Goal: Task Accomplishment & Management: Complete application form

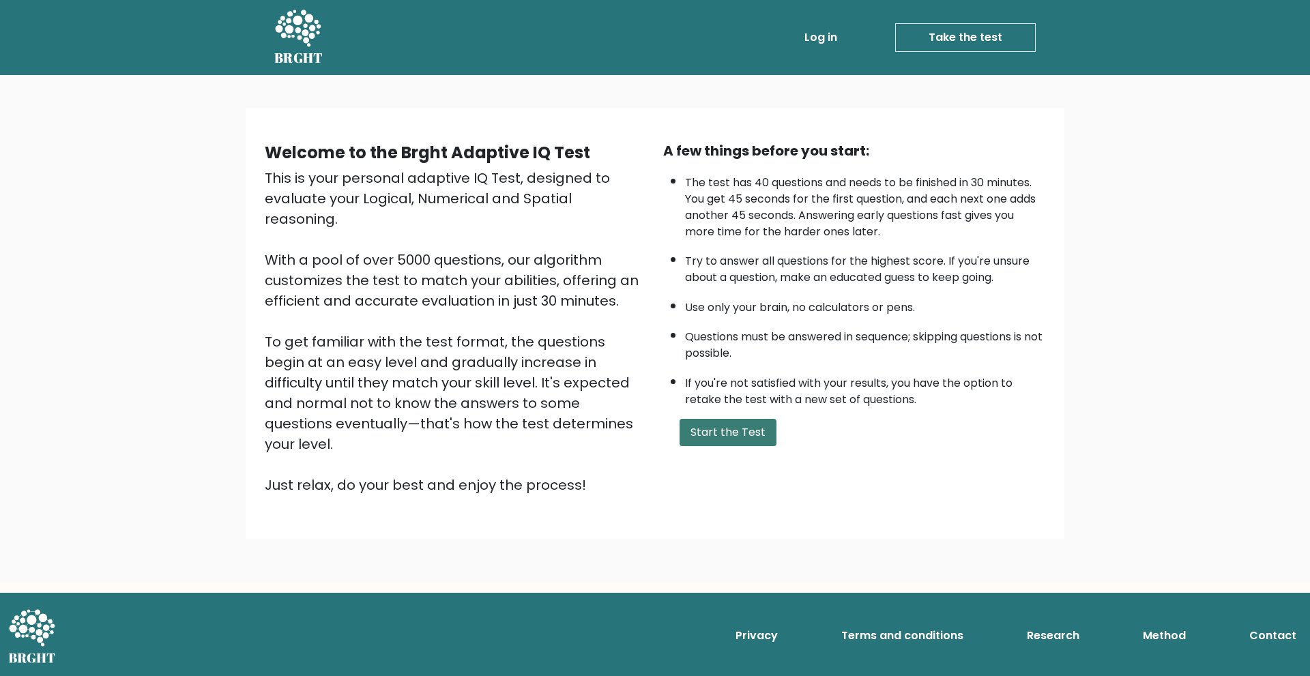
click at [739, 427] on button "Start the Test" at bounding box center [727, 432] width 97 height 27
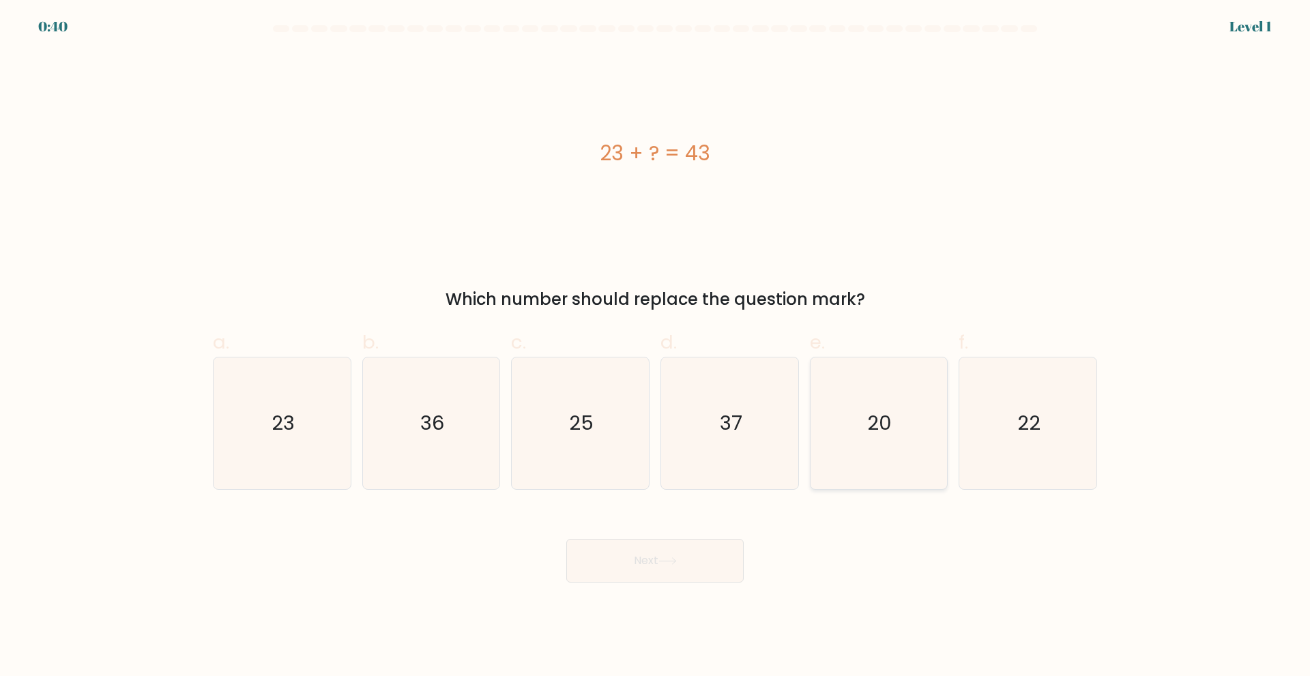
click at [861, 413] on icon "20" at bounding box center [878, 423] width 132 height 132
click at [655, 347] on input "e. 20" at bounding box center [655, 342] width 1 height 9
radio input "true"
click at [693, 562] on button "Next" at bounding box center [654, 561] width 177 height 44
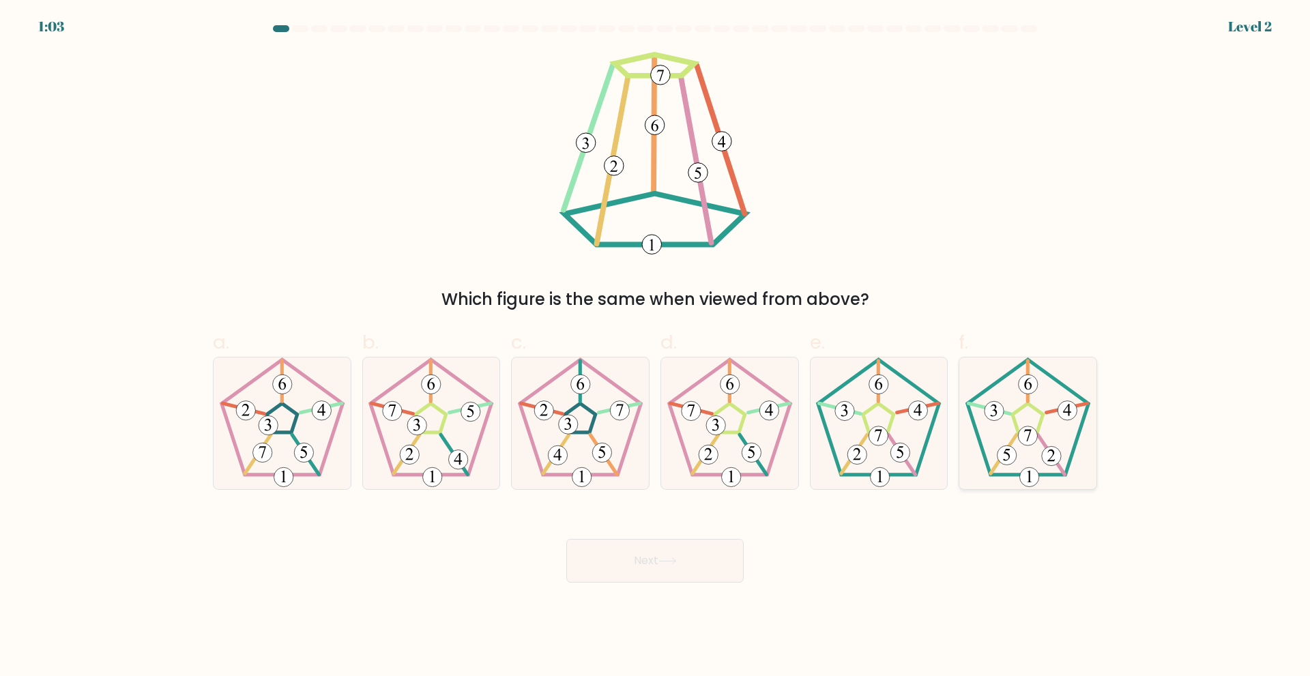
click at [1025, 454] on icon at bounding box center [1028, 423] width 132 height 132
click at [655, 347] on input "f." at bounding box center [655, 342] width 1 height 9
radio input "true"
click at [700, 558] on button "Next" at bounding box center [654, 561] width 177 height 44
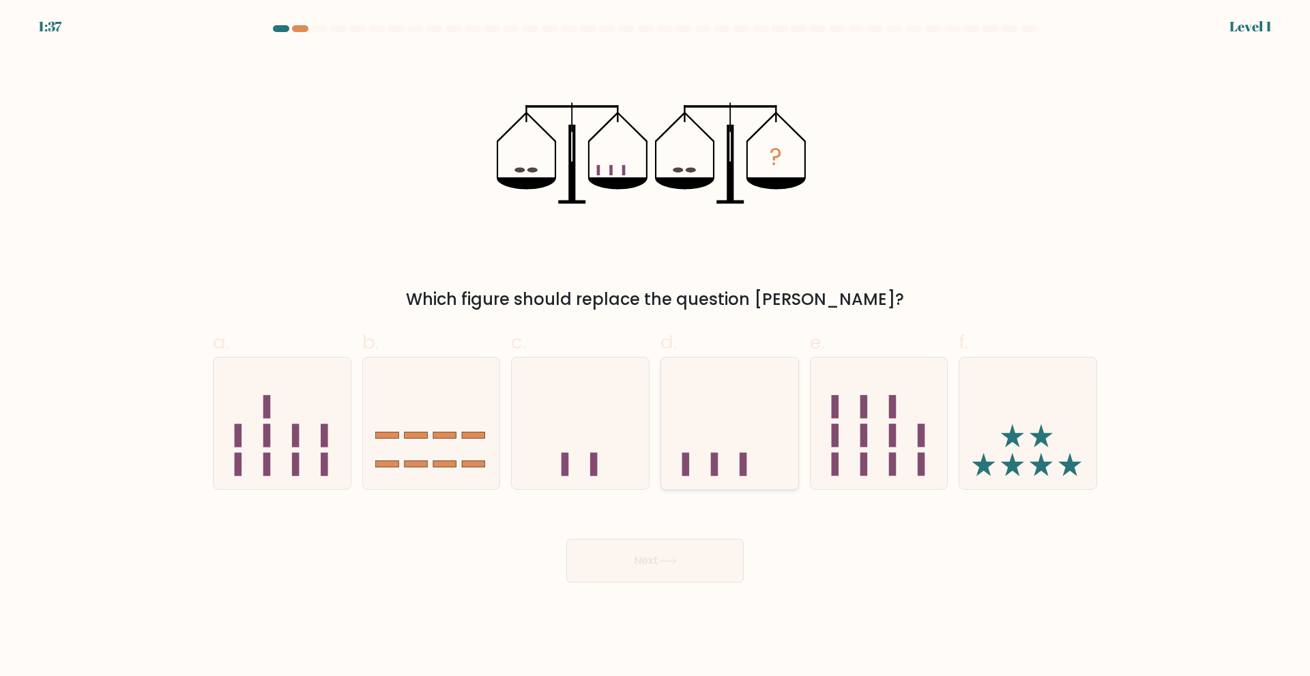
click at [744, 450] on icon at bounding box center [729, 422] width 137 height 113
click at [655, 347] on input "d." at bounding box center [655, 342] width 1 height 9
radio input "true"
click at [700, 558] on button "Next" at bounding box center [654, 561] width 177 height 44
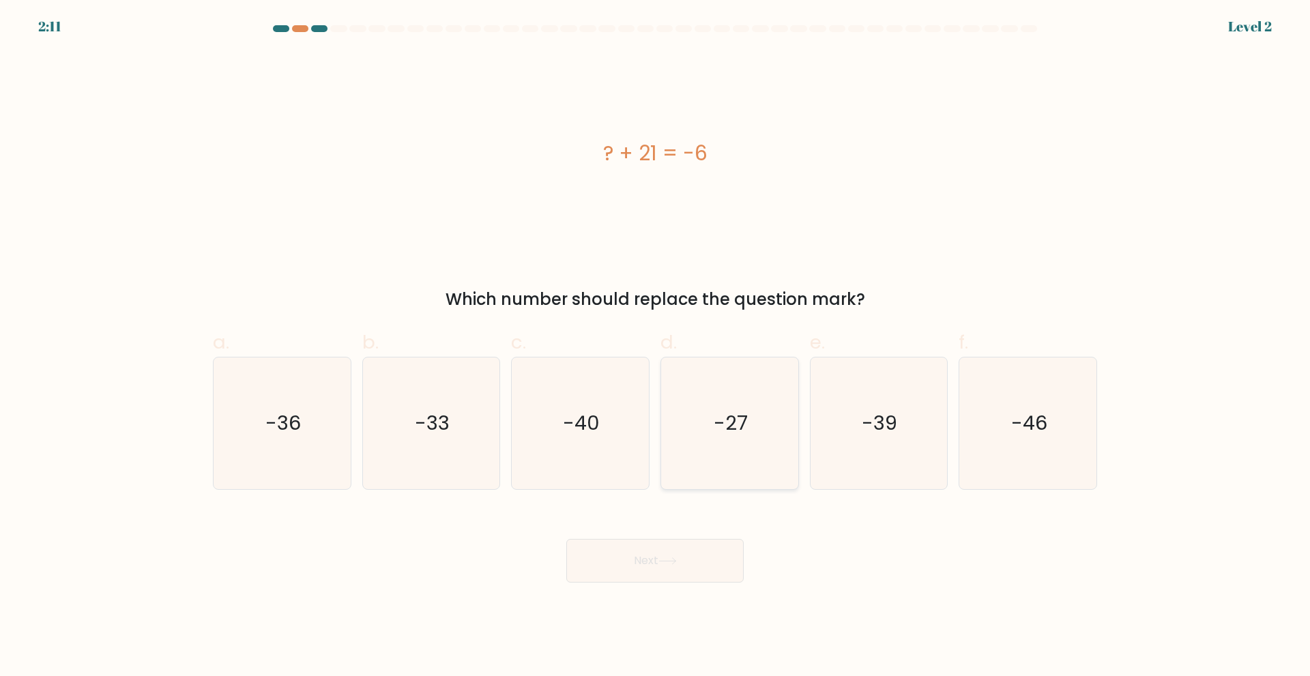
click at [707, 387] on icon "-27" at bounding box center [730, 423] width 132 height 132
click at [655, 347] on input "d. -27" at bounding box center [655, 342] width 1 height 9
radio input "true"
click at [652, 572] on button "Next" at bounding box center [654, 561] width 177 height 44
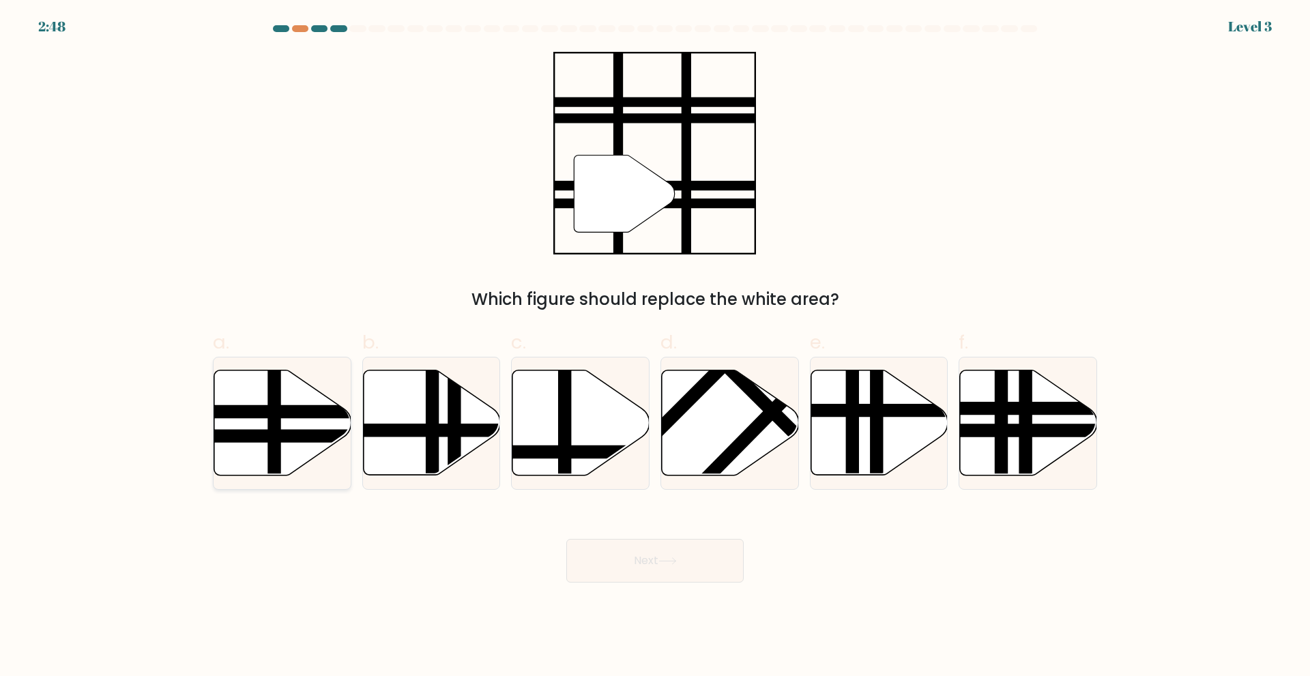
click at [267, 421] on icon at bounding box center [282, 422] width 137 height 105
click at [655, 347] on input "a." at bounding box center [655, 342] width 1 height 9
radio input "true"
click at [662, 563] on icon at bounding box center [667, 561] width 18 height 8
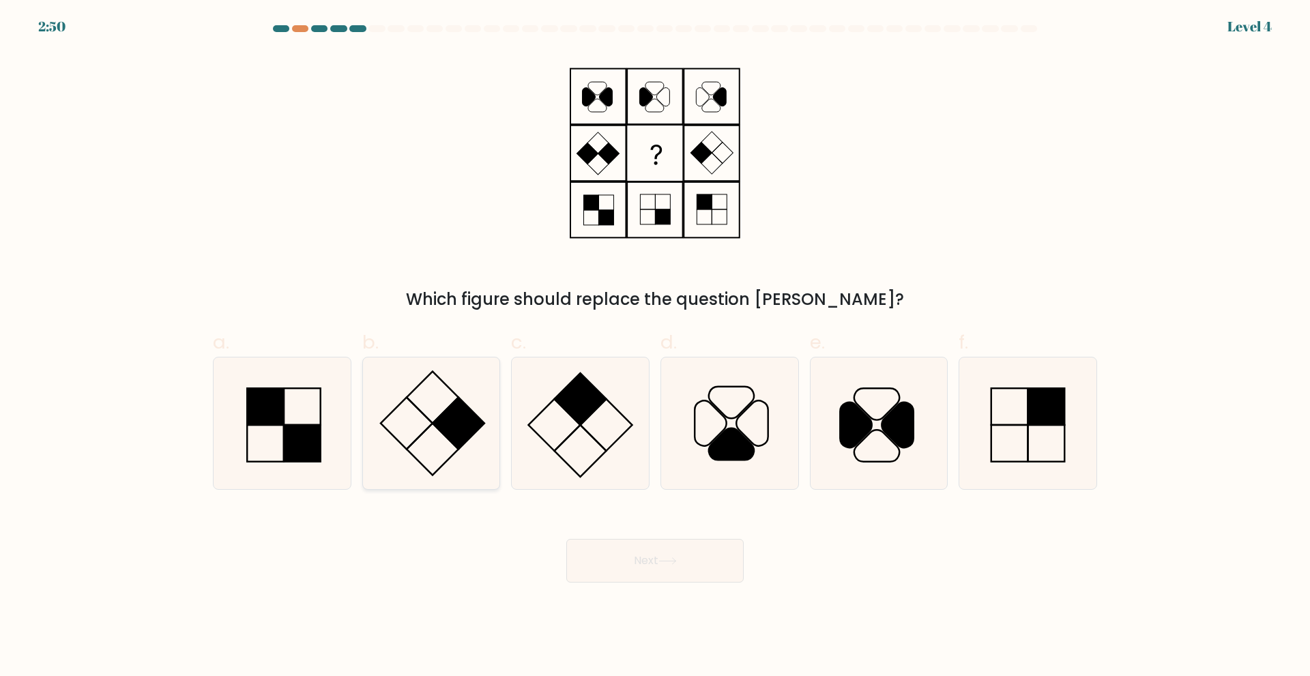
click at [402, 437] on icon at bounding box center [431, 423] width 132 height 132
click at [655, 347] on input "b." at bounding box center [655, 342] width 1 height 9
radio input "true"
click at [646, 569] on button "Next" at bounding box center [654, 561] width 177 height 44
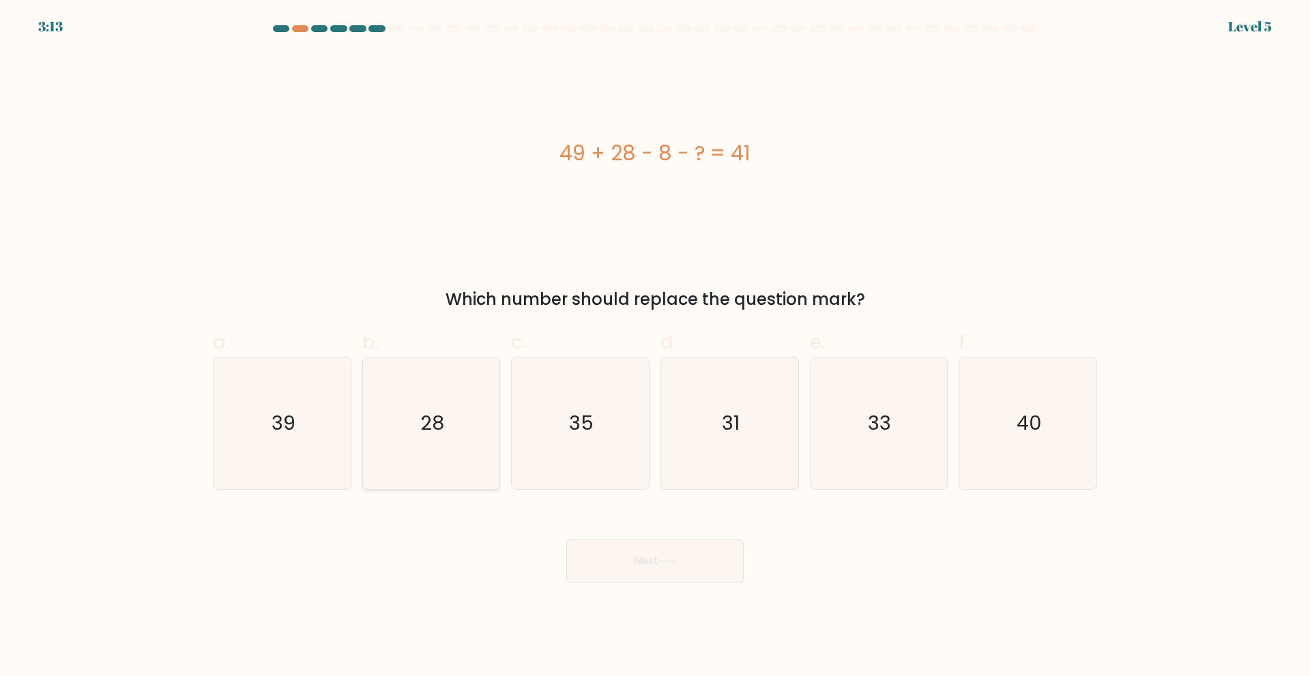
click at [459, 397] on icon "28" at bounding box center [431, 423] width 132 height 132
click at [655, 347] on input "b. 28" at bounding box center [655, 342] width 1 height 9
radio input "true"
click at [665, 567] on button "Next" at bounding box center [654, 561] width 177 height 44
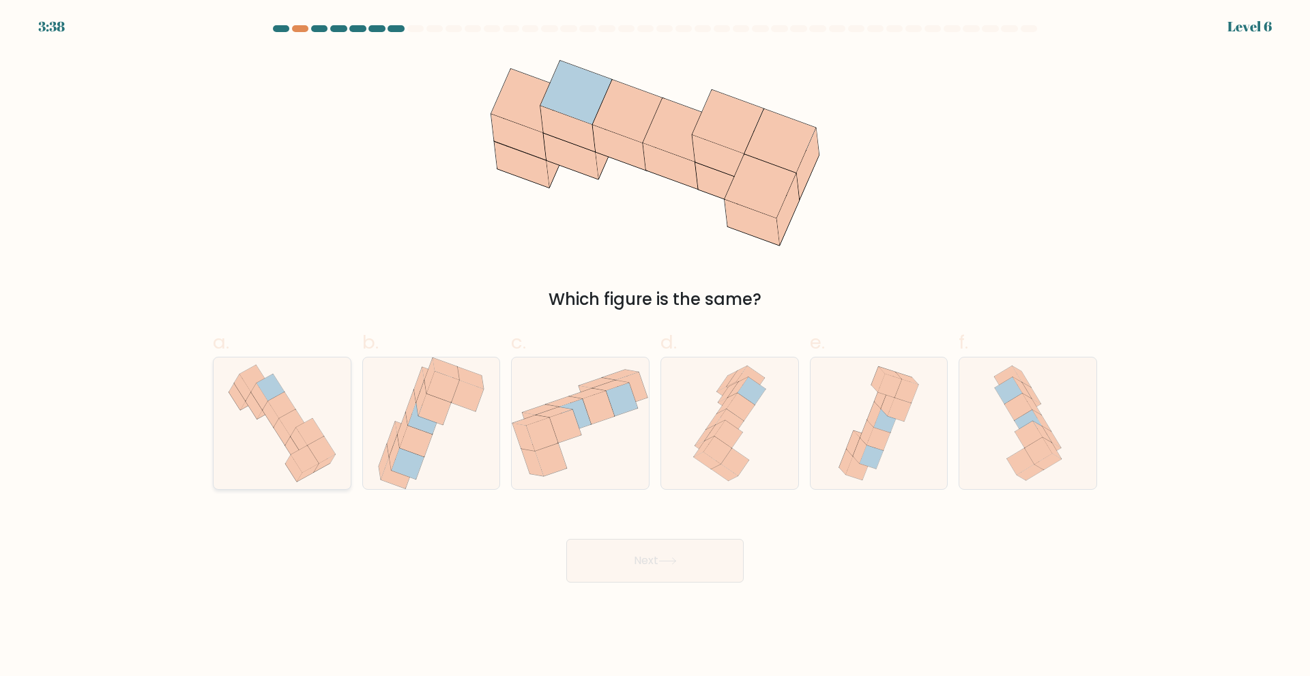
click at [288, 421] on icon at bounding box center [293, 422] width 28 height 27
click at [655, 347] on input "a." at bounding box center [655, 342] width 1 height 9
radio input "true"
click at [615, 563] on button "Next" at bounding box center [654, 561] width 177 height 44
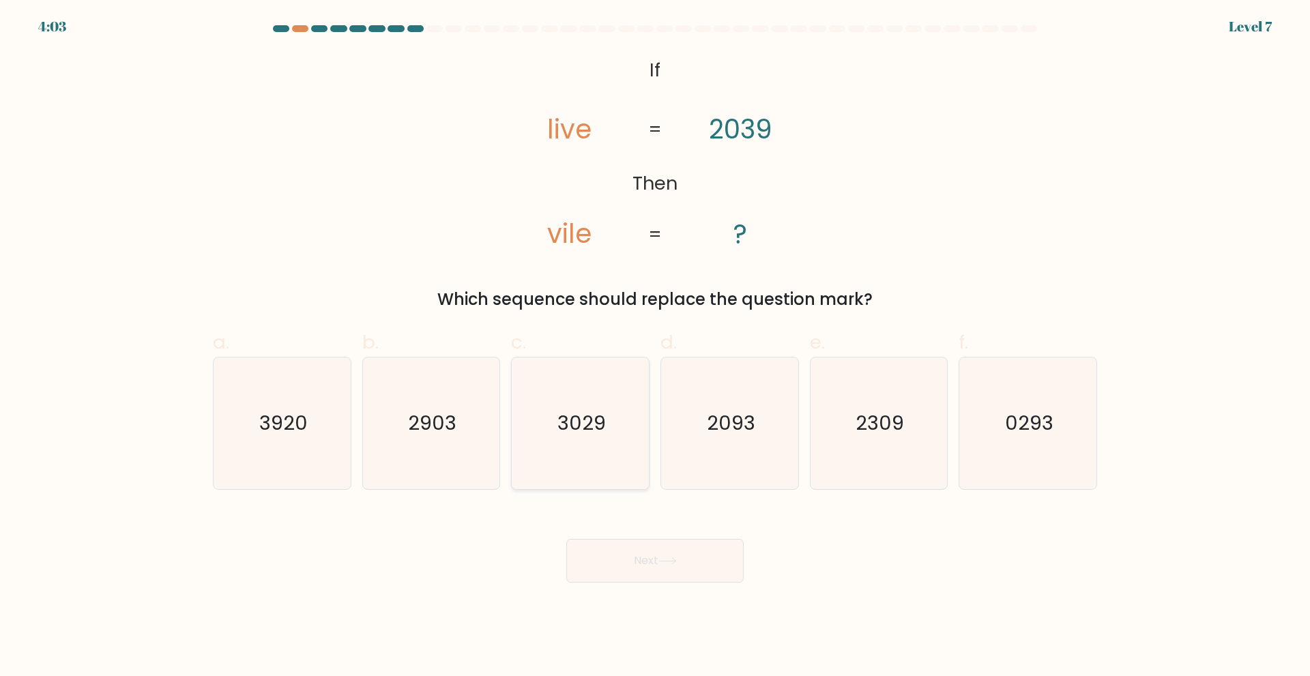
click at [567, 415] on text "3029" at bounding box center [581, 422] width 48 height 27
click at [655, 347] on input "c. 3029" at bounding box center [655, 342] width 1 height 9
radio input "true"
click at [645, 561] on button "Next" at bounding box center [654, 561] width 177 height 44
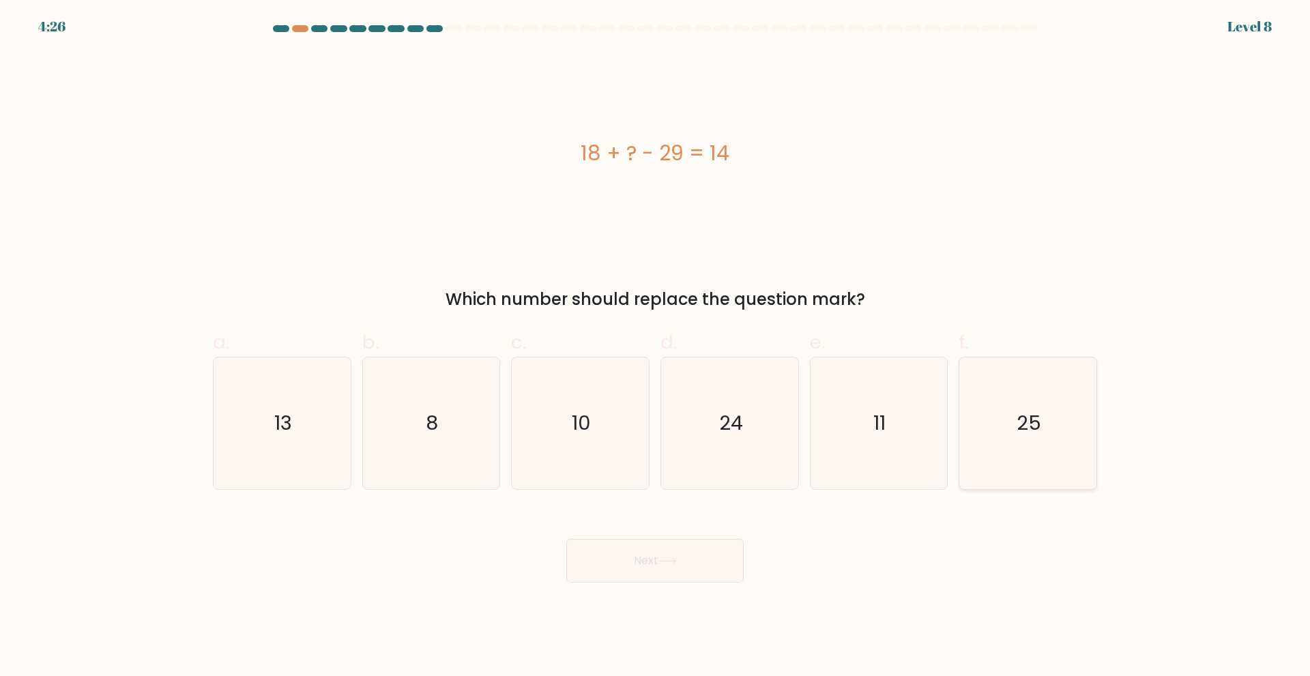
click at [967, 427] on icon "25" at bounding box center [1028, 423] width 132 height 132
click at [655, 347] on input "f. 25" at bounding box center [655, 342] width 1 height 9
radio input "true"
click at [676, 567] on button "Next" at bounding box center [654, 561] width 177 height 44
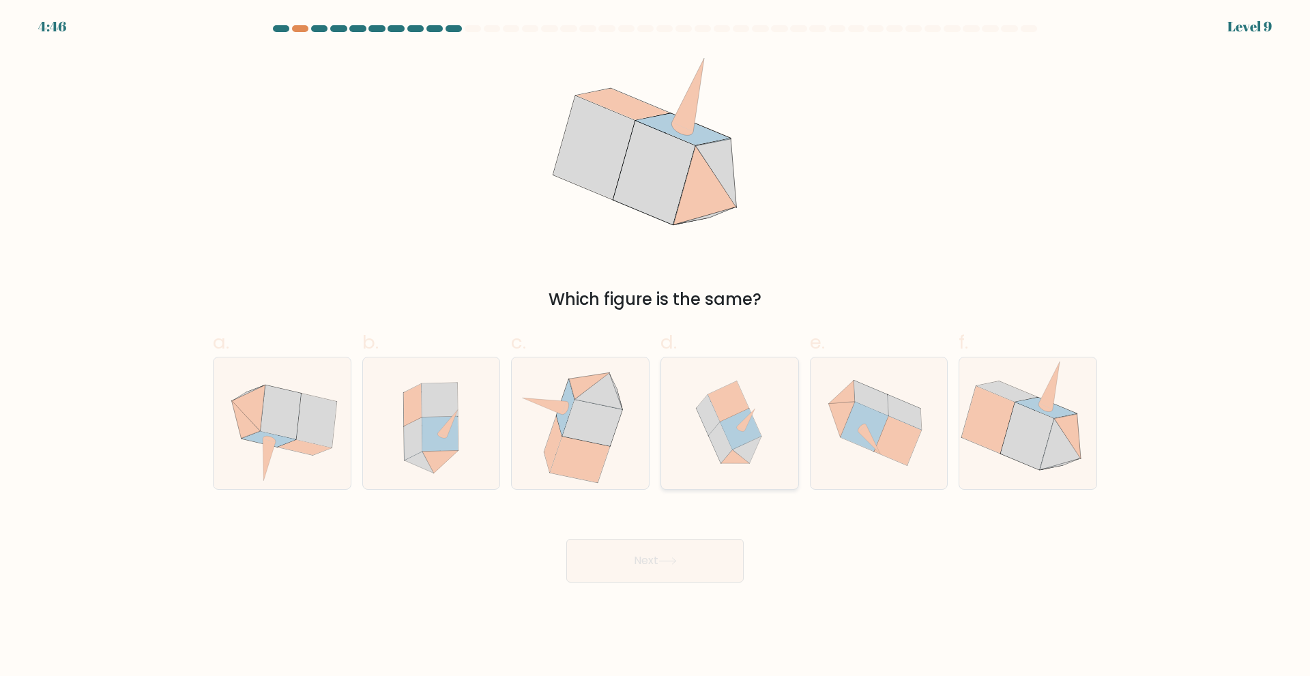
click at [738, 436] on icon at bounding box center [740, 429] width 41 height 41
click at [655, 347] on input "d." at bounding box center [655, 342] width 1 height 9
radio input "true"
click at [677, 569] on button "Next" at bounding box center [654, 561] width 177 height 44
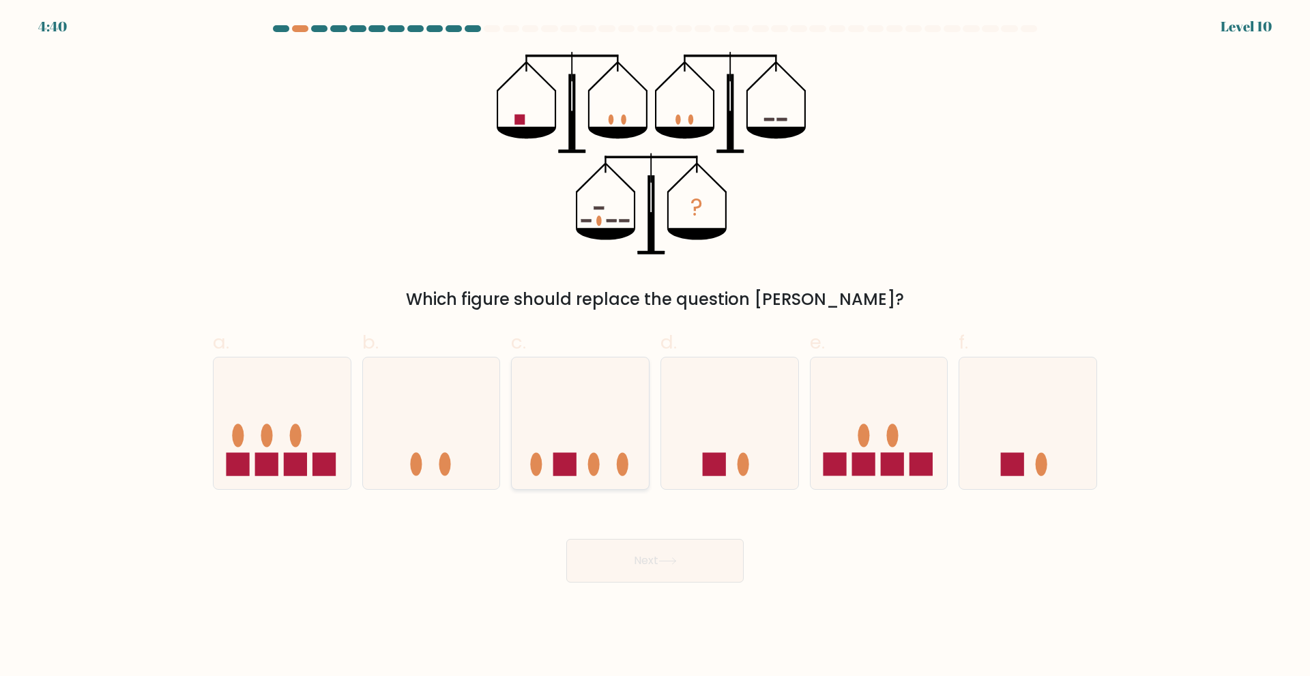
click at [595, 425] on icon at bounding box center [580, 422] width 137 height 113
click at [655, 347] on input "c." at bounding box center [655, 342] width 1 height 9
radio input "true"
click at [655, 564] on button "Next" at bounding box center [654, 561] width 177 height 44
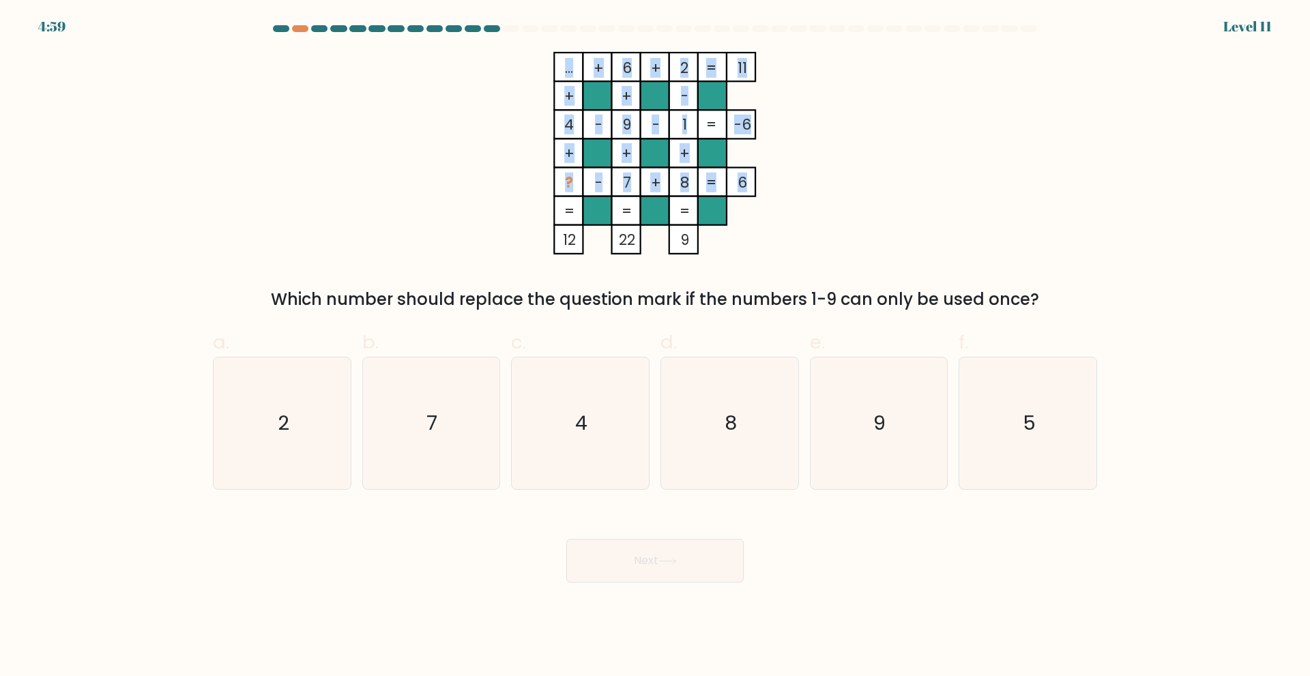
drag, startPoint x: 632, startPoint y: 70, endPoint x: 713, endPoint y: 69, distance: 81.2
click at [713, 69] on icon "... + 6 + 2 11 + + - 4 - 9 - 1 -6 + + + ? - 7 + 8 = 6 = = = = 12 22 9 =" at bounding box center [654, 153] width 409 height 203
drag, startPoint x: 807, startPoint y: 101, endPoint x: 793, endPoint y: 106, distance: 15.1
click at [808, 101] on icon "... + 6 + 2 11 + + - 4 - 9 - 1 -6 + + + ? - 7 + 8 = 6 = = = = 12 22 9 =" at bounding box center [654, 153] width 409 height 203
click at [862, 99] on div "... + 6 + 2 11 + + - 4 - 9 - 1 -6 + + + ? - 7 + 8 = 6 = = = = 12 22 9 = Which n…" at bounding box center [655, 182] width 900 height 260
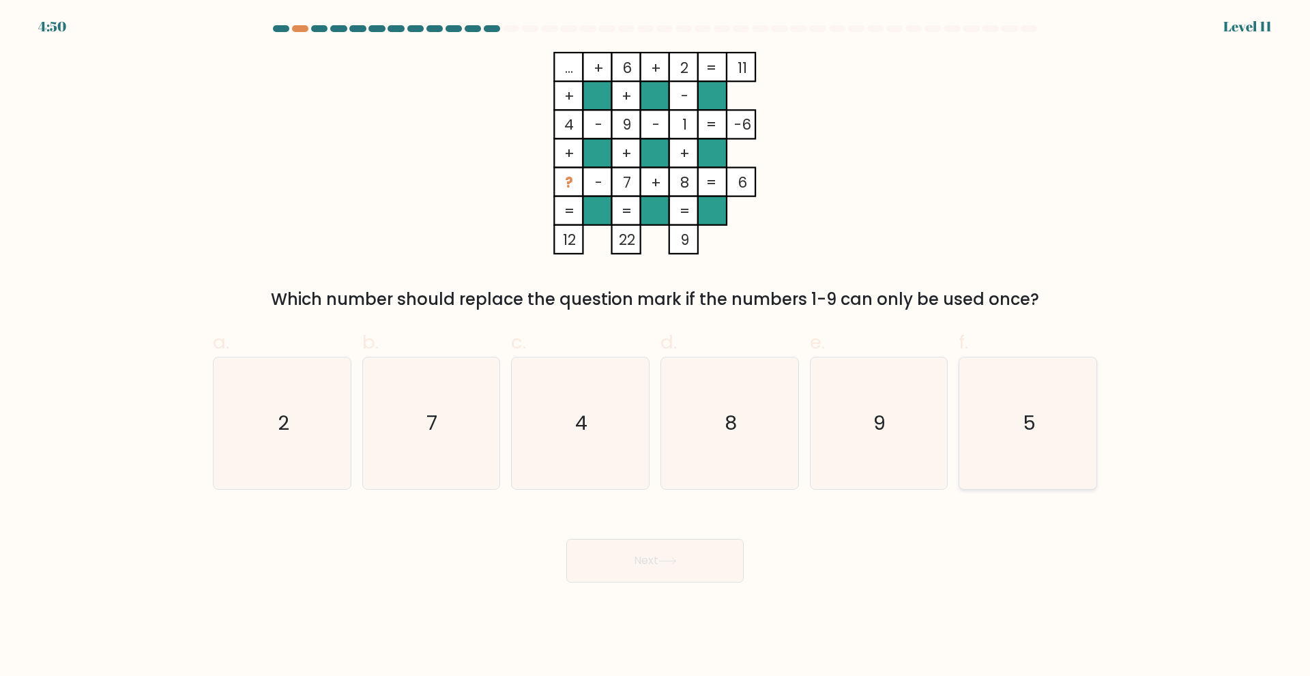
click at [1045, 419] on icon "5" at bounding box center [1028, 423] width 132 height 132
click at [655, 347] on input "f. 5" at bounding box center [655, 342] width 1 height 9
radio input "true"
click at [649, 592] on body "4:49 Level 11" at bounding box center [655, 338] width 1310 height 676
click at [665, 572] on button "Next" at bounding box center [654, 561] width 177 height 44
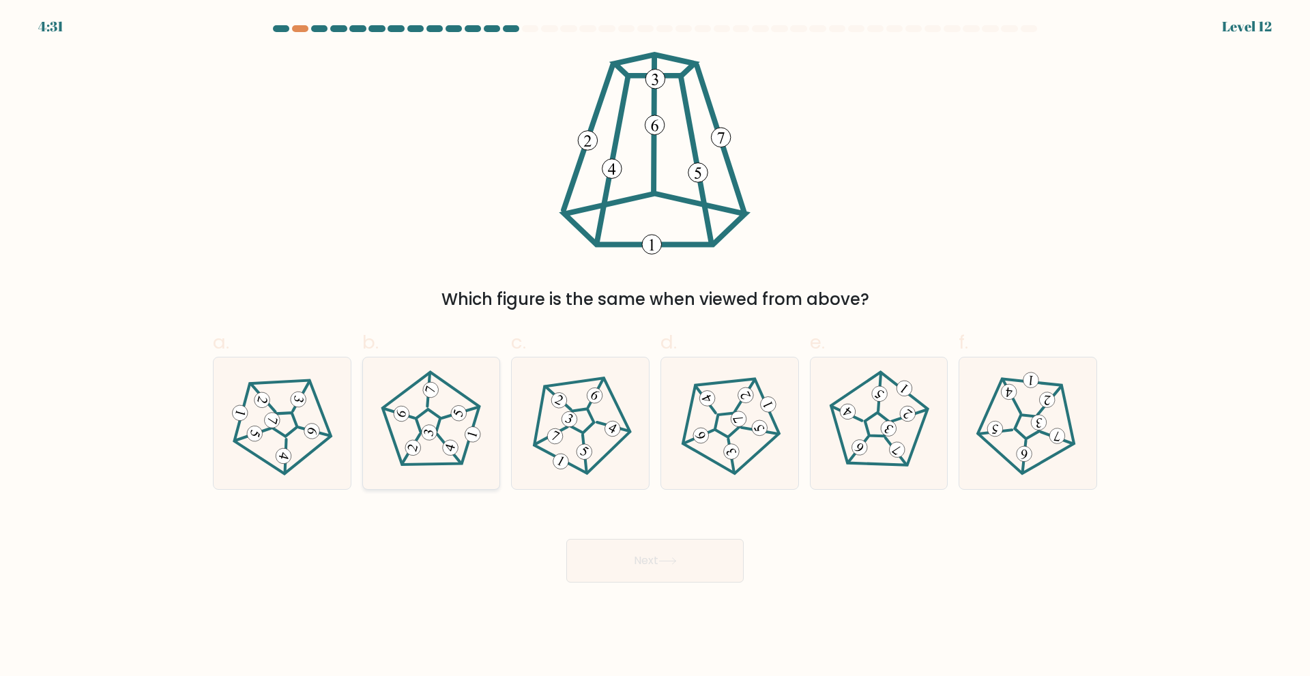
click at [433, 419] on icon at bounding box center [431, 422] width 105 height 105
click at [655, 347] on input "b." at bounding box center [655, 342] width 1 height 9
radio input "true"
click at [650, 547] on button "Next" at bounding box center [654, 561] width 177 height 44
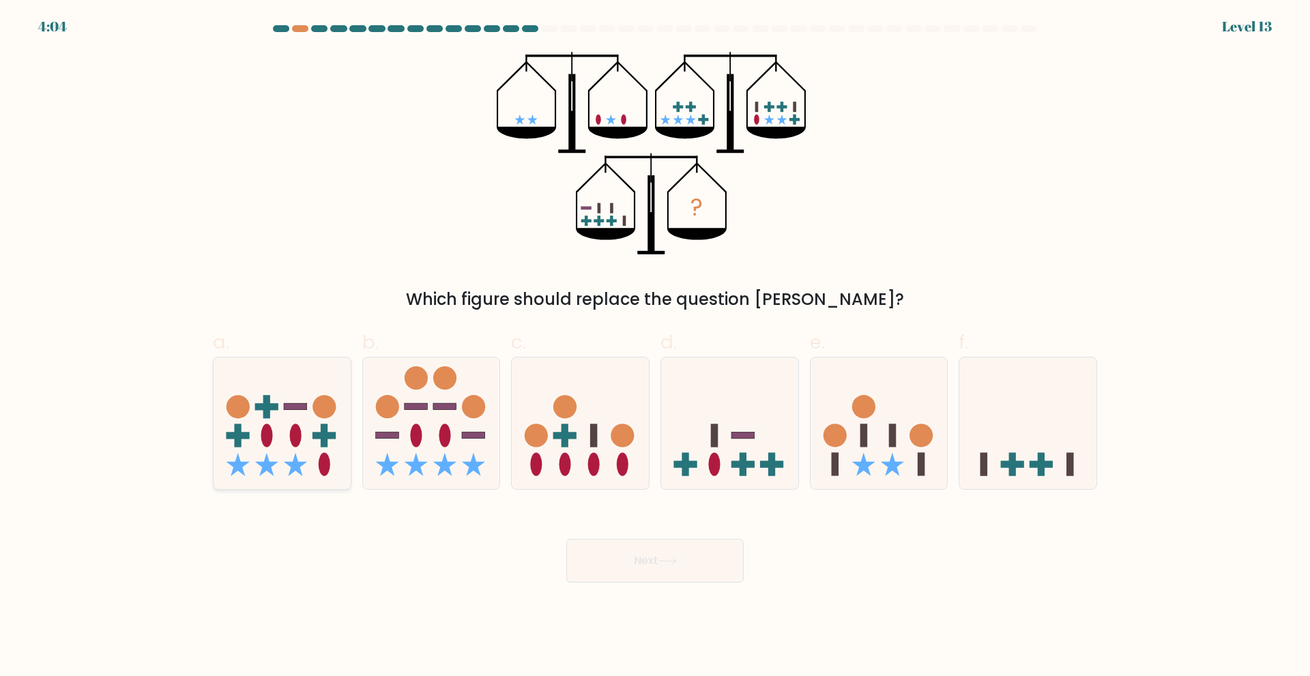
click at [293, 447] on icon at bounding box center [281, 422] width 137 height 113
click at [655, 347] on input "a." at bounding box center [655, 342] width 1 height 9
radio input "true"
click at [737, 437] on rect at bounding box center [742, 435] width 23 height 7
click at [655, 347] on input "d." at bounding box center [655, 342] width 1 height 9
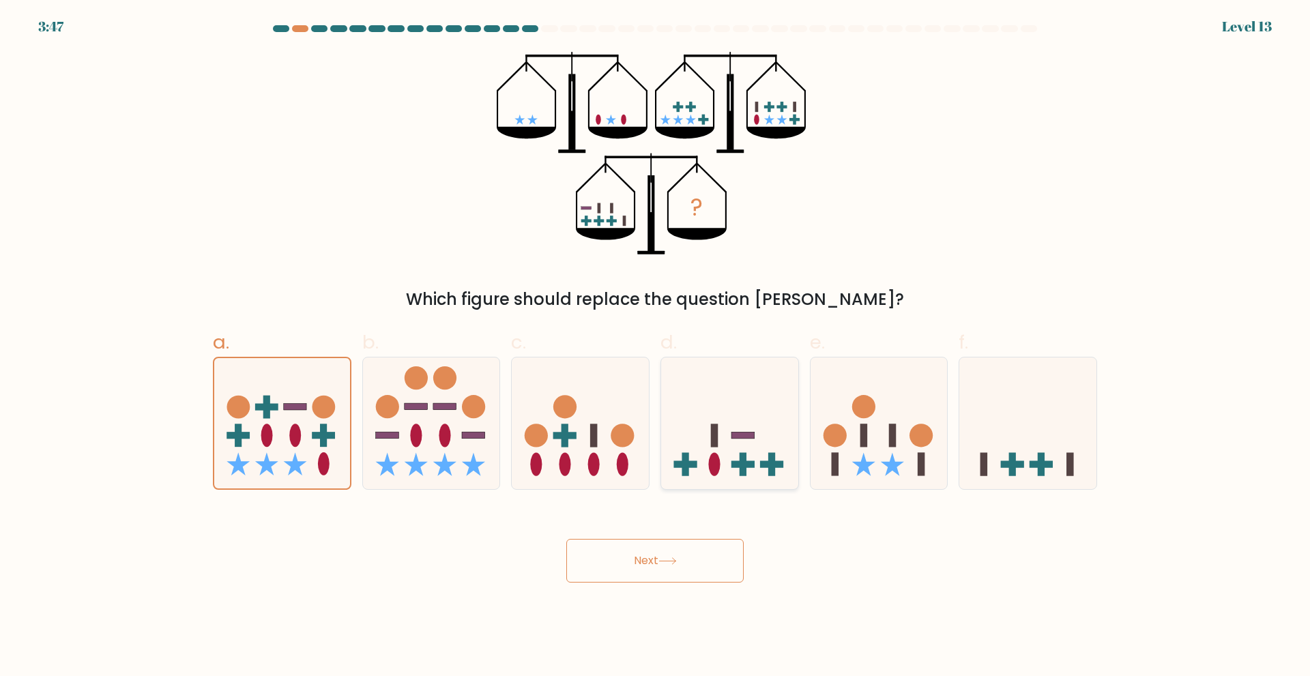
radio input "true"
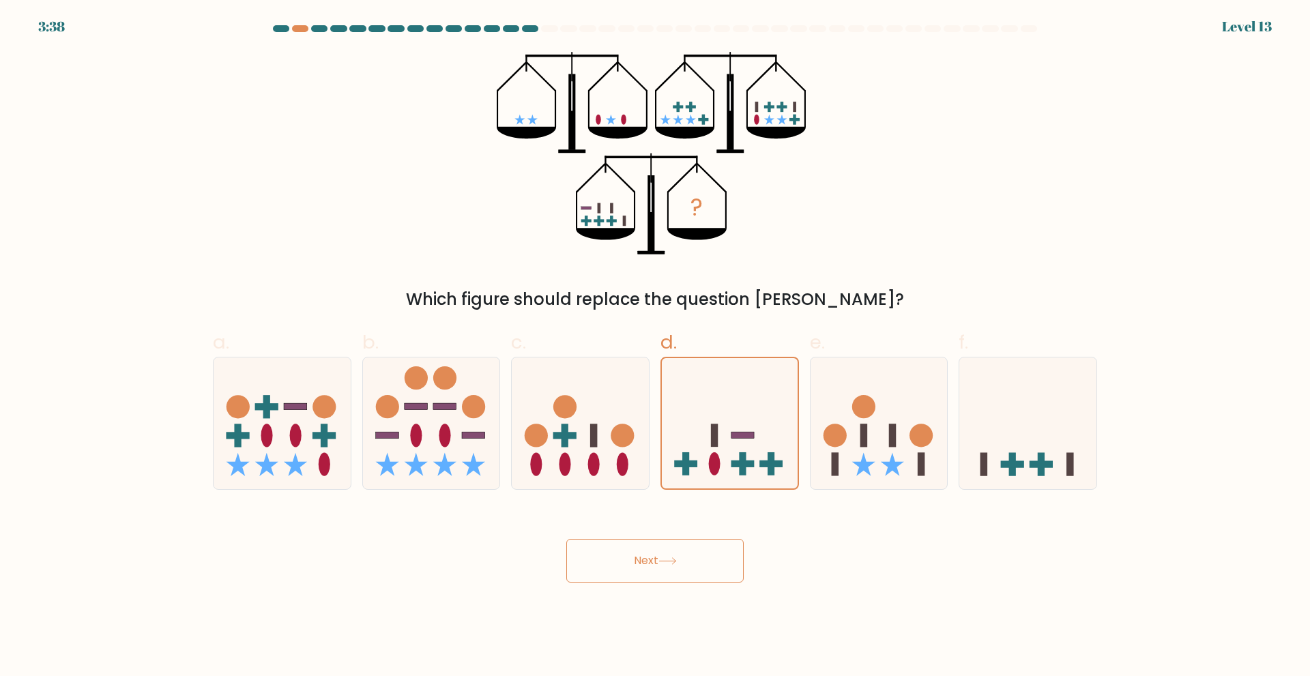
click at [670, 544] on button "Next" at bounding box center [654, 561] width 177 height 44
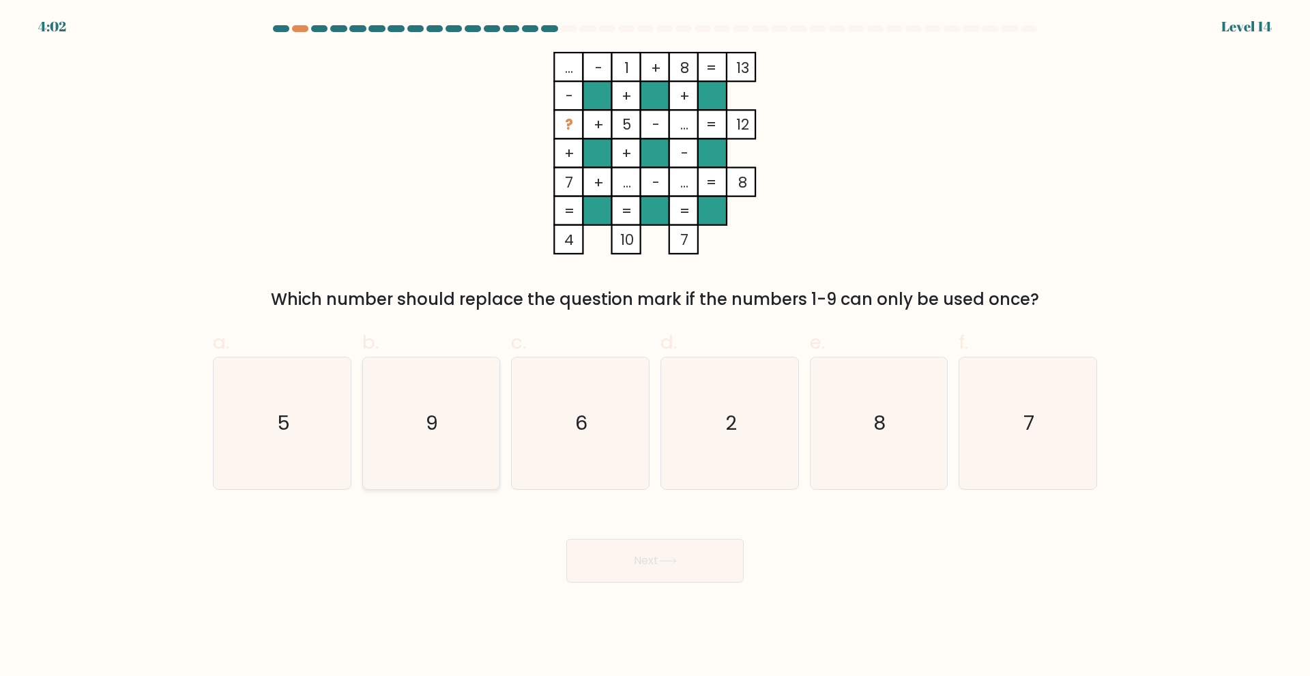
click at [456, 410] on icon "9" at bounding box center [431, 423] width 132 height 132
click at [655, 347] on input "b. 9" at bounding box center [655, 342] width 1 height 9
radio input "true"
click at [664, 568] on button "Next" at bounding box center [654, 561] width 177 height 44
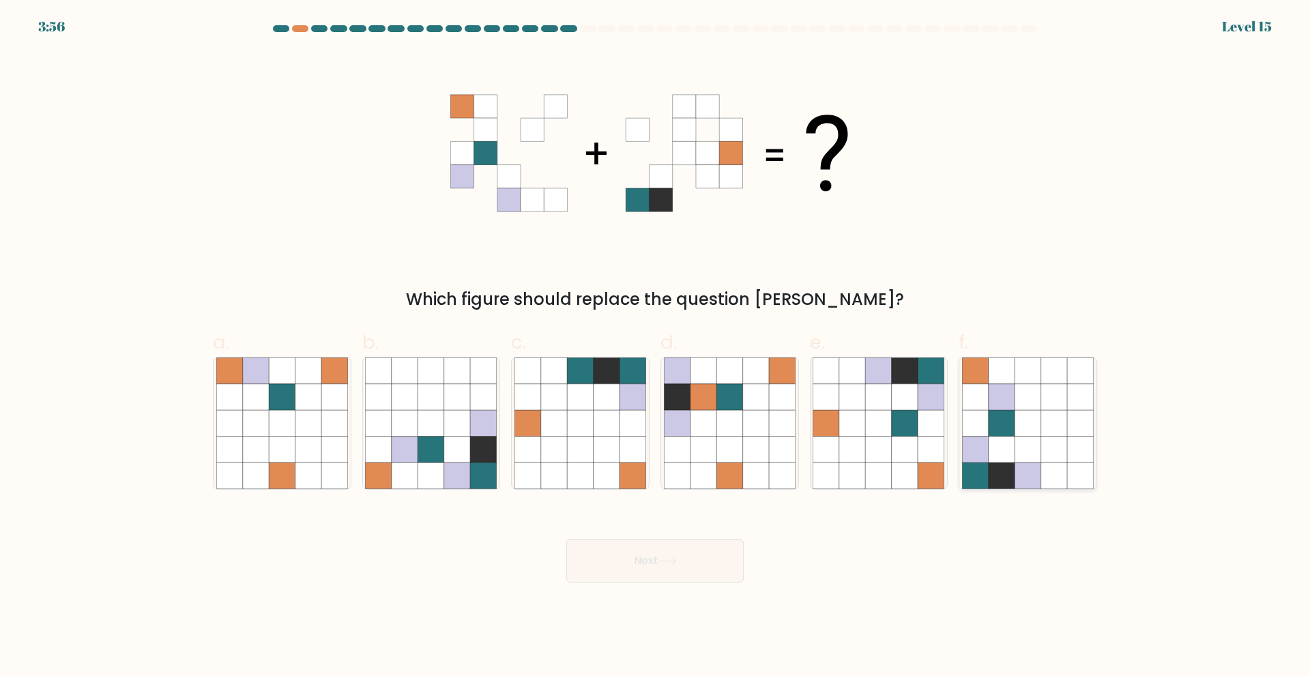
click at [1031, 413] on icon at bounding box center [1027, 423] width 26 height 26
click at [655, 347] on input "f." at bounding box center [655, 342] width 1 height 9
radio input "true"
click at [568, 408] on icon at bounding box center [580, 396] width 26 height 26
click at [655, 347] on input "c." at bounding box center [655, 342] width 1 height 9
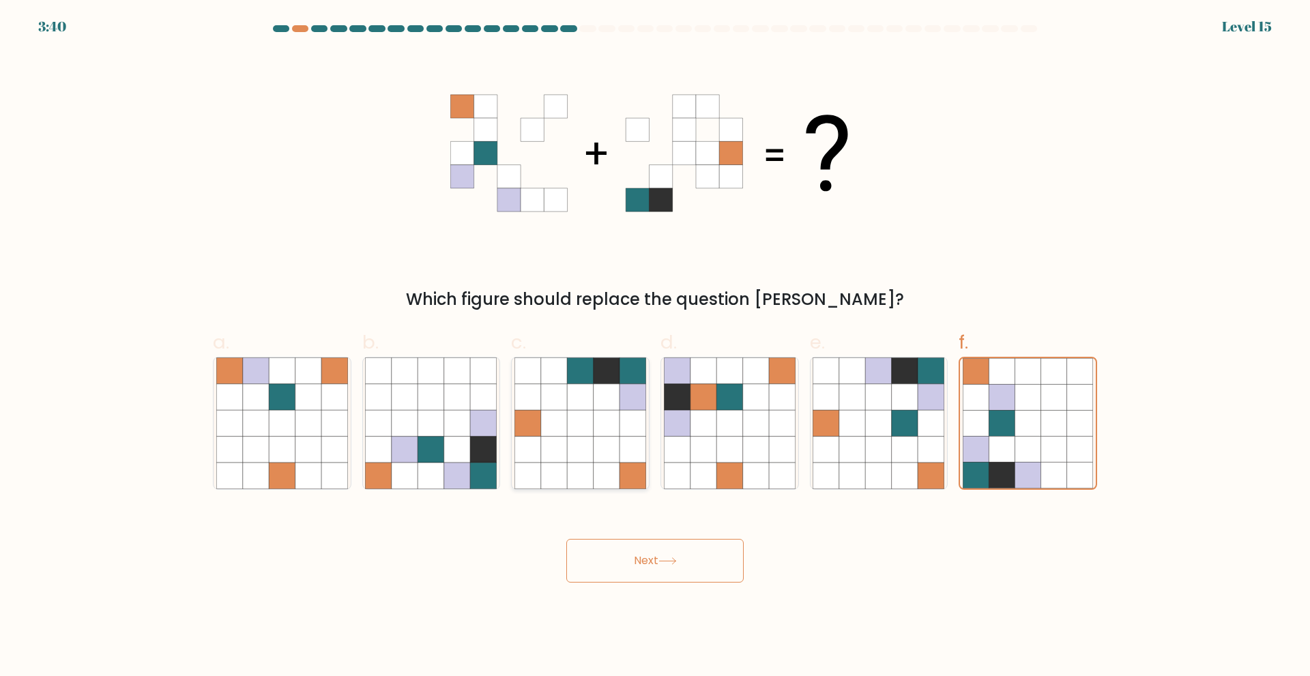
radio input "true"
click at [900, 460] on icon at bounding box center [904, 449] width 26 height 26
click at [655, 347] on input "e." at bounding box center [655, 342] width 1 height 9
radio input "true"
click at [649, 565] on button "Next" at bounding box center [654, 561] width 177 height 44
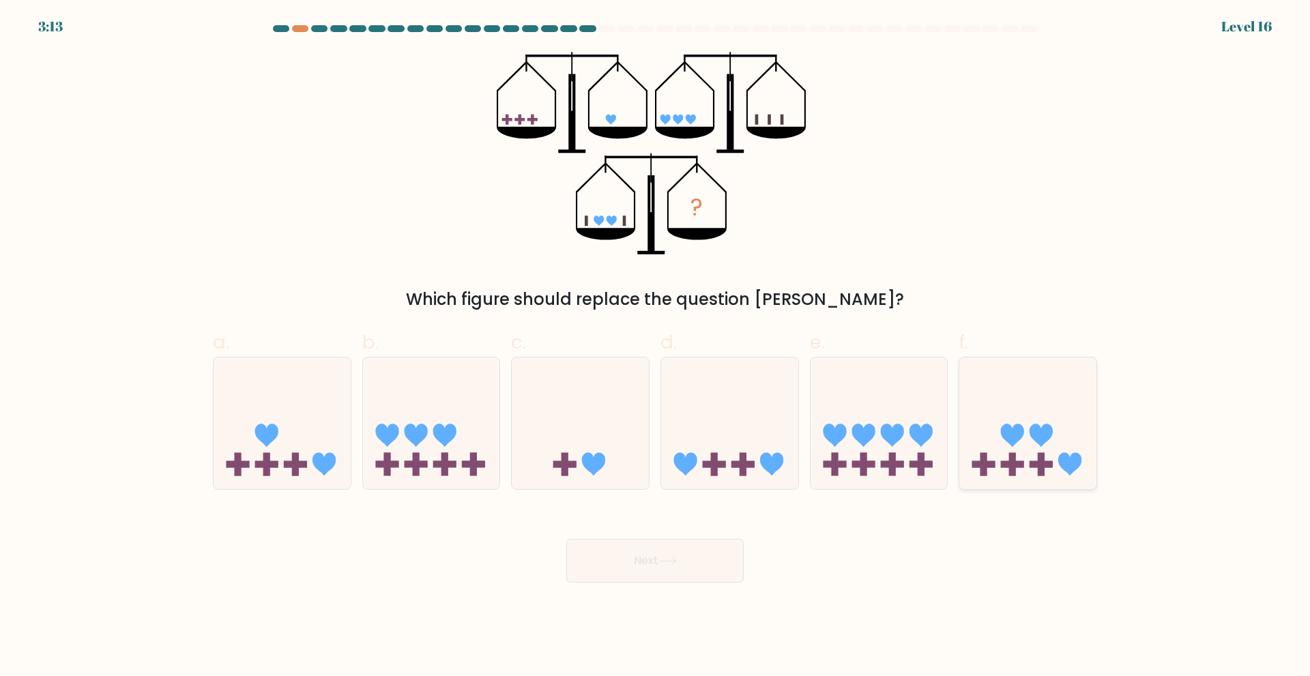
click at [1035, 447] on icon at bounding box center [1027, 422] width 137 height 113
click at [655, 347] on input "f." at bounding box center [655, 342] width 1 height 9
radio input "true"
click at [636, 569] on button "Next" at bounding box center [654, 561] width 177 height 44
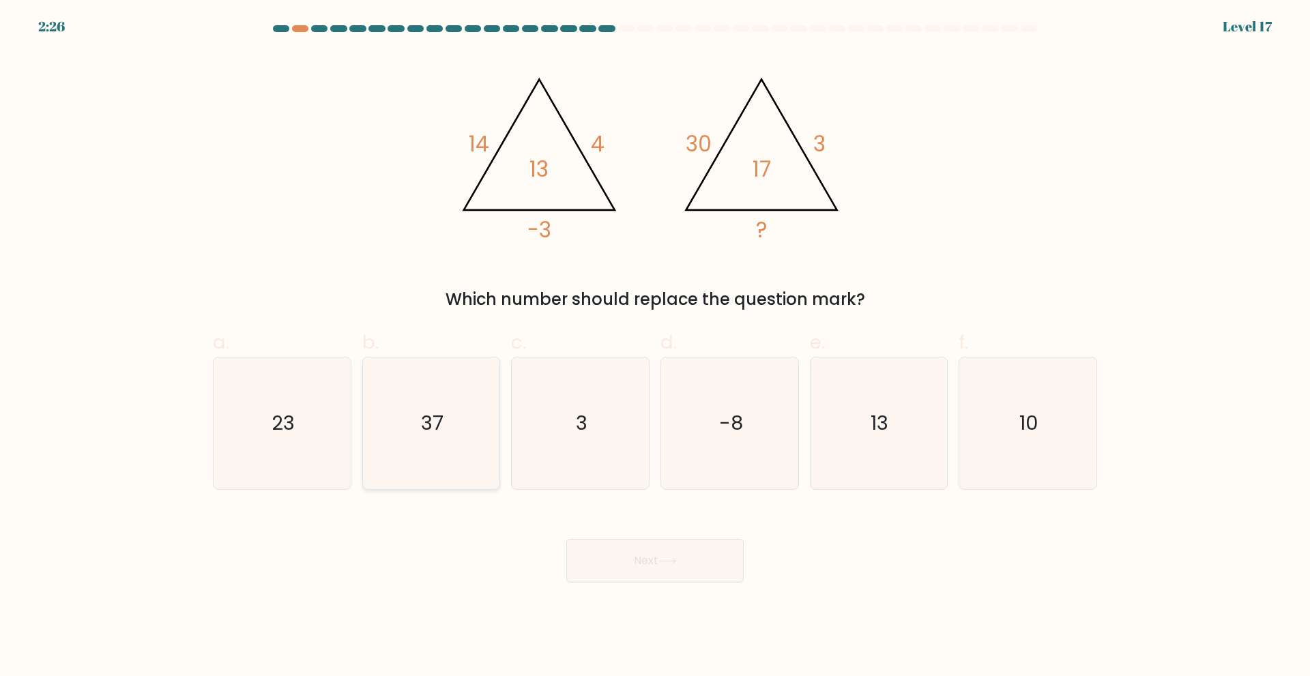
click at [423, 424] on text "37" at bounding box center [432, 422] width 23 height 27
click at [655, 347] on input "b. 37" at bounding box center [655, 342] width 1 height 9
radio input "true"
click at [288, 424] on text "23" at bounding box center [282, 422] width 23 height 27
click at [655, 347] on input "a. 23" at bounding box center [655, 342] width 1 height 9
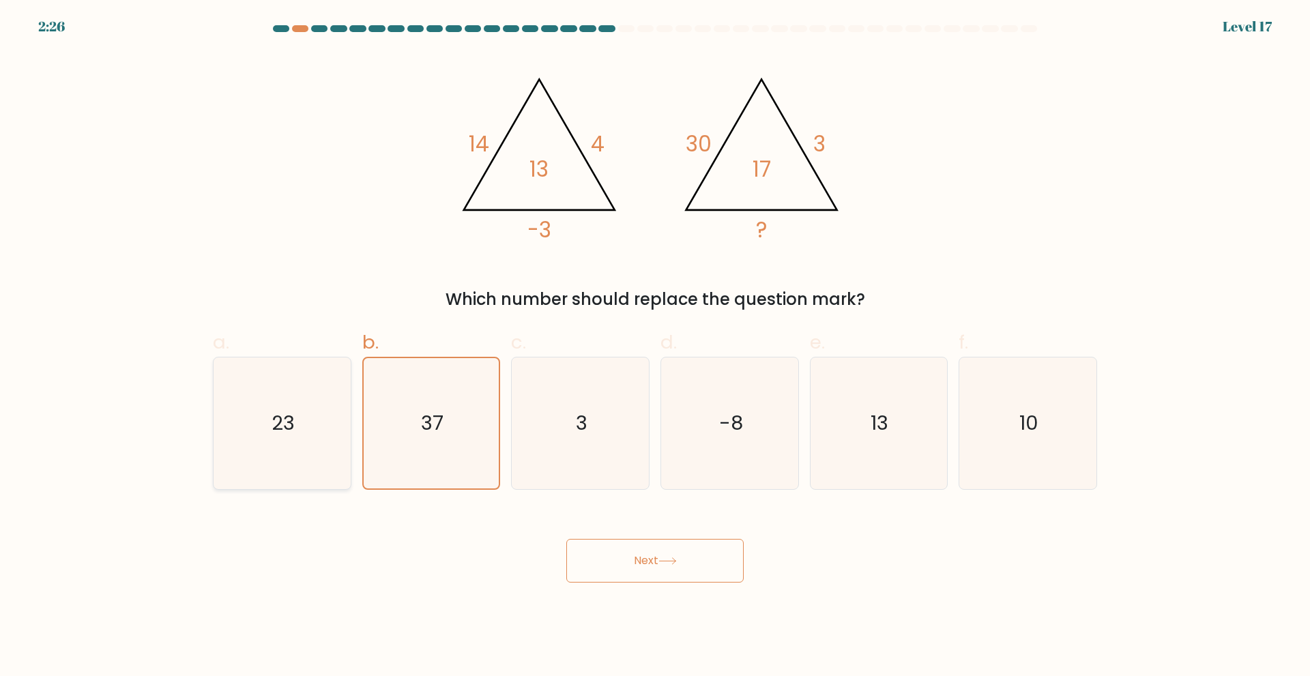
radio input "true"
click at [713, 435] on icon "-8" at bounding box center [730, 423] width 132 height 132
click at [655, 347] on input "d. -8" at bounding box center [655, 342] width 1 height 9
radio input "true"
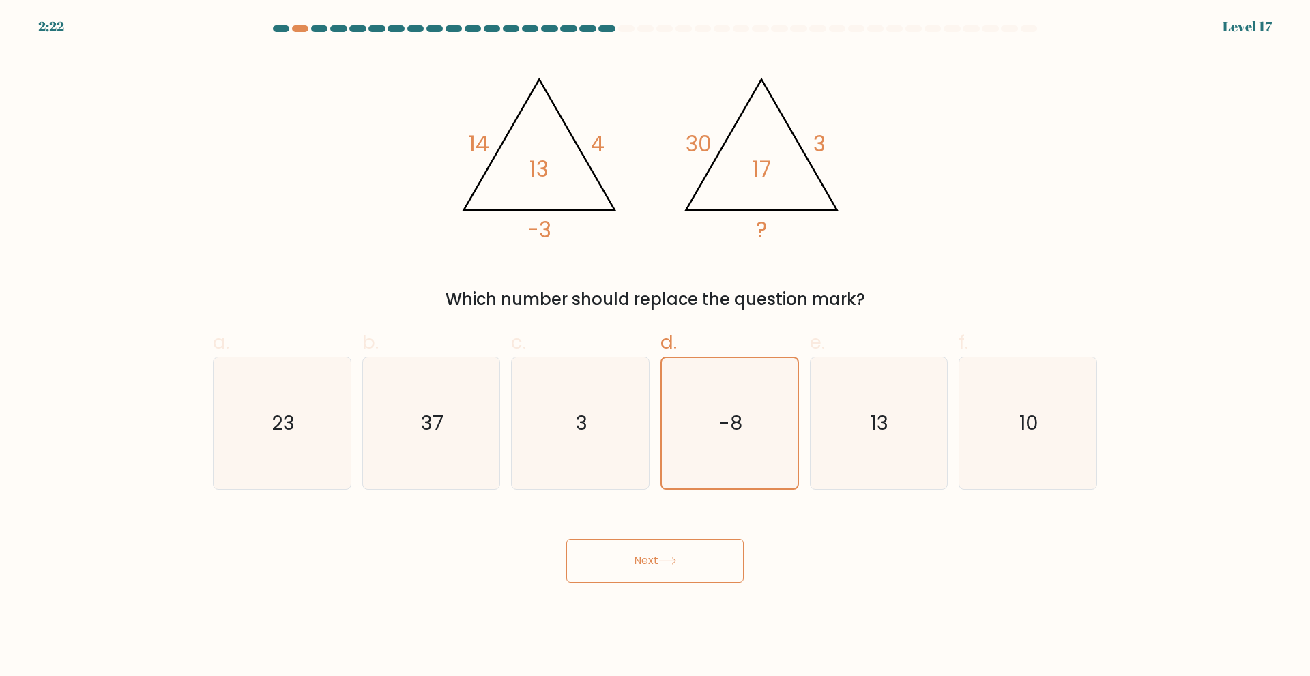
click at [667, 559] on icon at bounding box center [667, 561] width 18 height 8
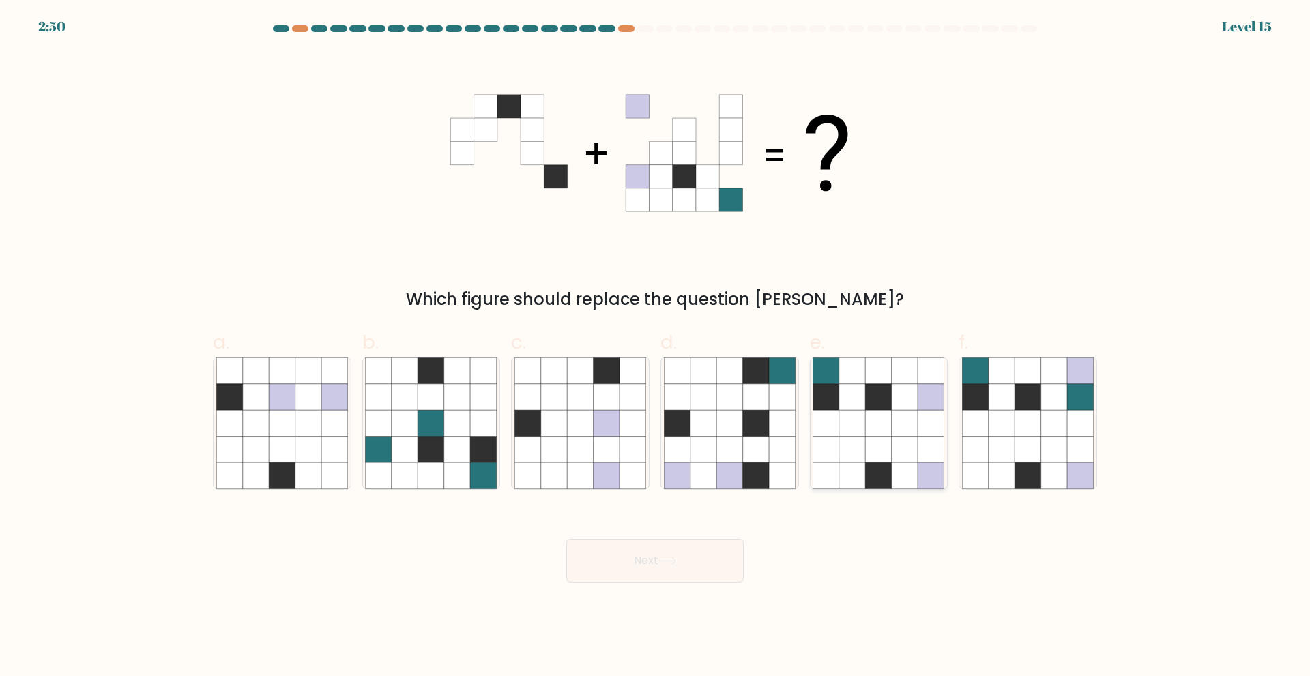
click at [861, 425] on icon at bounding box center [852, 423] width 26 height 26
click at [655, 347] on input "e." at bounding box center [655, 342] width 1 height 9
radio input "true"
click at [615, 561] on button "Next" at bounding box center [654, 561] width 177 height 44
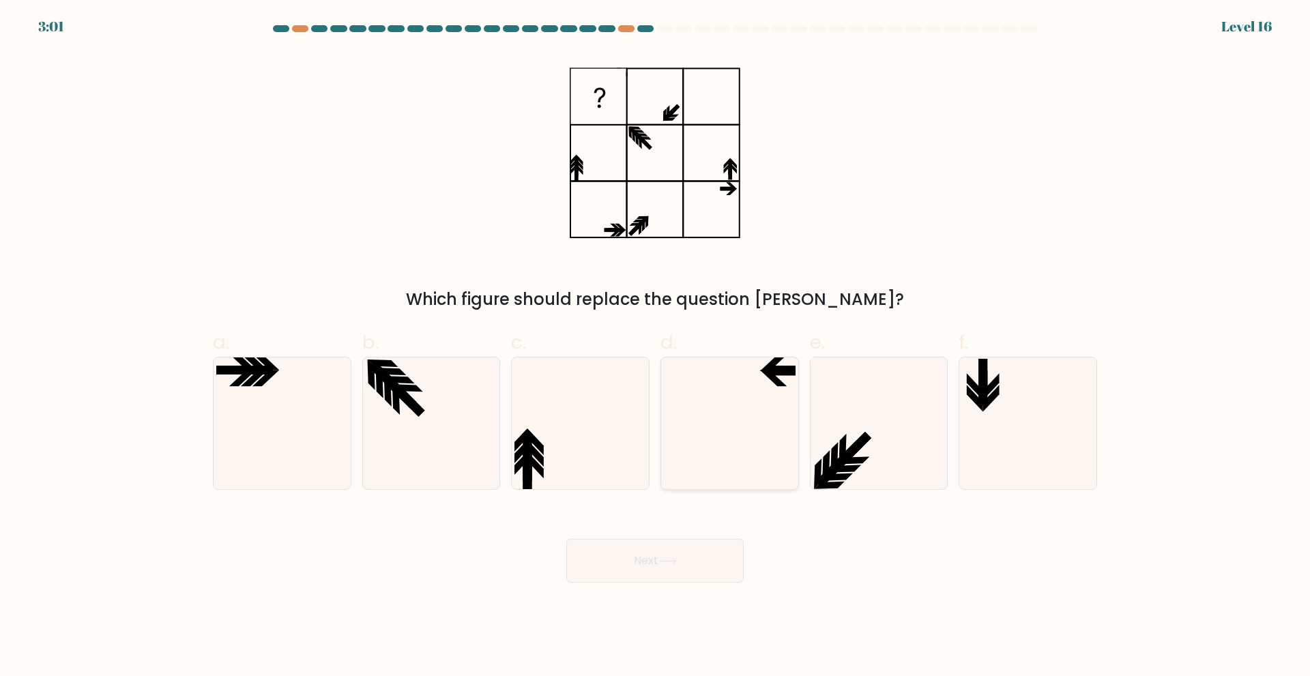
click at [769, 386] on icon at bounding box center [730, 423] width 132 height 132
click at [655, 347] on input "d." at bounding box center [655, 342] width 1 height 9
radio input "true"
click at [686, 564] on button "Next" at bounding box center [654, 561] width 177 height 44
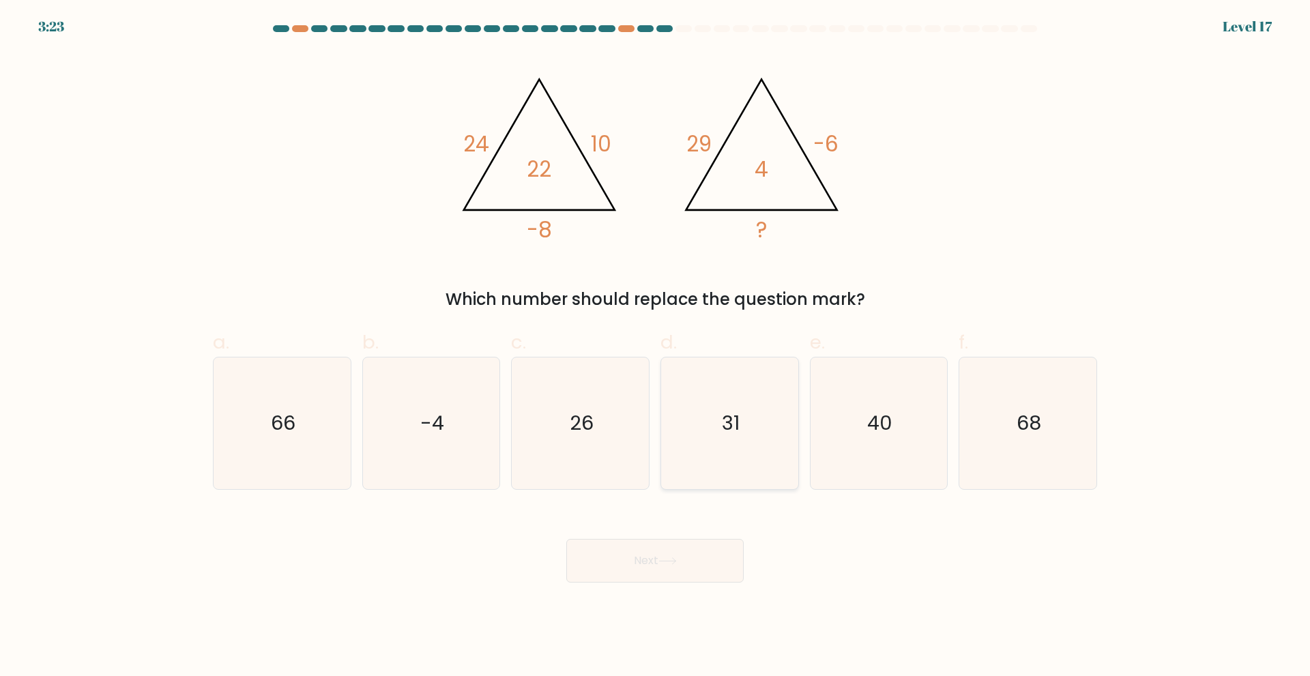
click at [759, 463] on icon "31" at bounding box center [730, 423] width 132 height 132
click at [655, 347] on input "d. 31" at bounding box center [655, 342] width 1 height 9
radio input "true"
click at [668, 572] on button "Next" at bounding box center [654, 561] width 177 height 44
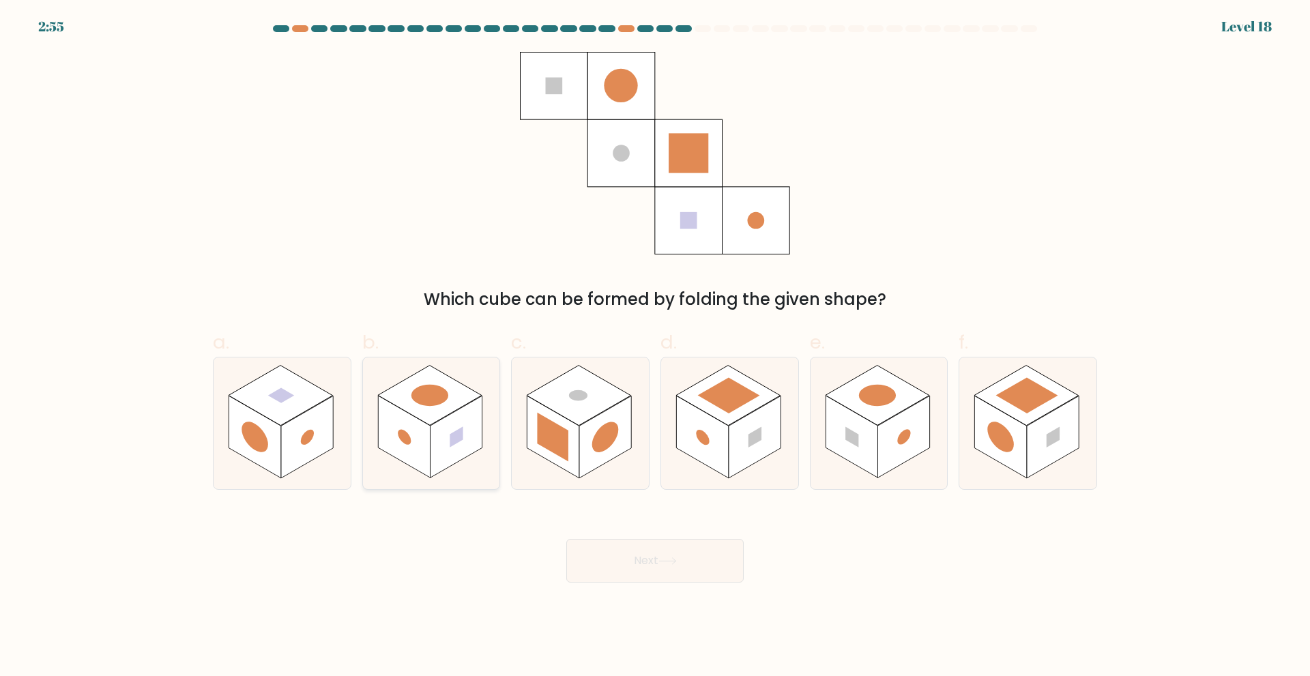
drag, startPoint x: 301, startPoint y: 432, endPoint x: 389, endPoint y: 413, distance: 90.0
click at [310, 426] on rect at bounding box center [307, 437] width 52 height 83
click at [655, 347] on input "a." at bounding box center [655, 342] width 1 height 9
radio input "true"
click at [664, 570] on button "Next" at bounding box center [654, 561] width 177 height 44
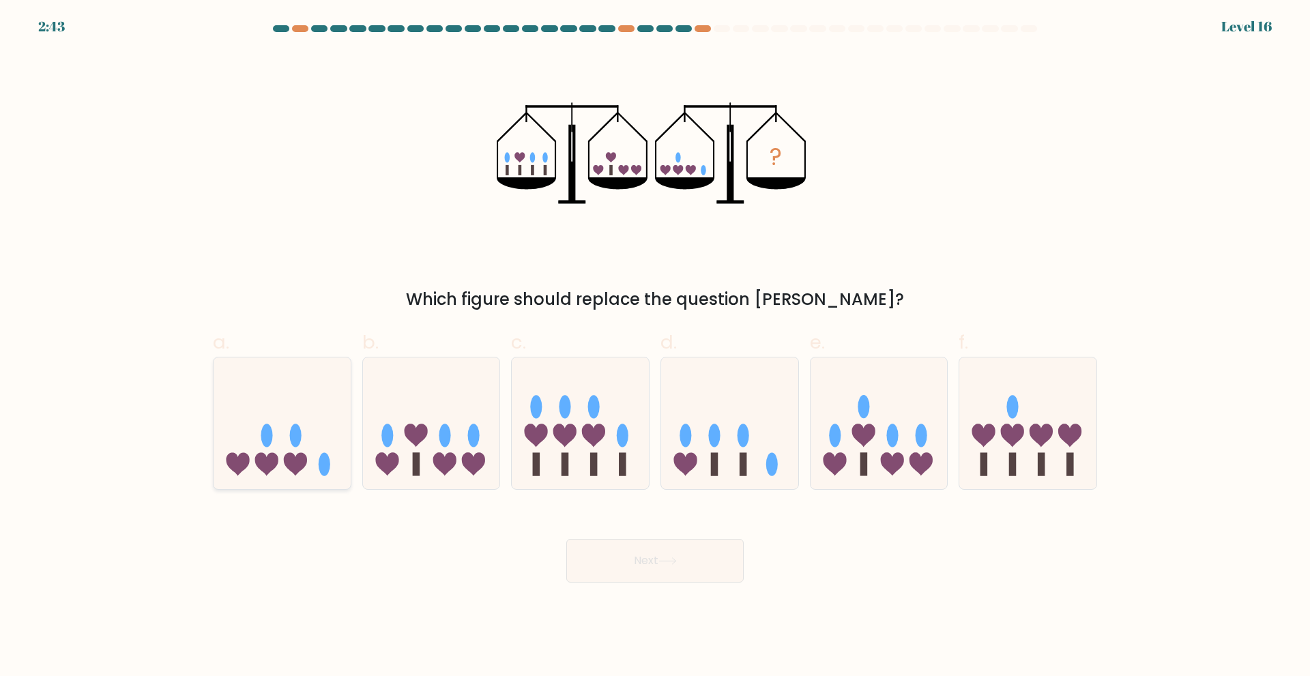
drag, startPoint x: 265, startPoint y: 413, endPoint x: 256, endPoint y: 420, distance: 11.1
click at [263, 417] on icon at bounding box center [281, 422] width 137 height 113
click at [655, 347] on input "a." at bounding box center [655, 342] width 1 height 9
radio input "true"
click at [630, 567] on button "Next" at bounding box center [654, 561] width 177 height 44
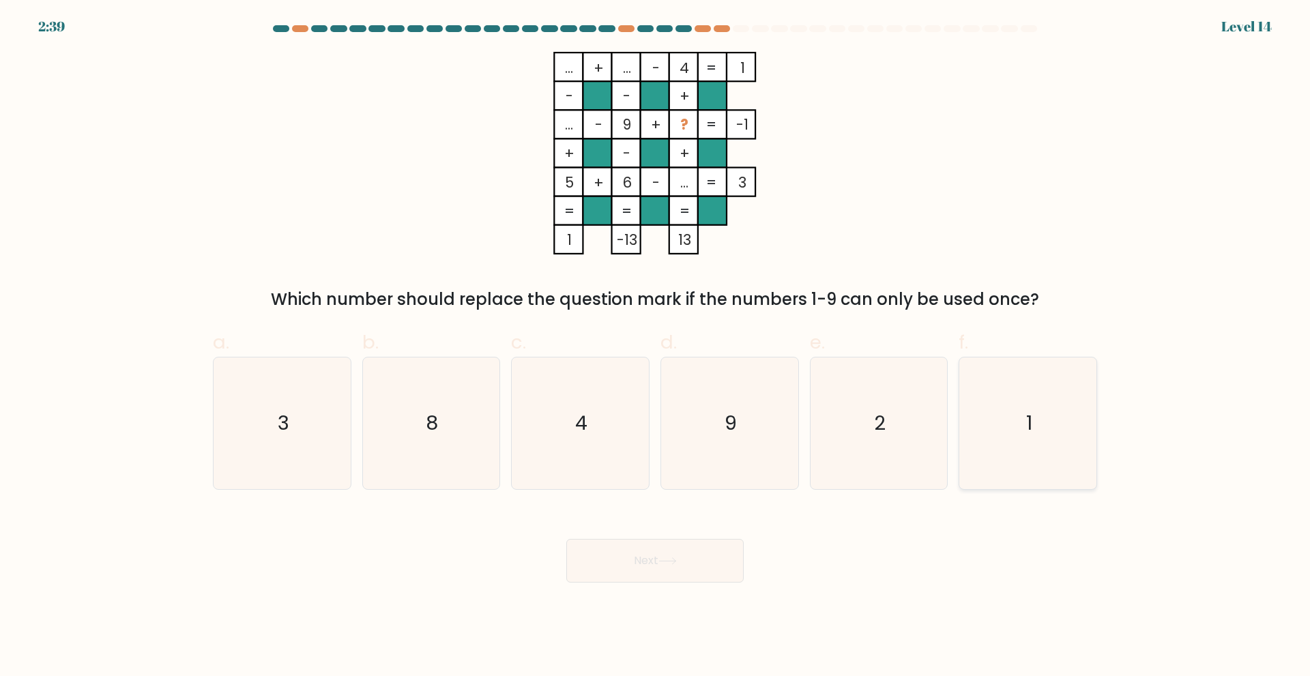
click at [1014, 424] on icon "1" at bounding box center [1028, 423] width 132 height 132
click at [655, 347] on input "f. 1" at bounding box center [655, 342] width 1 height 9
radio input "true"
click at [662, 589] on body "2:38 Level 14" at bounding box center [655, 338] width 1310 height 676
click at [669, 567] on button "Next" at bounding box center [654, 561] width 177 height 44
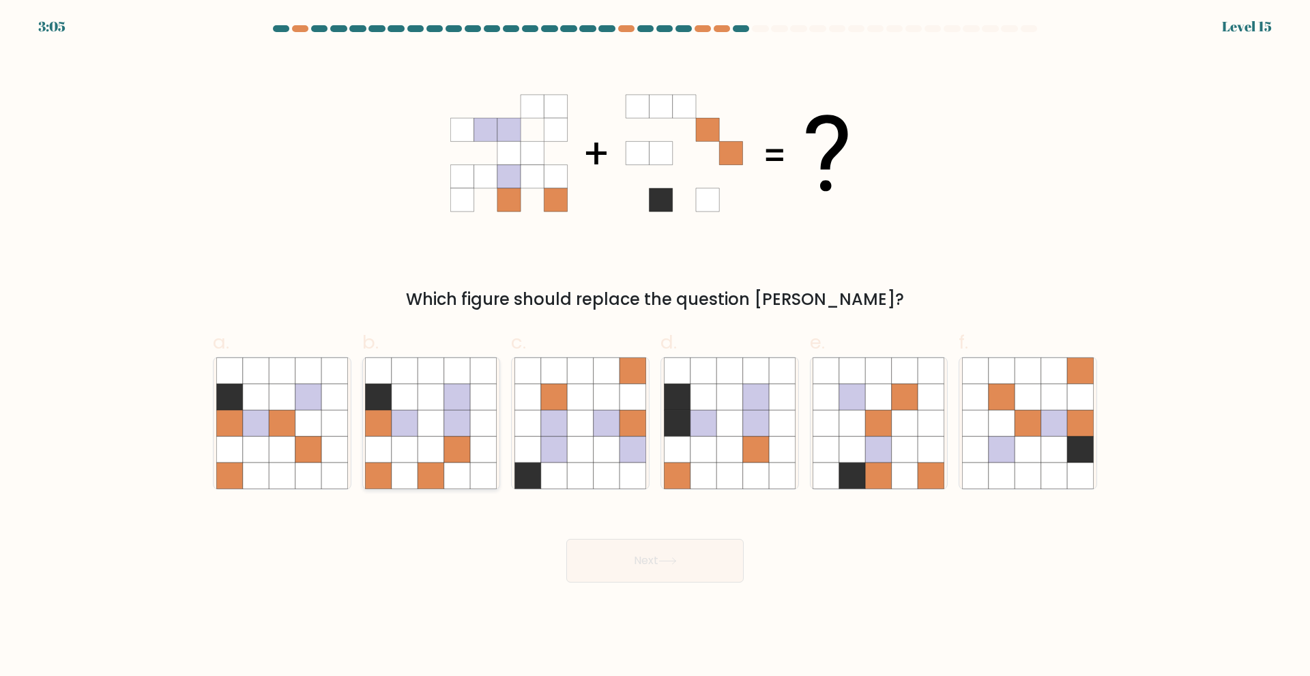
click at [470, 389] on icon at bounding box center [457, 396] width 26 height 26
click at [655, 347] on input "b." at bounding box center [655, 342] width 1 height 9
radio input "true"
click at [622, 559] on button "Next" at bounding box center [654, 561] width 177 height 44
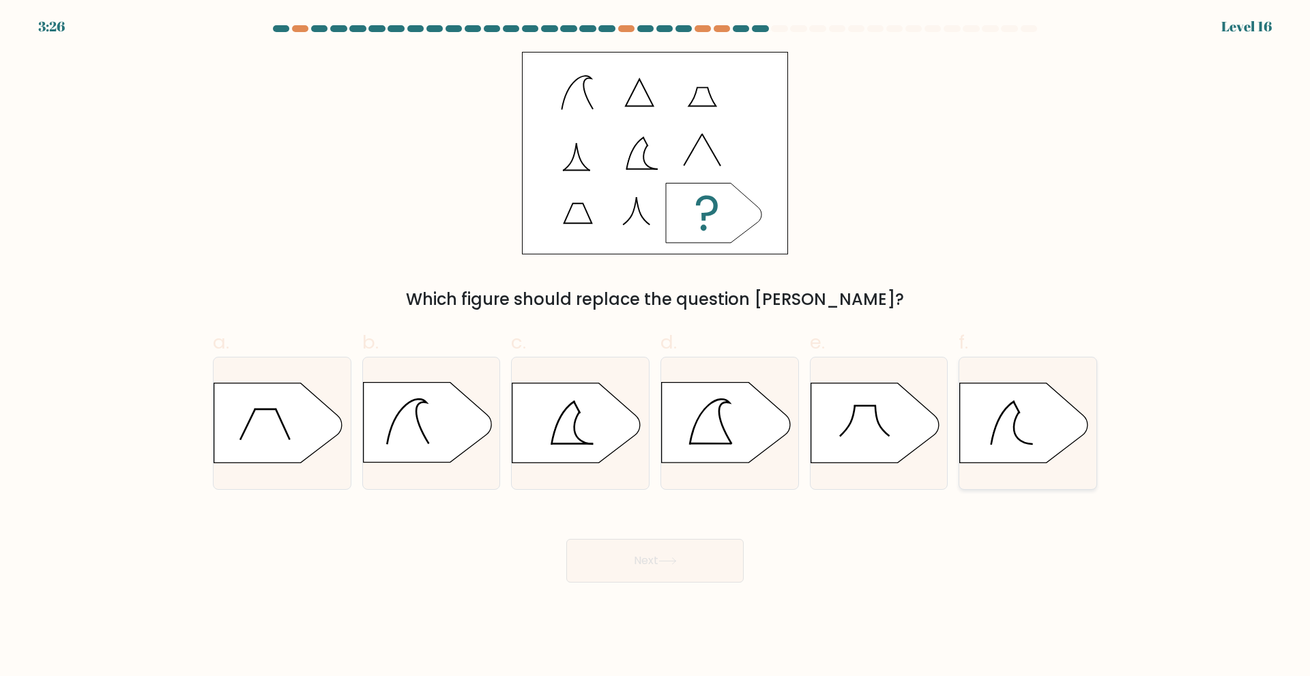
click at [1023, 389] on icon at bounding box center [1024, 423] width 128 height 80
click at [655, 347] on input "f." at bounding box center [655, 342] width 1 height 9
radio input "true"
drag, startPoint x: 693, startPoint y: 531, endPoint x: 693, endPoint y: 539, distance: 8.2
click at [692, 531] on div "Next" at bounding box center [655, 544] width 900 height 76
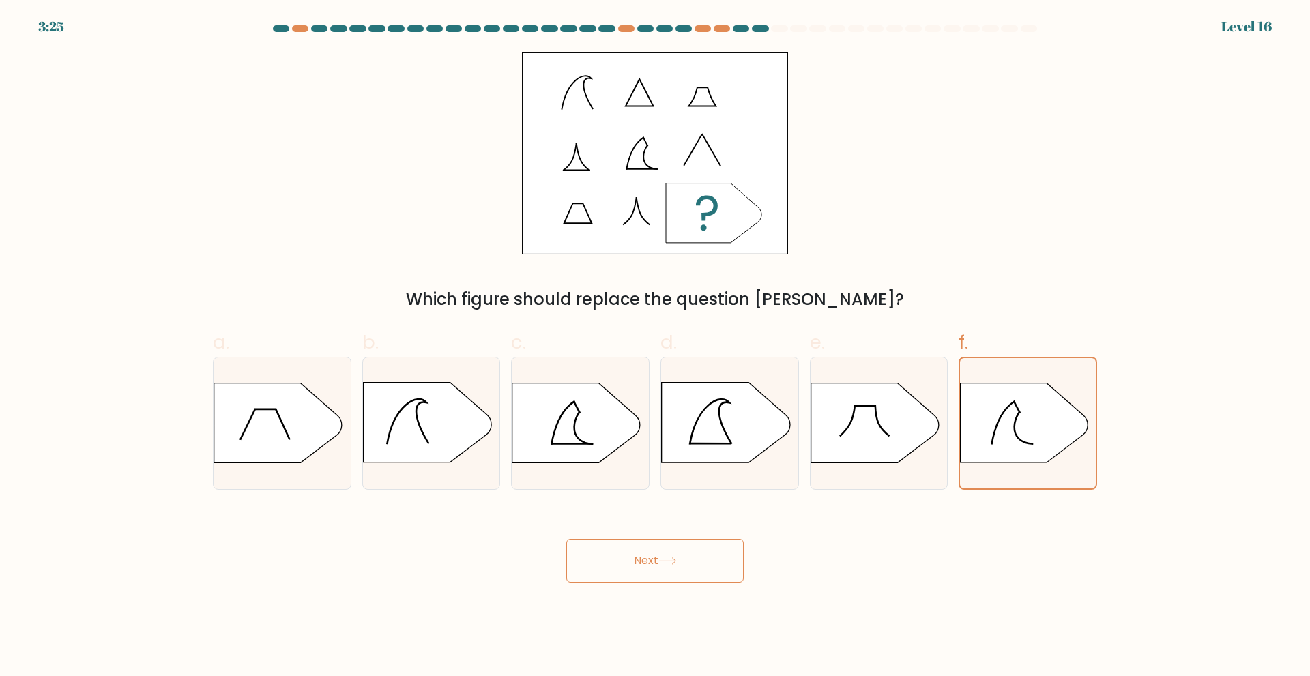
click at [695, 554] on button "Next" at bounding box center [654, 561] width 177 height 44
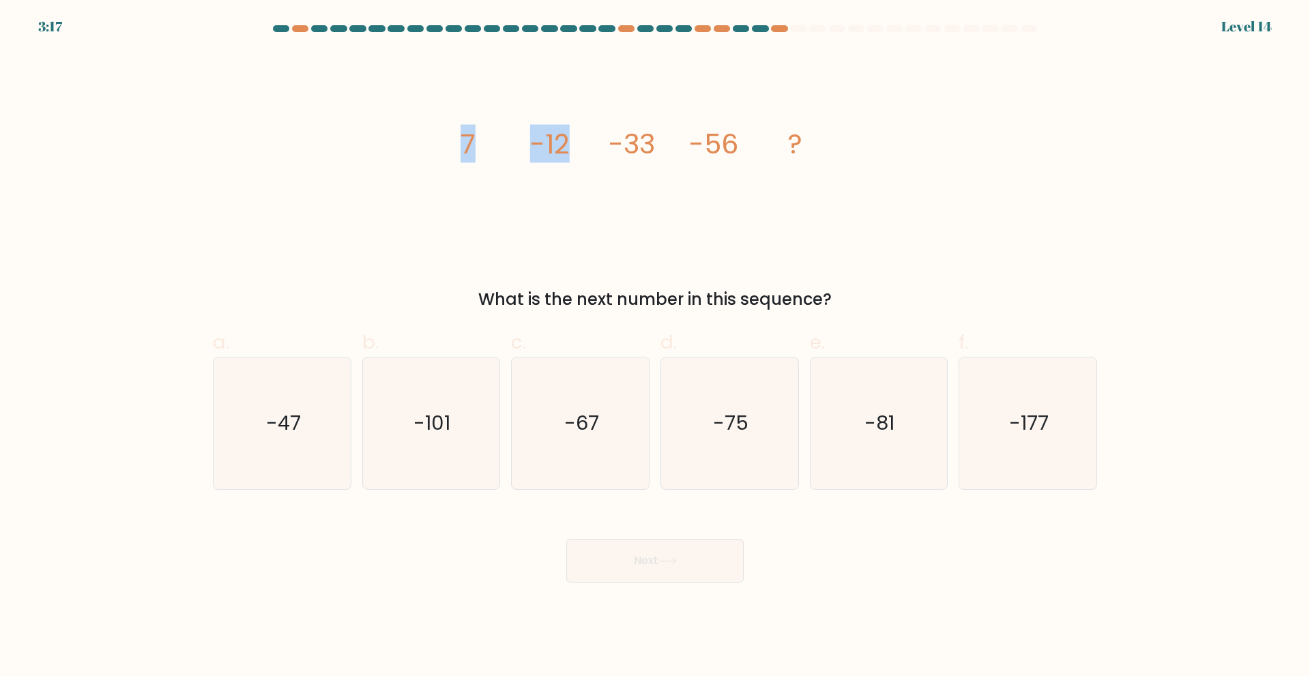
drag, startPoint x: 469, startPoint y: 146, endPoint x: 664, endPoint y: 146, distance: 195.1
click at [627, 149] on icon "image/svg+xml 7 -12 -33 -56 ?" at bounding box center [654, 153] width 409 height 203
click at [562, 153] on tspan "-12" at bounding box center [550, 144] width 40 height 38
drag, startPoint x: 466, startPoint y: 136, endPoint x: 572, endPoint y: 136, distance: 105.7
click at [572, 136] on icon "image/svg+xml 7 -12 -33 -56 ?" at bounding box center [654, 153] width 409 height 203
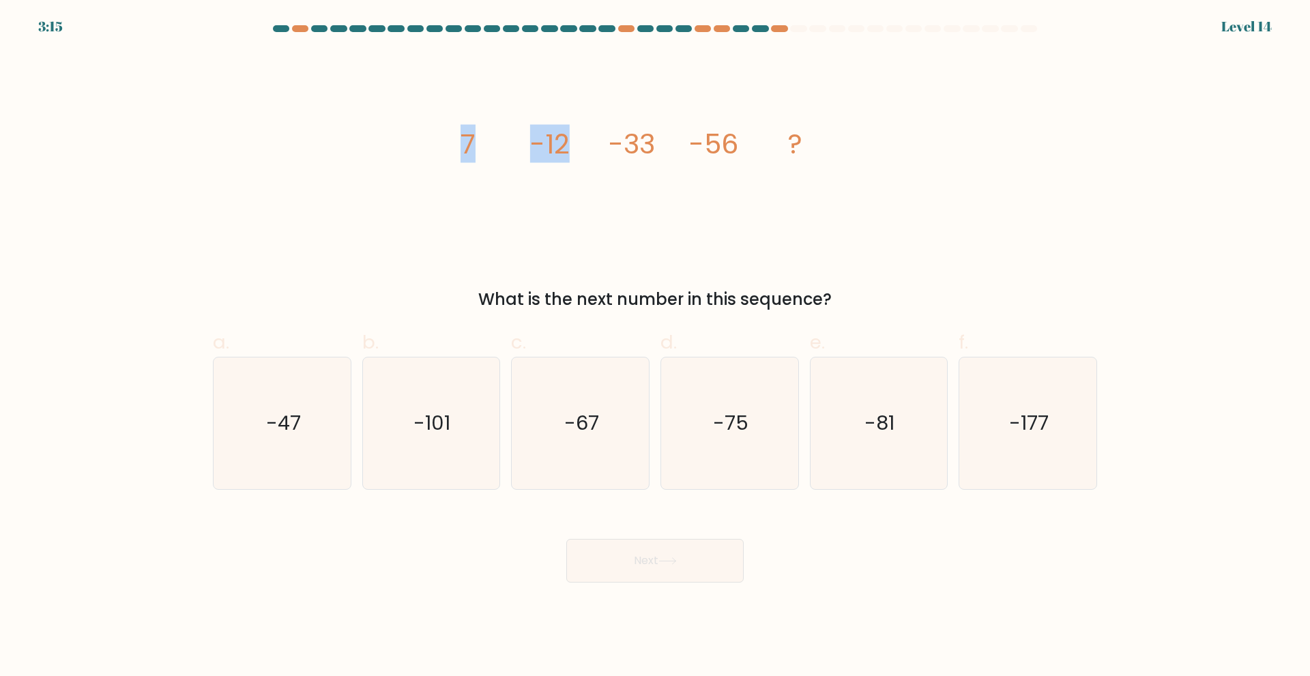
click at [572, 136] on icon "image/svg+xml 7 -12 -33 -56 ?" at bounding box center [654, 153] width 409 height 203
drag, startPoint x: 610, startPoint y: 148, endPoint x: 666, endPoint y: 155, distance: 56.3
click at [666, 155] on icon "image/svg+xml 7 -12 -33 -56 ?" at bounding box center [654, 153] width 409 height 203
click at [657, 145] on icon "image/svg+xml 7 -12 -33 -56 ?" at bounding box center [654, 153] width 409 height 203
drag, startPoint x: 700, startPoint y: 142, endPoint x: 735, endPoint y: 147, distance: 34.4
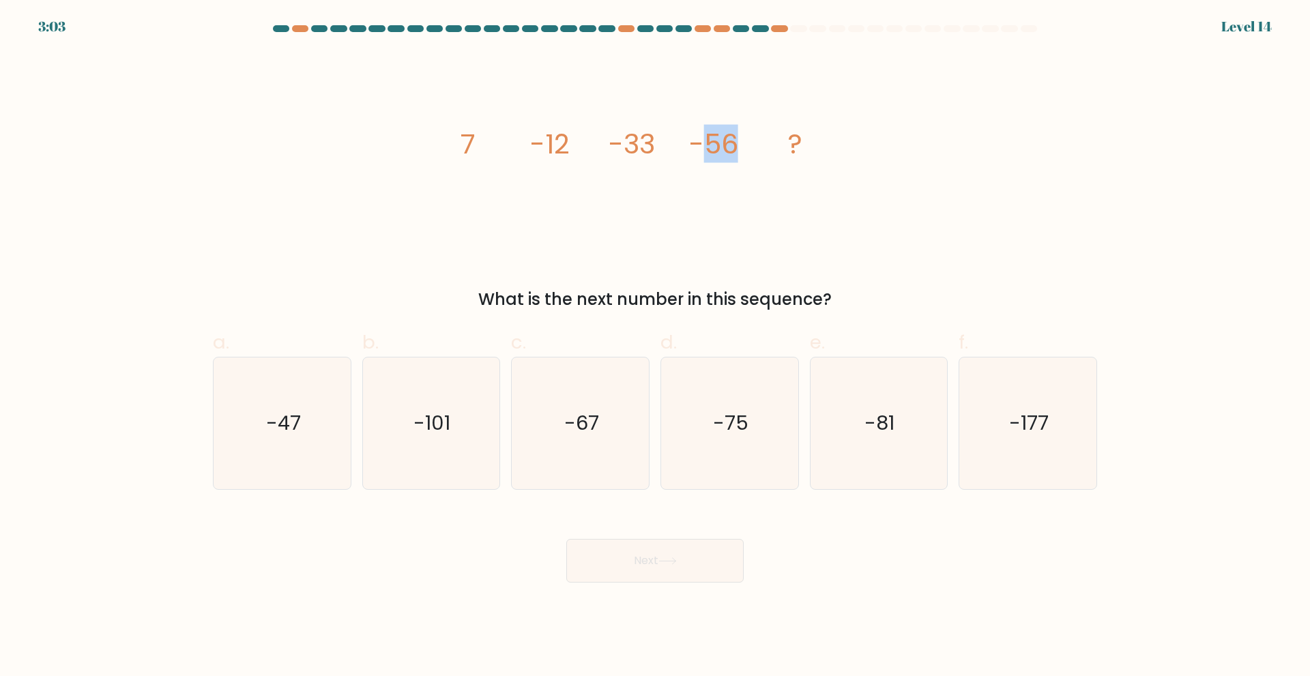
click at [735, 147] on tspan "-56" at bounding box center [713, 144] width 49 height 38
click at [829, 213] on icon "image/svg+xml 7 -12 -33 -56 ?" at bounding box center [654, 153] width 409 height 203
click at [850, 447] on icon "-81" at bounding box center [878, 423] width 132 height 132
click at [655, 347] on input "e. -81" at bounding box center [655, 342] width 1 height 9
radio input "true"
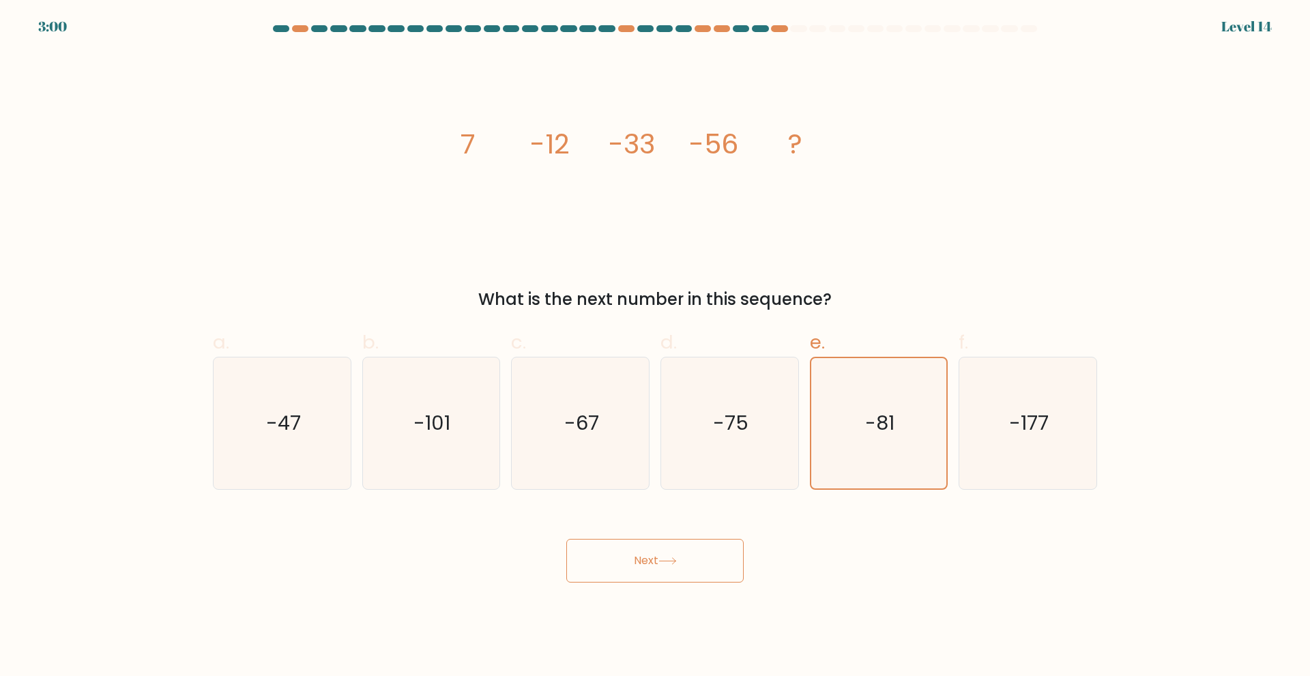
click at [650, 550] on button "Next" at bounding box center [654, 561] width 177 height 44
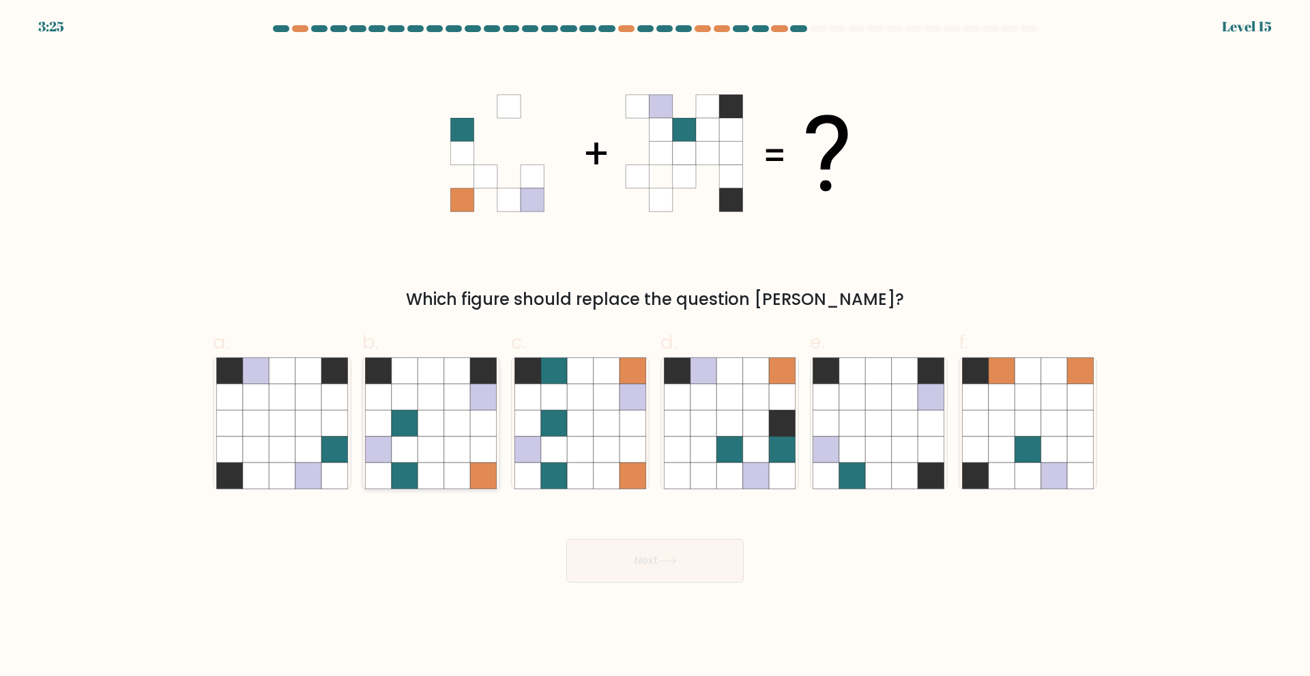
click at [456, 407] on icon at bounding box center [457, 396] width 26 height 26
click at [655, 347] on input "b." at bounding box center [655, 342] width 1 height 9
radio input "true"
click at [661, 565] on button "Next" at bounding box center [654, 561] width 177 height 44
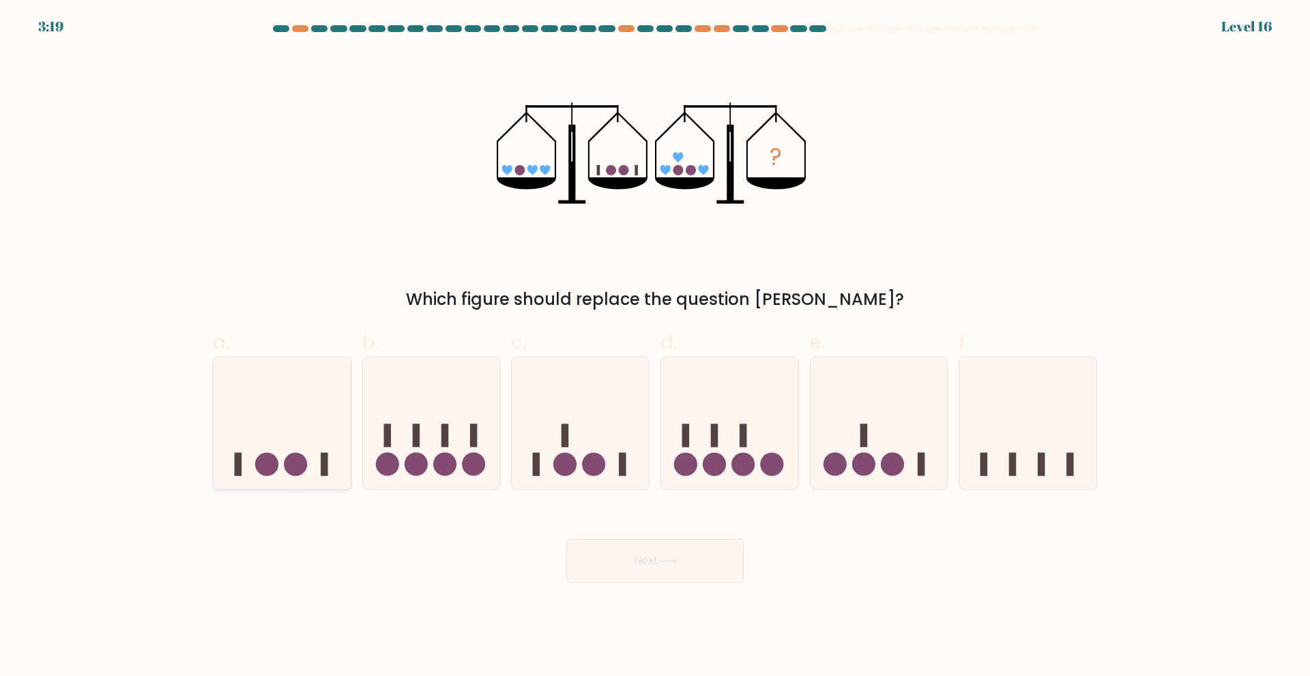
click at [284, 451] on icon at bounding box center [281, 422] width 137 height 113
click at [655, 347] on input "a." at bounding box center [655, 342] width 1 height 9
radio input "true"
click at [555, 444] on icon at bounding box center [580, 422] width 137 height 113
click at [655, 347] on input "c." at bounding box center [655, 342] width 1 height 9
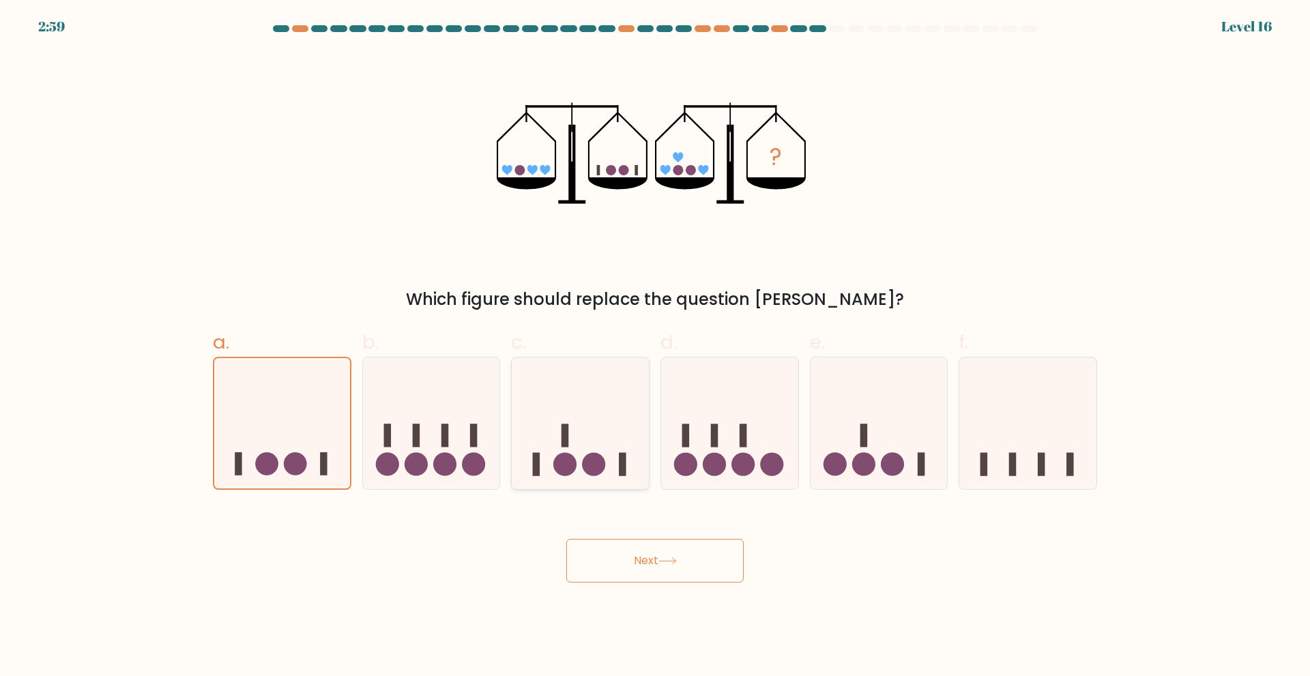
radio input "true"
click at [651, 569] on button "Next" at bounding box center [654, 561] width 177 height 44
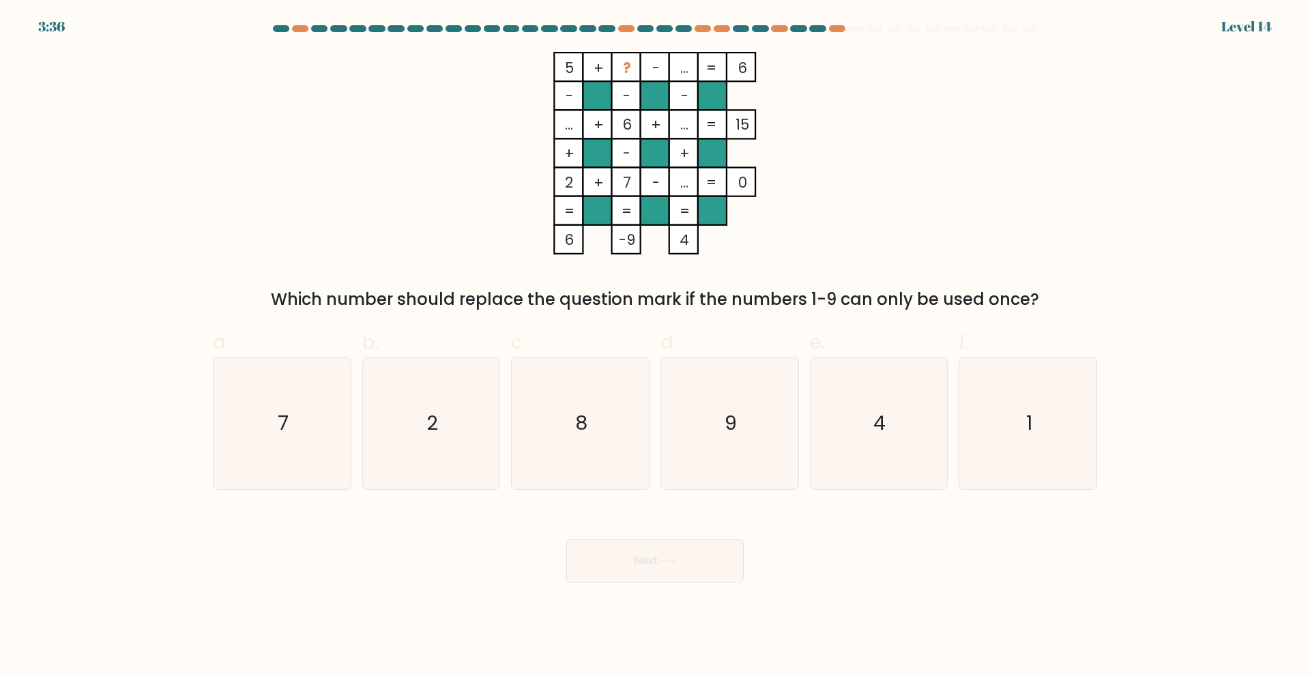
click at [680, 176] on tspan "..." at bounding box center [684, 183] width 8 height 20
click at [687, 181] on tspan "..." at bounding box center [684, 183] width 8 height 20
click at [685, 177] on tspan "..." at bounding box center [684, 183] width 8 height 20
click at [683, 177] on tspan "..." at bounding box center [684, 183] width 8 height 20
click at [683, 180] on tspan "..." at bounding box center [684, 183] width 8 height 20
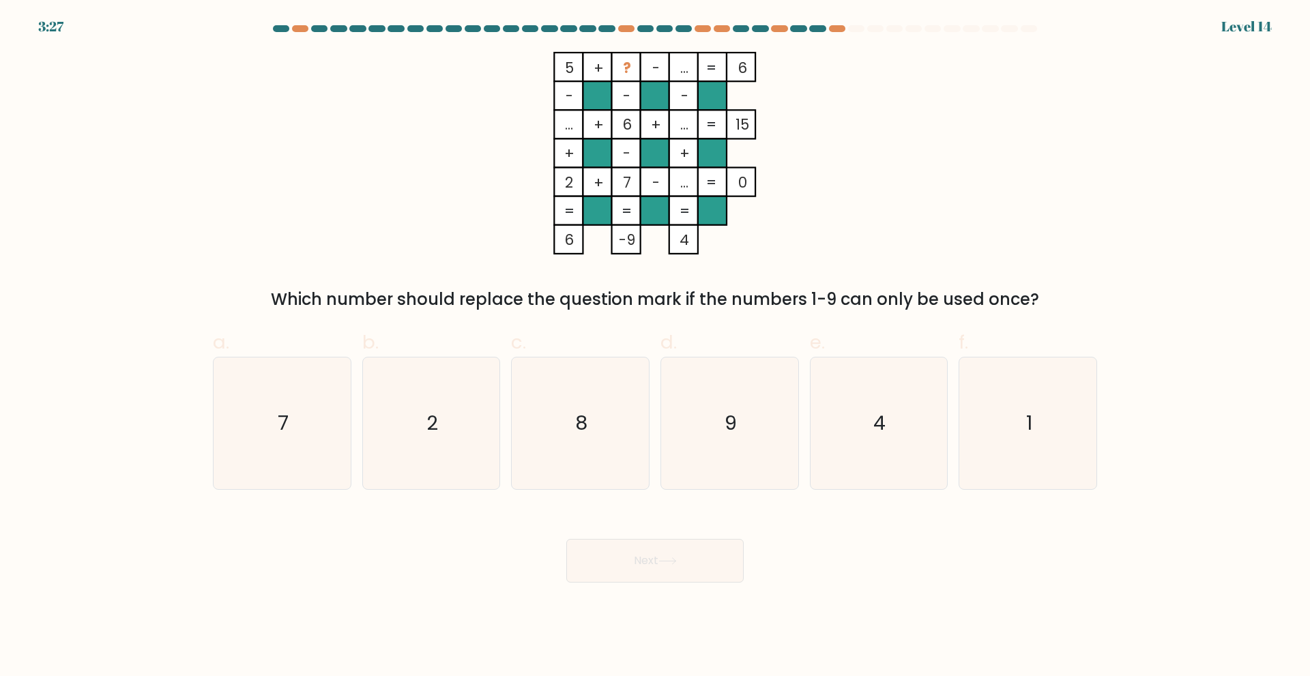
click at [562, 68] on rect at bounding box center [568, 67] width 29 height 29
drag, startPoint x: 566, startPoint y: 123, endPoint x: 576, endPoint y: 128, distance: 11.3
click at [576, 128] on icon "5 + ? - ... 6 - - - ... + 6 + ... 15 + - + 2 + 7 - ... = 0 = = = = 6 -9 4 =" at bounding box center [654, 153] width 409 height 203
click at [579, 128] on rect at bounding box center [568, 124] width 29 height 29
drag, startPoint x: 626, startPoint y: 119, endPoint x: 627, endPoint y: 256, distance: 137.8
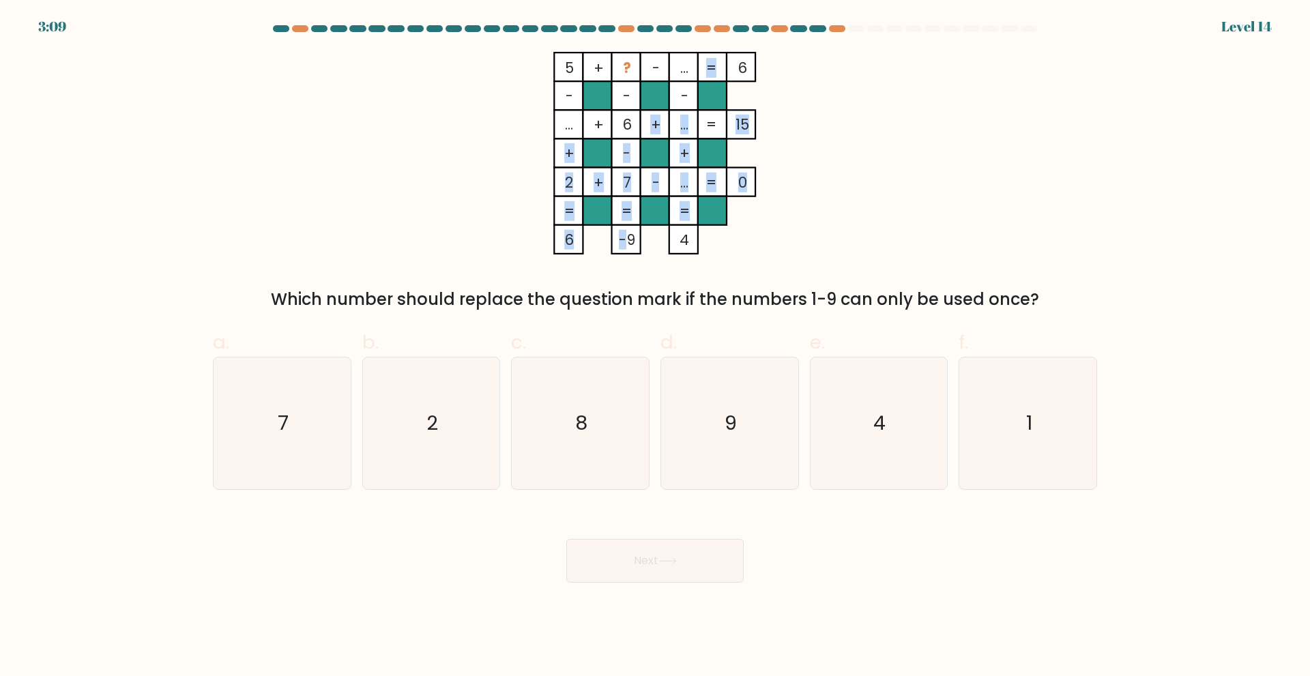
click at [627, 256] on div "5 + ? - ... 6 - - - ... + 6 + ... 15 + - + 2 + 7 - ... = 0 = = = = 6 -9 4 = Whi…" at bounding box center [655, 182] width 900 height 260
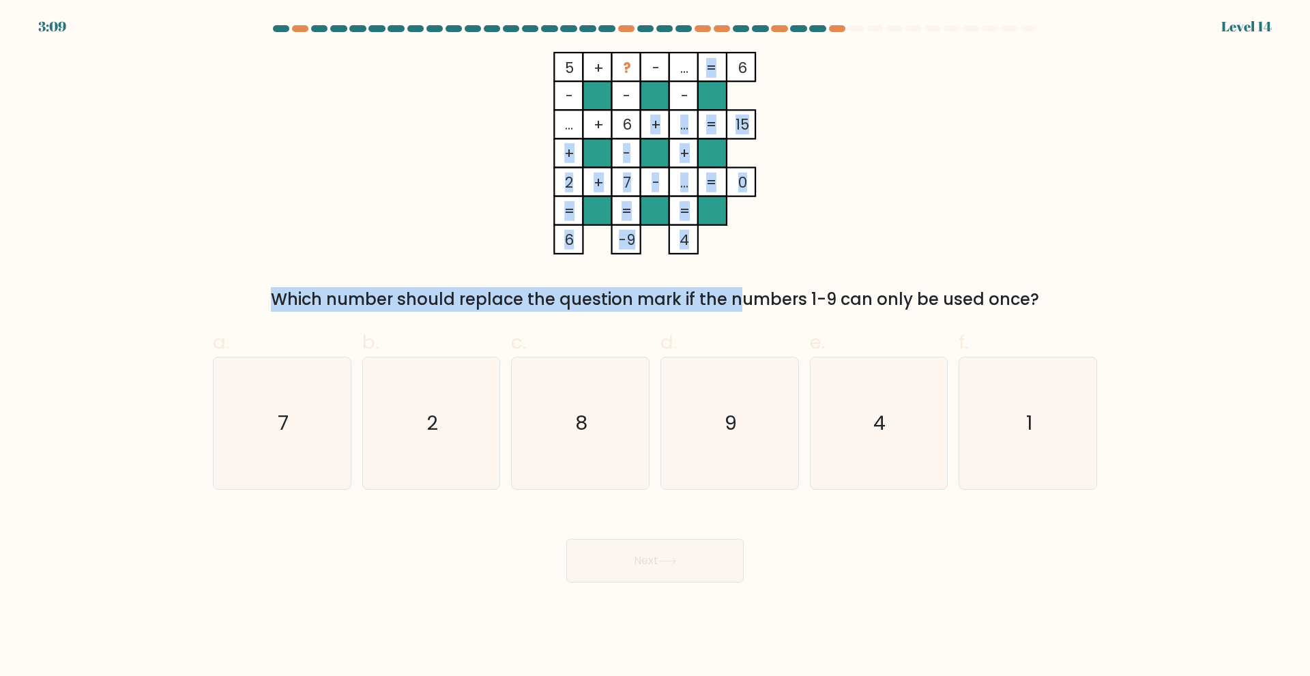
click at [625, 244] on tspan "-9" at bounding box center [627, 240] width 16 height 20
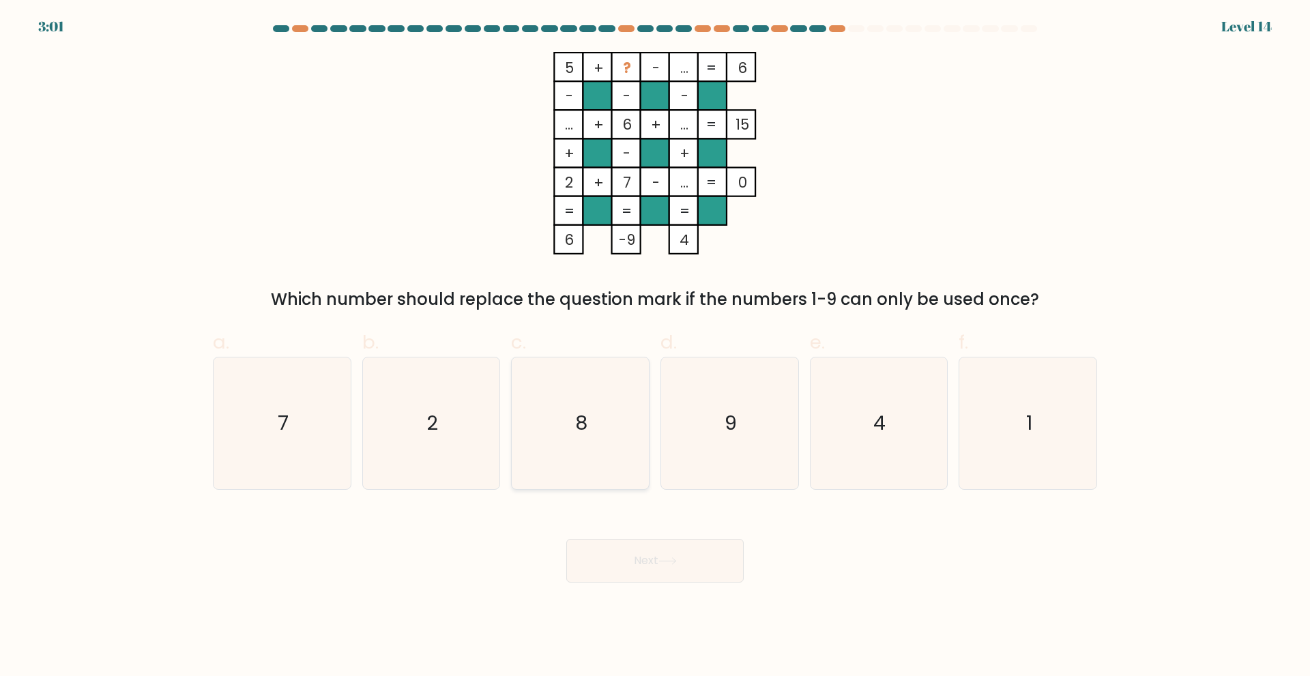
click at [578, 404] on icon "8" at bounding box center [580, 423] width 132 height 132
click at [655, 347] on input "c. 8" at bounding box center [655, 342] width 1 height 9
radio input "true"
click at [679, 574] on button "Next" at bounding box center [654, 561] width 177 height 44
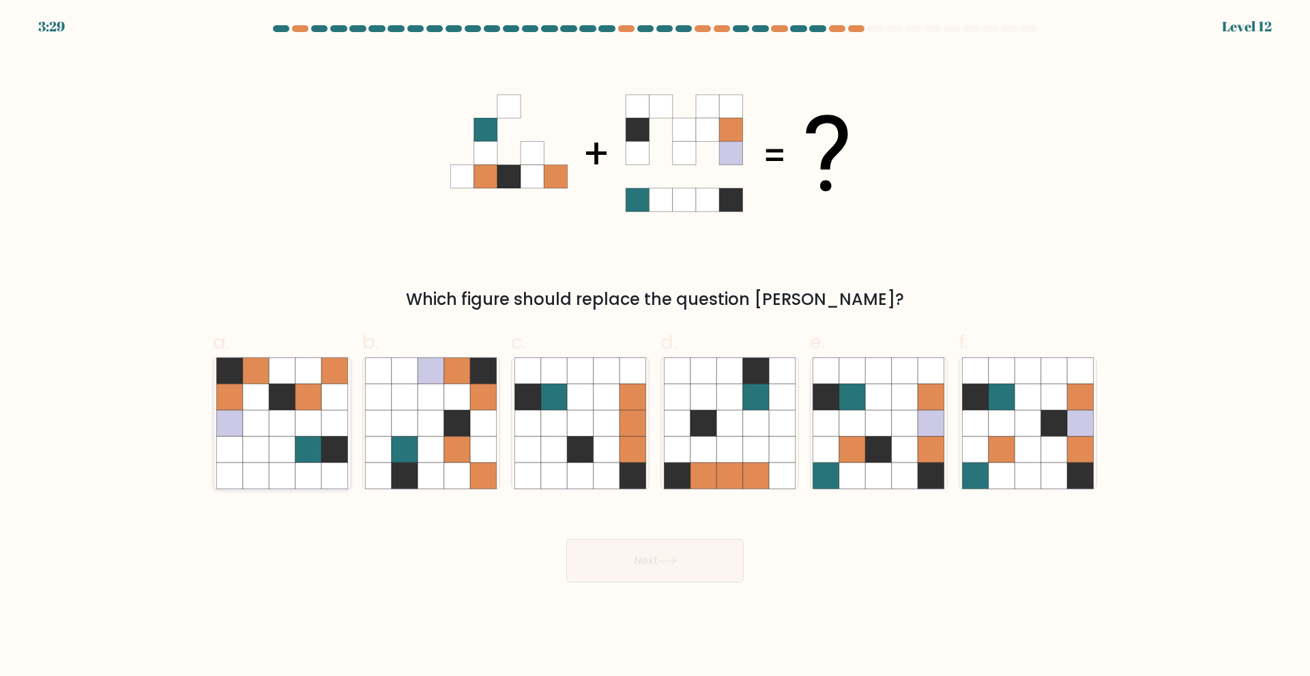
click at [284, 395] on icon at bounding box center [282, 396] width 26 height 26
click at [655, 347] on input "a." at bounding box center [655, 342] width 1 height 9
radio input "true"
click at [901, 445] on icon at bounding box center [904, 449] width 26 height 26
click at [655, 347] on input "e." at bounding box center [655, 342] width 1 height 9
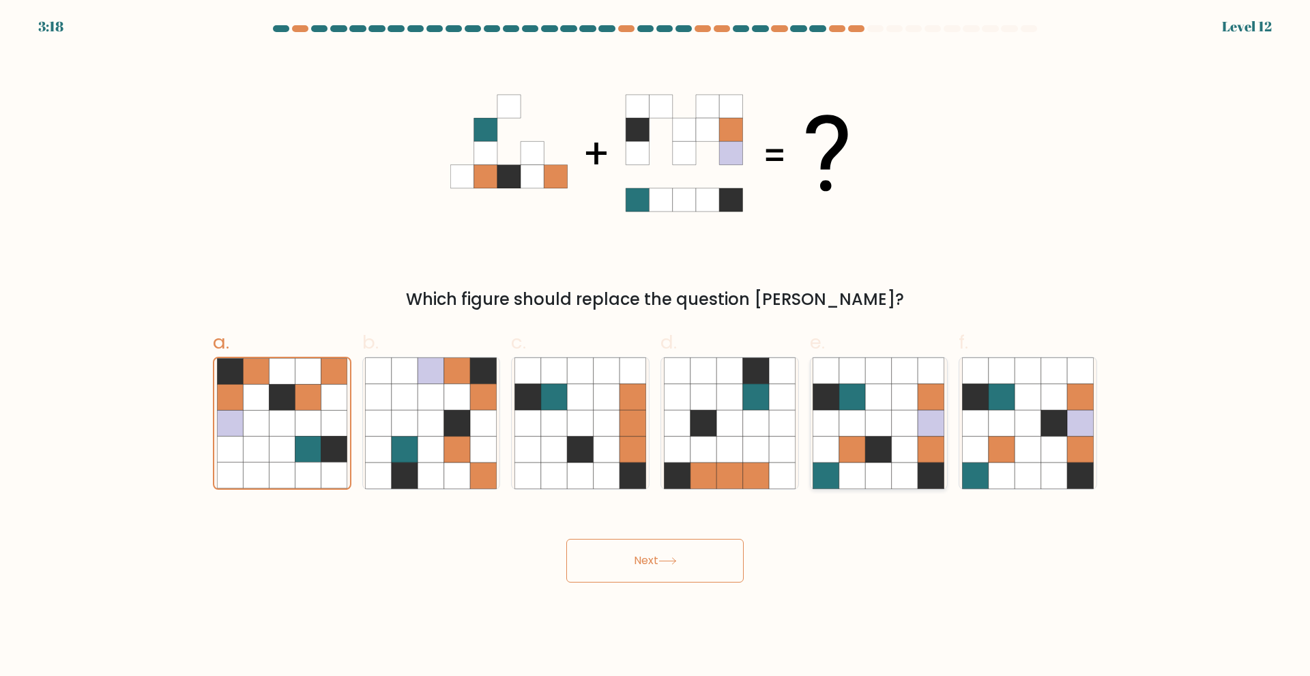
radio input "true"
click at [691, 567] on button "Next" at bounding box center [654, 561] width 177 height 44
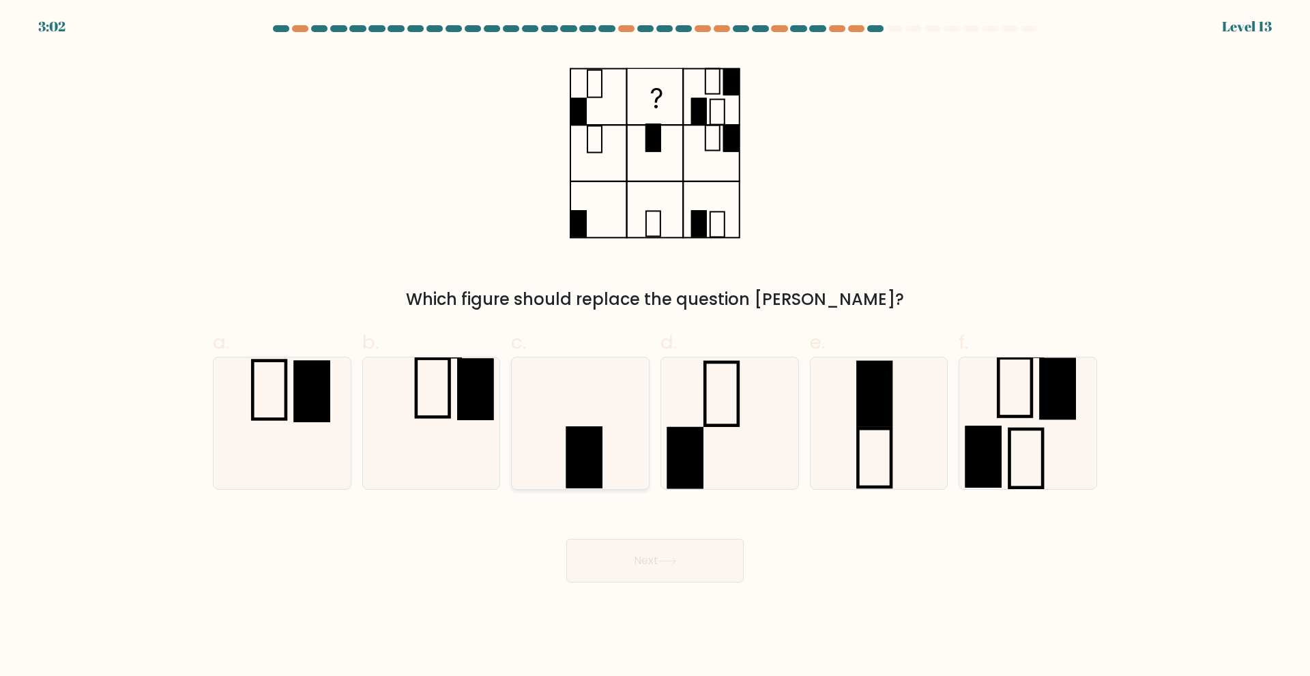
click at [585, 411] on icon at bounding box center [580, 423] width 132 height 132
click at [655, 347] on input "c." at bounding box center [655, 342] width 1 height 9
radio input "true"
click at [782, 433] on icon at bounding box center [730, 423] width 132 height 132
click at [655, 347] on input "d." at bounding box center [655, 342] width 1 height 9
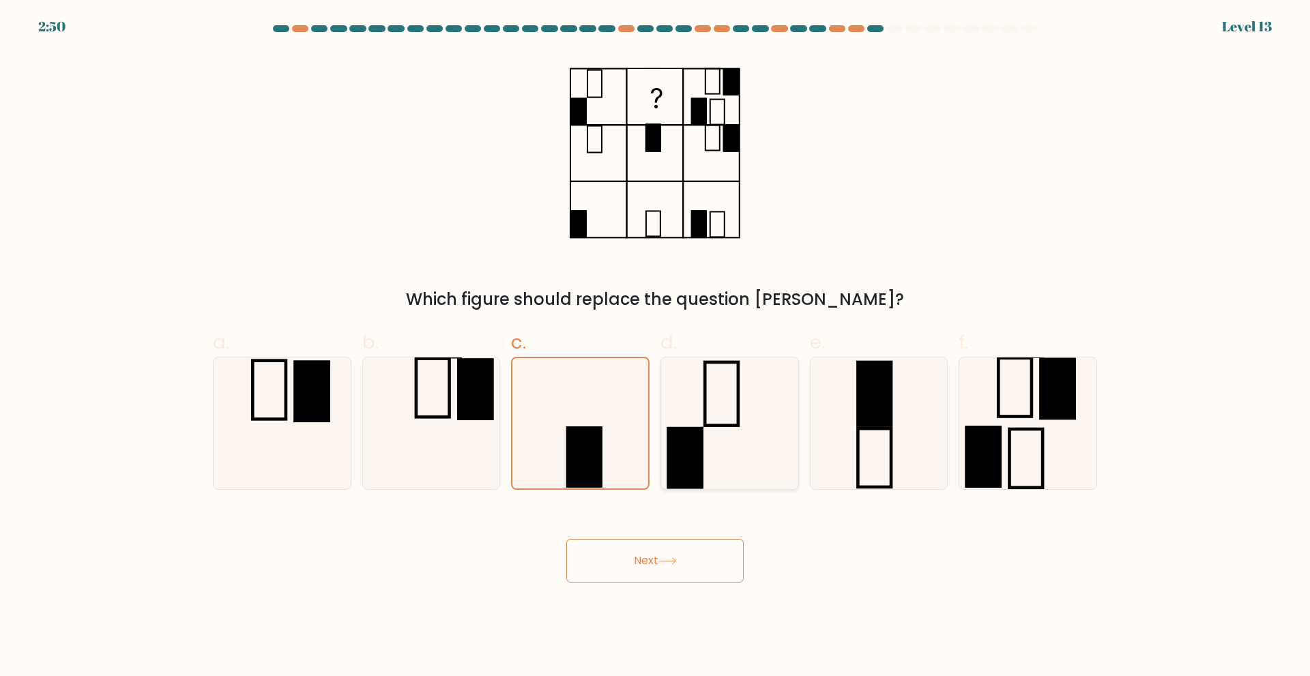
radio input "true"
click at [625, 567] on button "Next" at bounding box center [654, 561] width 177 height 44
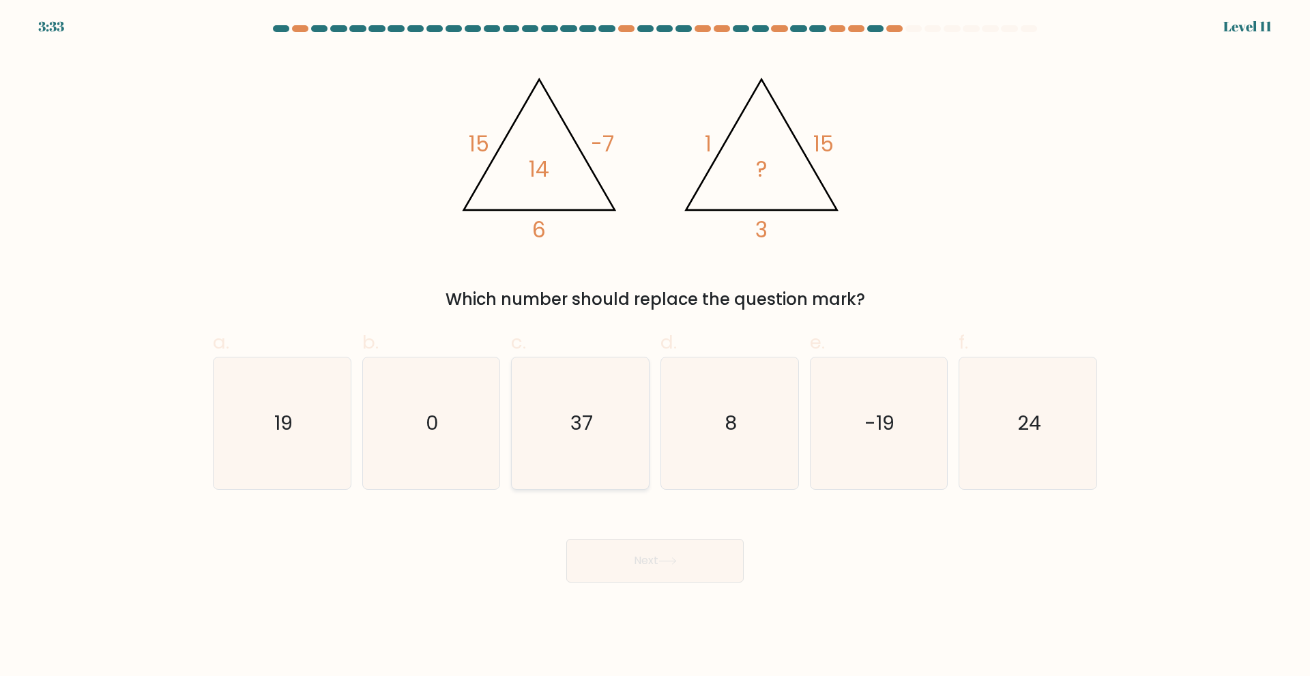
click at [619, 469] on icon "37" at bounding box center [580, 423] width 132 height 132
click at [655, 347] on input "c. 37" at bounding box center [655, 342] width 1 height 9
radio input "true"
click at [679, 565] on button "Next" at bounding box center [654, 561] width 177 height 44
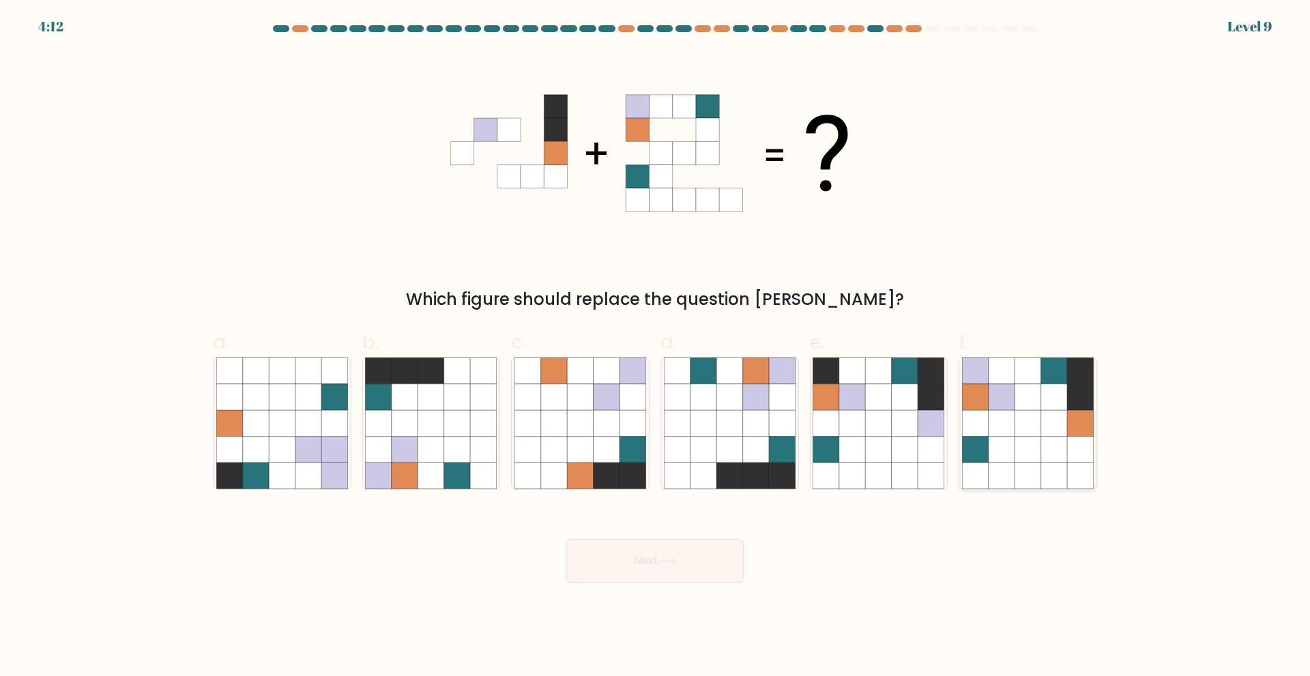
click at [1059, 417] on icon at bounding box center [1054, 423] width 26 height 26
click at [655, 347] on input "f." at bounding box center [655, 342] width 1 height 9
radio input "true"
click at [675, 550] on button "Next" at bounding box center [654, 561] width 177 height 44
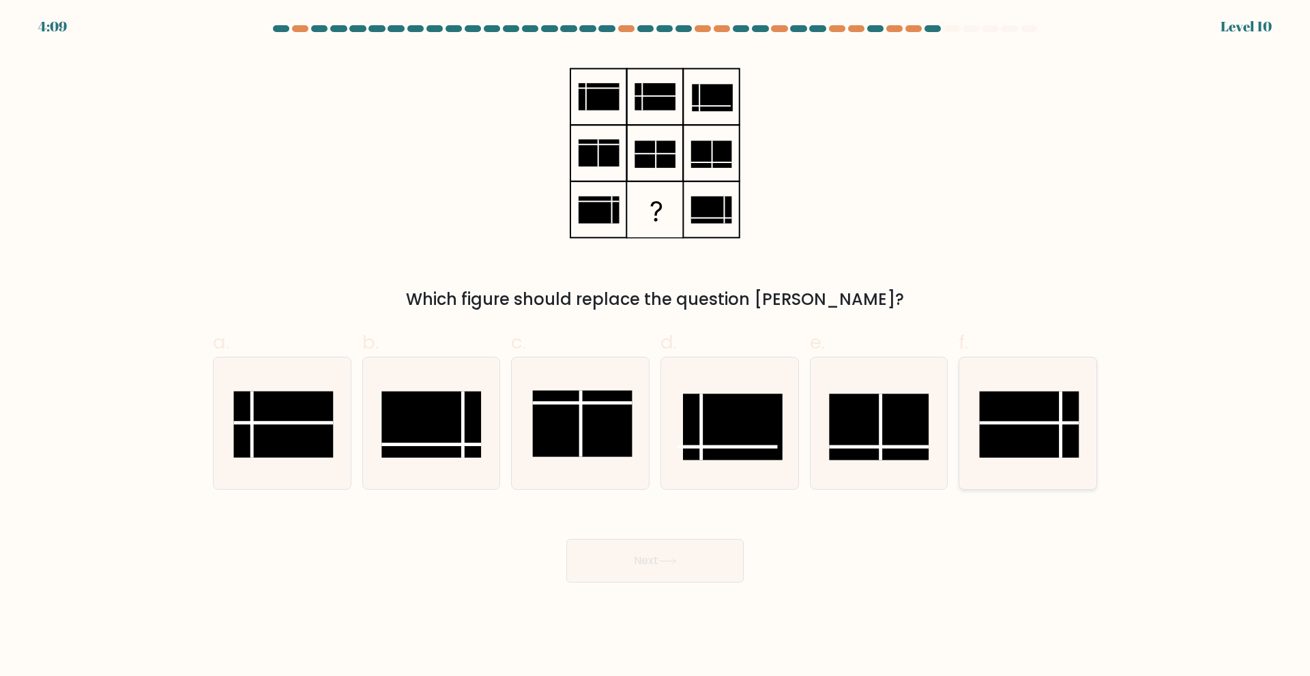
click at [997, 420] on rect at bounding box center [1029, 424] width 100 height 66
click at [655, 347] on input "f." at bounding box center [655, 342] width 1 height 9
radio input "true"
click at [679, 570] on button "Next" at bounding box center [654, 561] width 177 height 44
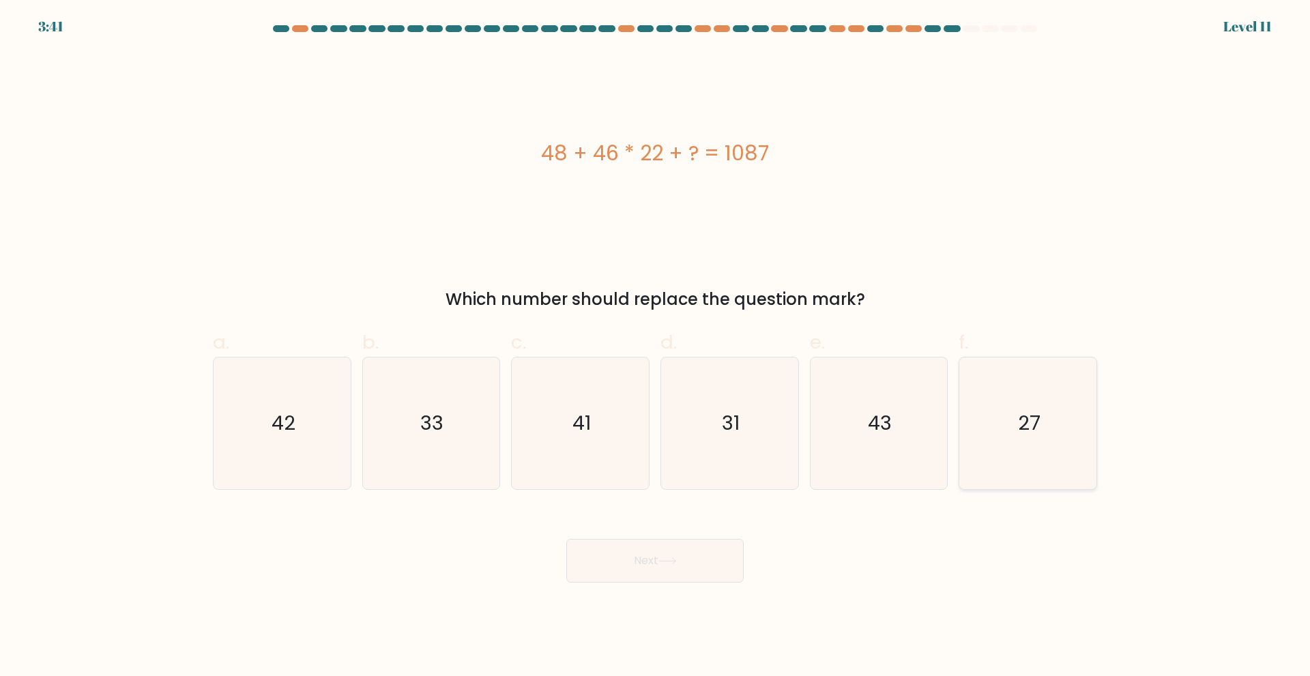
click at [1041, 428] on icon "27" at bounding box center [1028, 423] width 132 height 132
click at [655, 347] on input "f. 27" at bounding box center [655, 342] width 1 height 9
radio input "true"
click at [643, 587] on body "3:41 Level 11" at bounding box center [655, 338] width 1310 height 676
click at [662, 561] on icon at bounding box center [667, 561] width 18 height 8
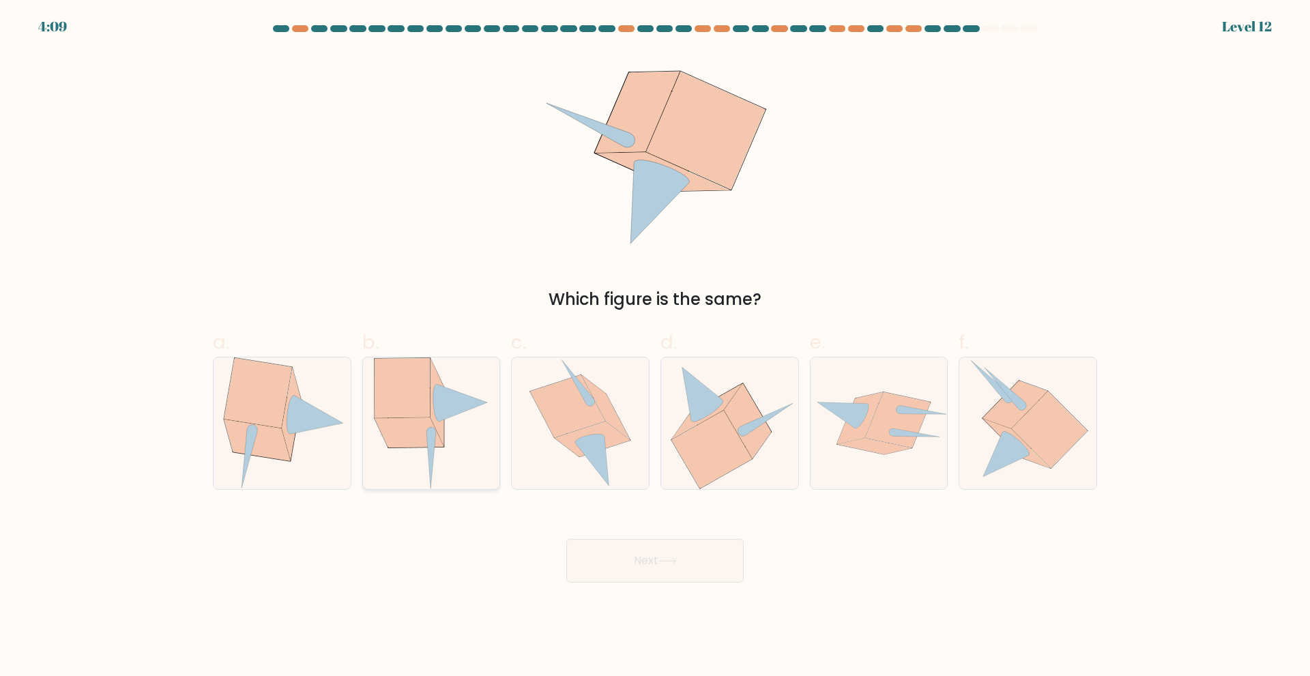
click at [420, 446] on icon at bounding box center [409, 432] width 70 height 30
click at [655, 347] on input "b." at bounding box center [655, 342] width 1 height 9
radio input "true"
click at [626, 567] on button "Next" at bounding box center [654, 561] width 177 height 44
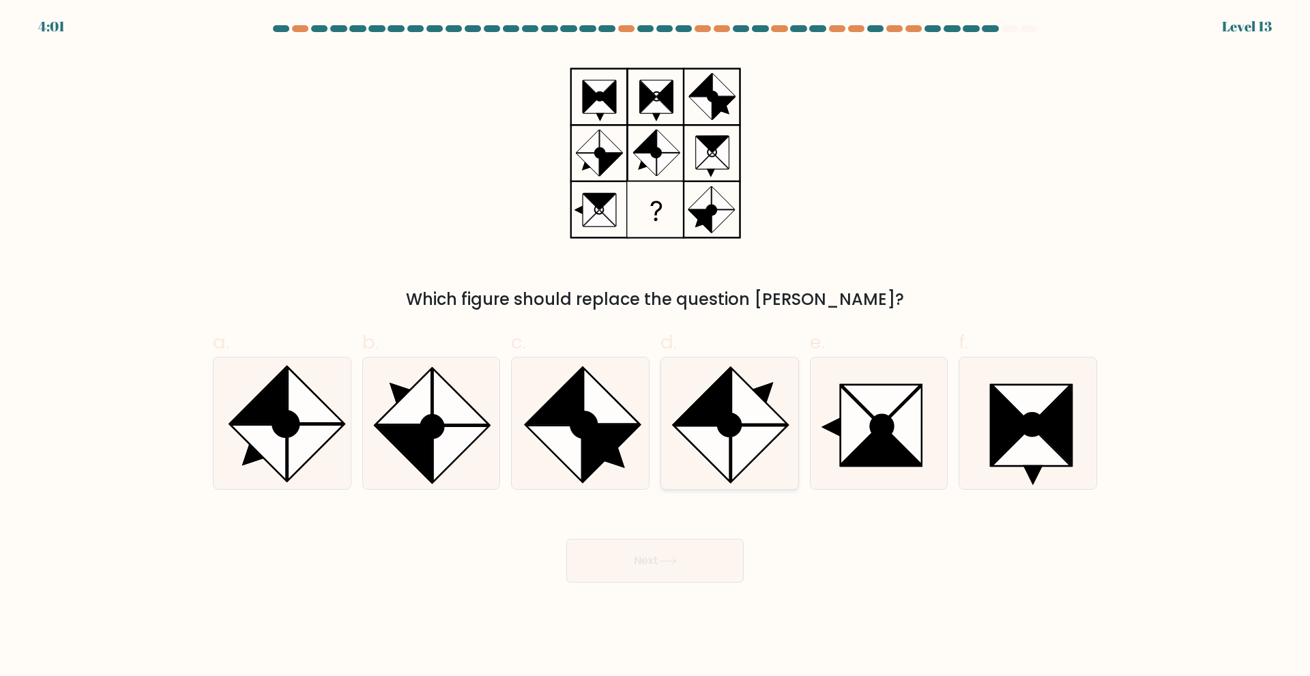
click at [737, 404] on icon at bounding box center [759, 396] width 56 height 56
click at [655, 347] on input "d." at bounding box center [655, 342] width 1 height 9
radio input "true"
click at [668, 577] on button "Next" at bounding box center [654, 561] width 177 height 44
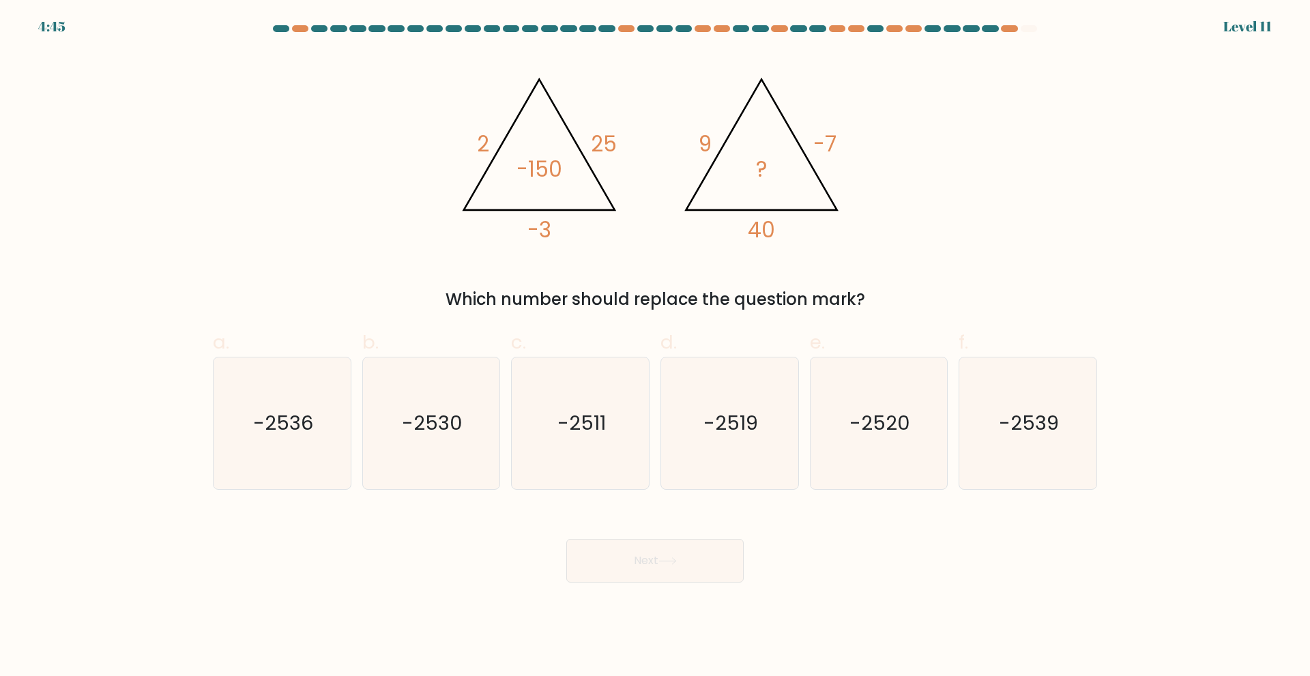
drag, startPoint x: 668, startPoint y: 577, endPoint x: 343, endPoint y: 200, distance: 497.6
click at [343, 201] on div "@import url('https://fonts.googleapis.com/css?family=Abril+Fatface:400,100,100i…" at bounding box center [655, 182] width 900 height 260
click at [445, 198] on div "@import url('https://fonts.googleapis.com/css?family=Abril+Fatface:400,100,100i…" at bounding box center [655, 182] width 900 height 260
click at [710, 412] on text "-2519" at bounding box center [730, 422] width 55 height 27
click at [655, 347] on input "d. -2519" at bounding box center [655, 342] width 1 height 9
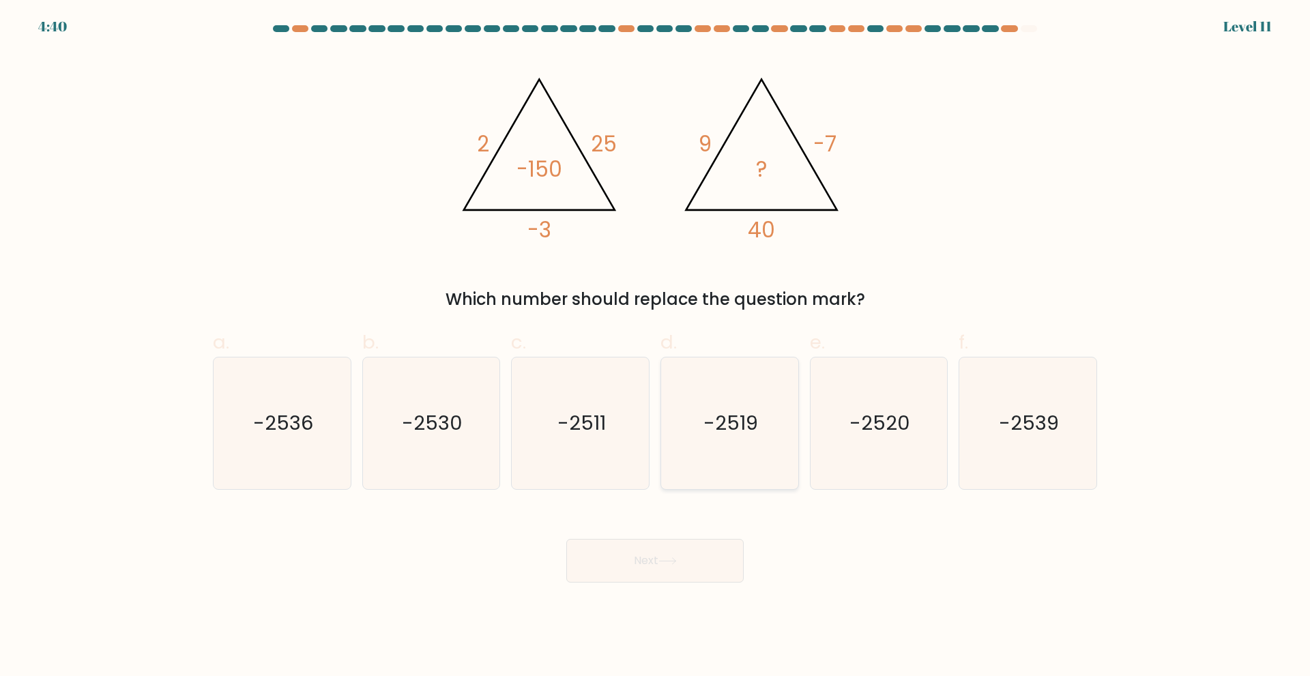
radio input "true"
click at [687, 555] on button "Next" at bounding box center [654, 561] width 177 height 44
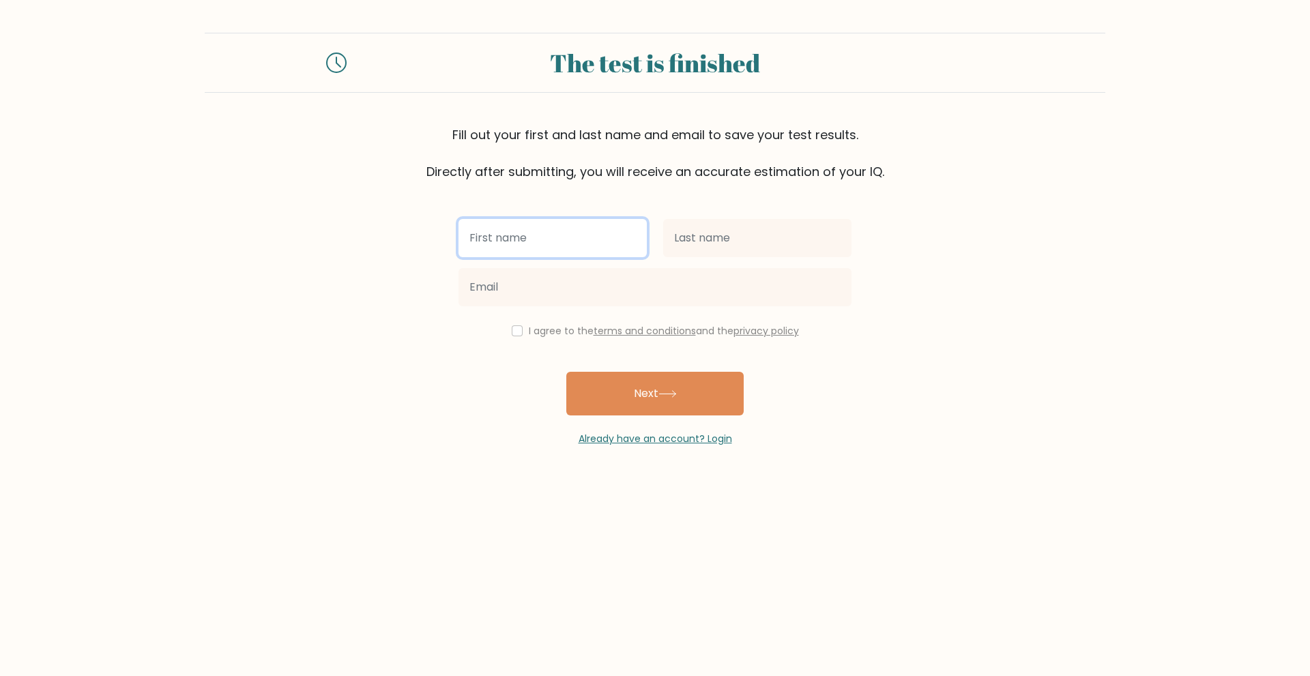
click at [565, 240] on input "text" at bounding box center [552, 238] width 188 height 38
type input "Jan"
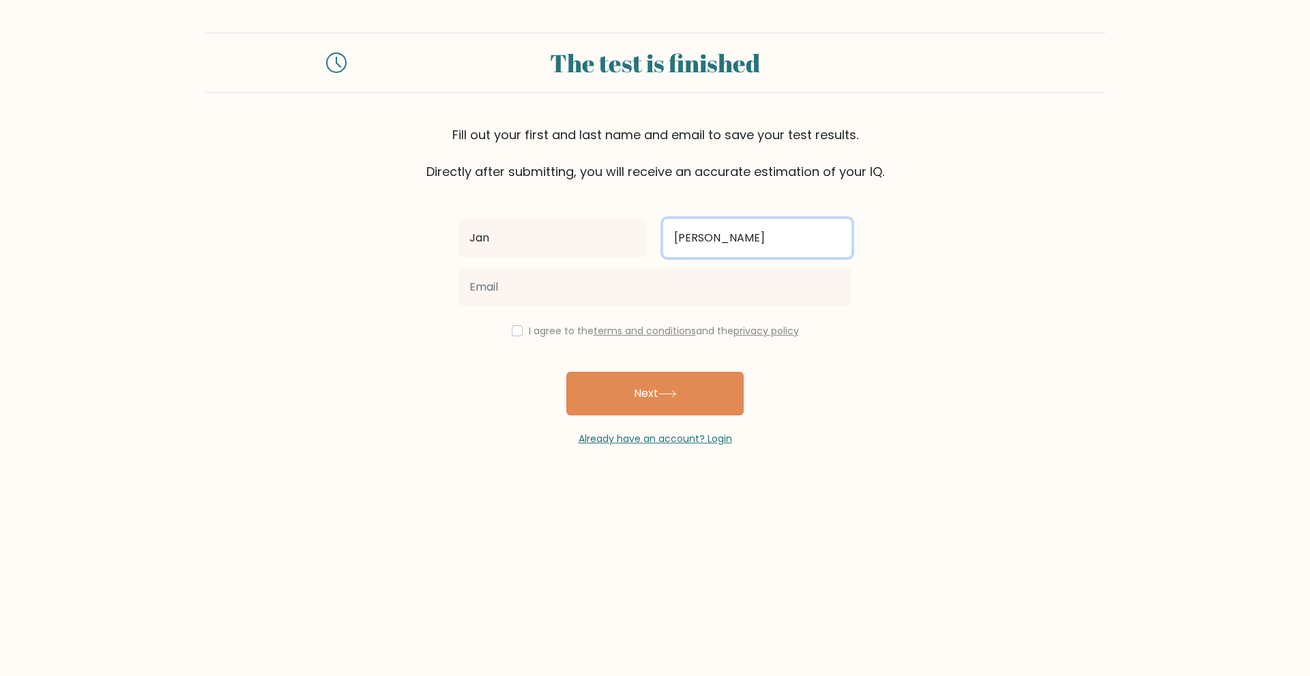
type input "Jansen"
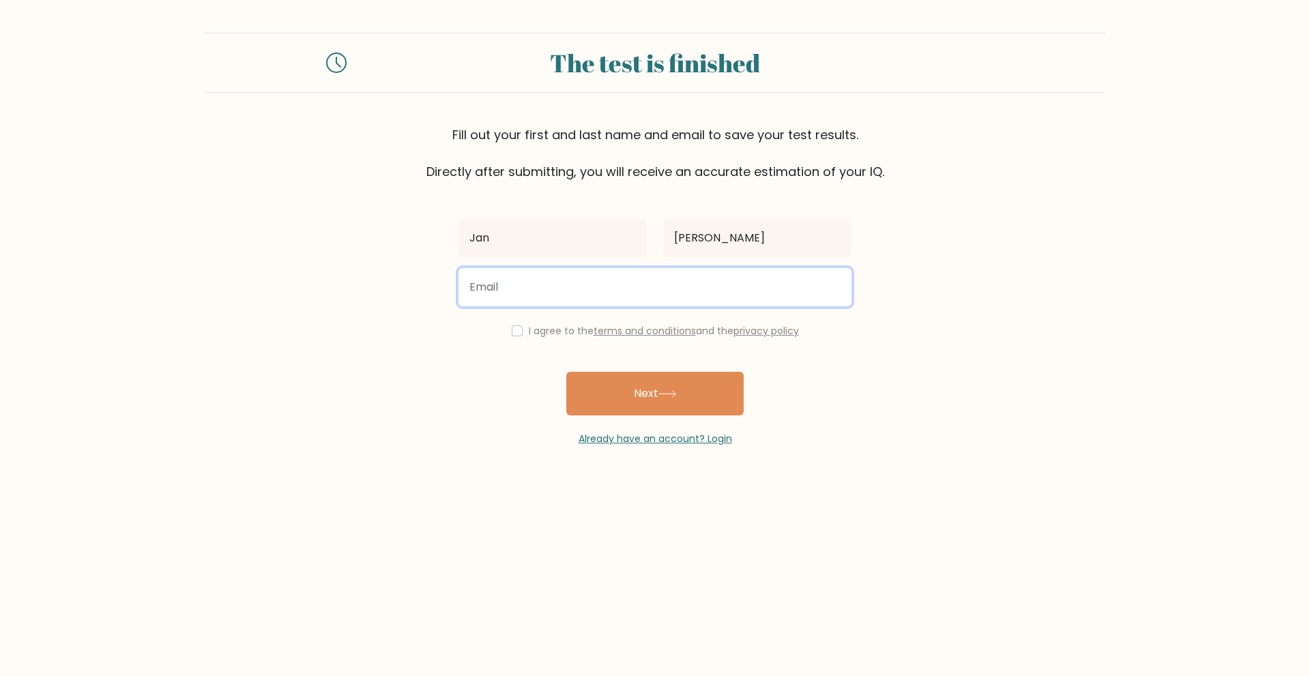
click at [528, 298] on input "email" at bounding box center [654, 287] width 393 height 38
paste input "titos12145@arqsis.com"
type input "titos12145@arqsis.com"
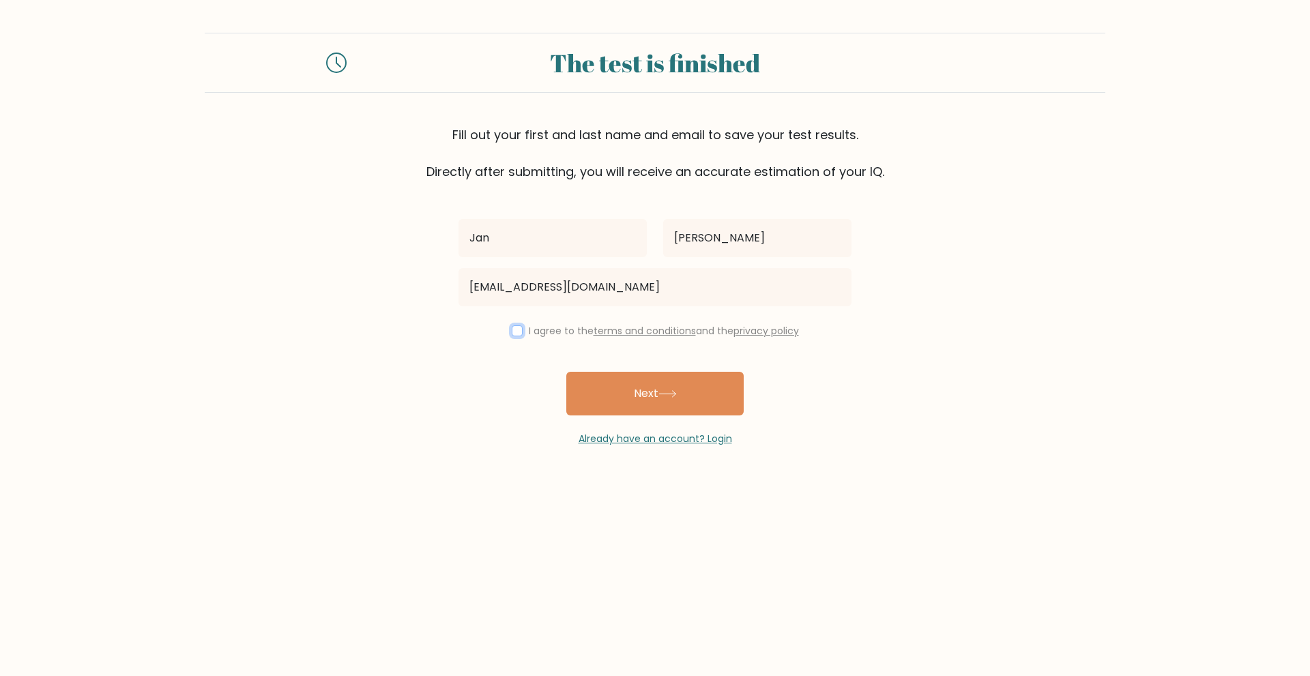
click at [518, 331] on input "checkbox" at bounding box center [517, 330] width 11 height 11
checkbox input "true"
click at [698, 387] on button "Next" at bounding box center [654, 394] width 177 height 44
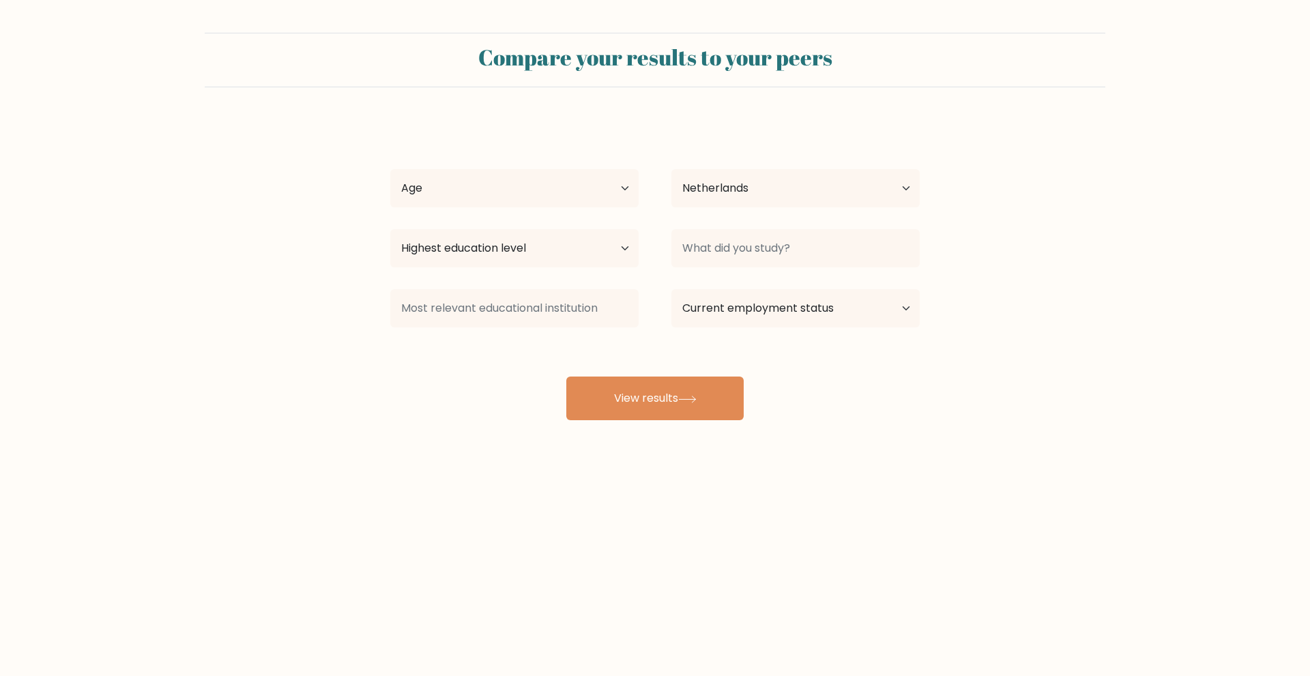
select select "NL"
click at [588, 184] on select "Age Under 18 years old 18-24 years old 25-34 years old 35-44 years old 45-54 ye…" at bounding box center [514, 188] width 248 height 38
select select "18_24"
click at [390, 169] on select "Age Under 18 years old 18-24 years old 25-34 years old 35-44 years old 45-54 ye…" at bounding box center [514, 188] width 248 height 38
click at [781, 200] on select "Country Afghanistan Albania Algeria American Samoa Andorra Angola Anguilla Anta…" at bounding box center [795, 188] width 248 height 38
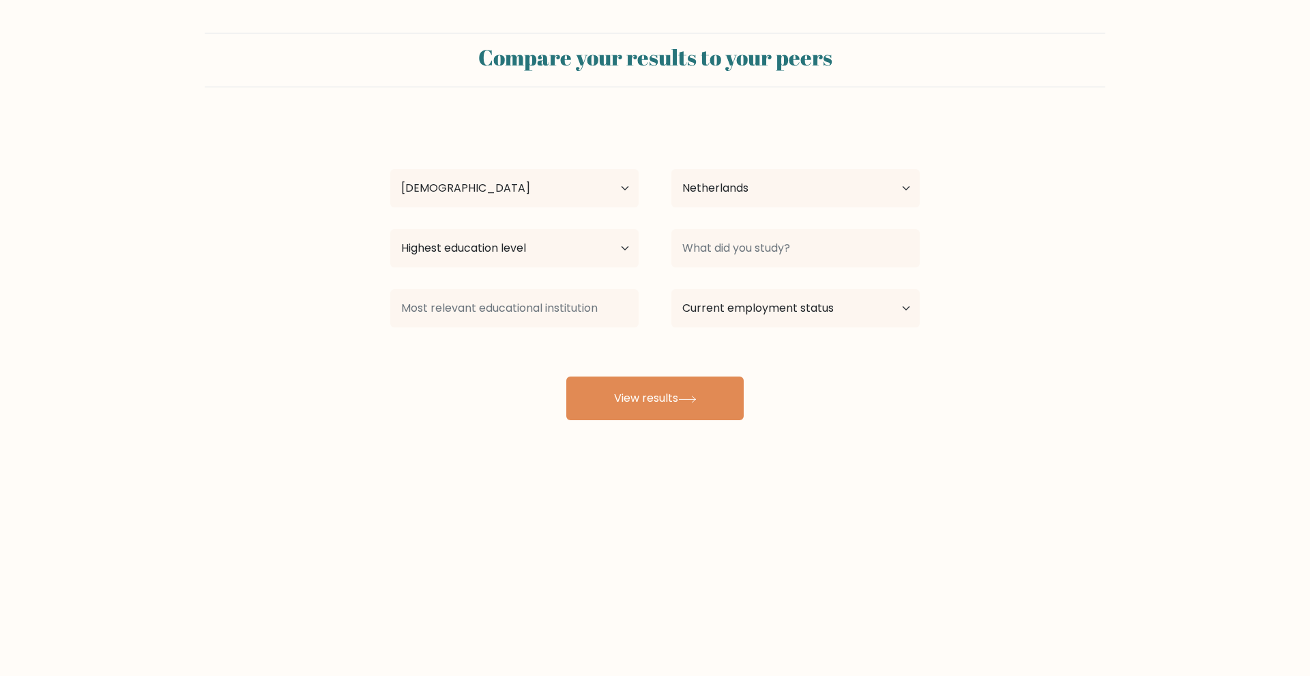
click at [589, 111] on form "Compare your results to your peers Jan Jansen Age Under 18 years old 18-24 year…" at bounding box center [655, 226] width 1310 height 387
click at [510, 246] on select "Highest education level No schooling Primary Lower Secondary Upper Secondary Oc…" at bounding box center [514, 248] width 248 height 38
select select "bachelors_degree"
click at [390, 229] on select "Highest education level No schooling Primary Lower Secondary Upper Secondary Oc…" at bounding box center [514, 248] width 248 height 38
click at [775, 248] on input at bounding box center [795, 248] width 248 height 38
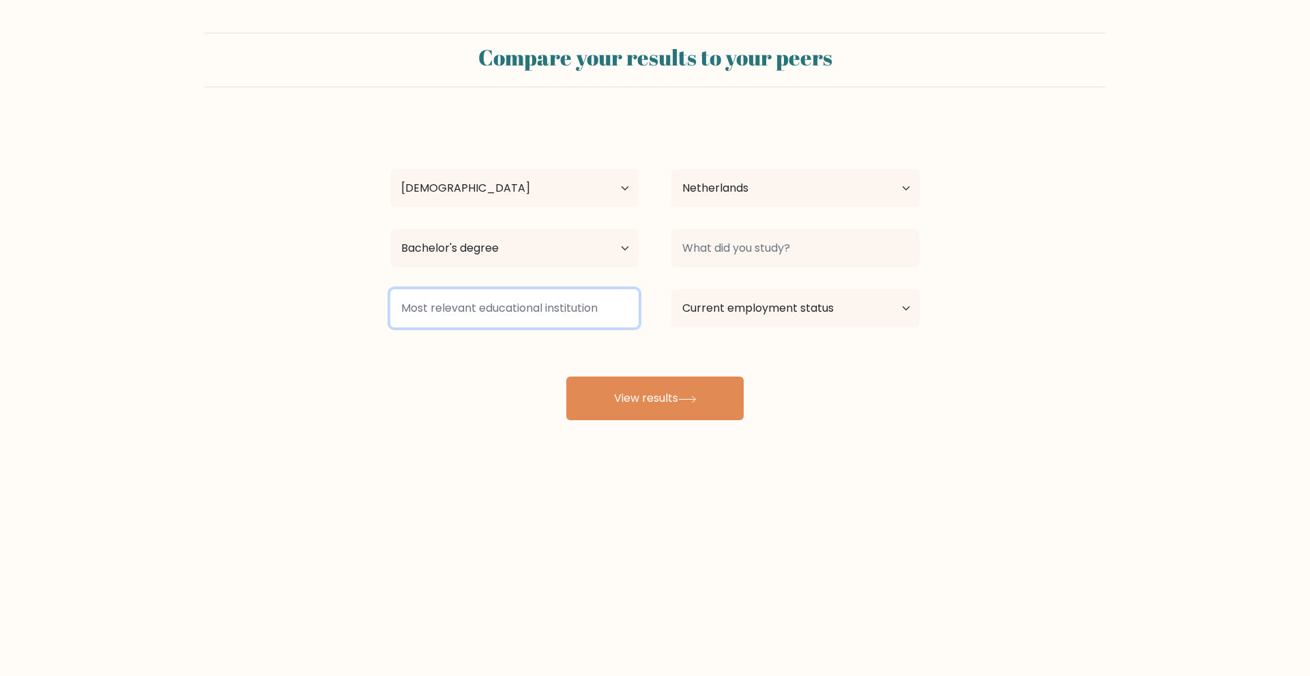
click at [515, 310] on input at bounding box center [514, 308] width 248 height 38
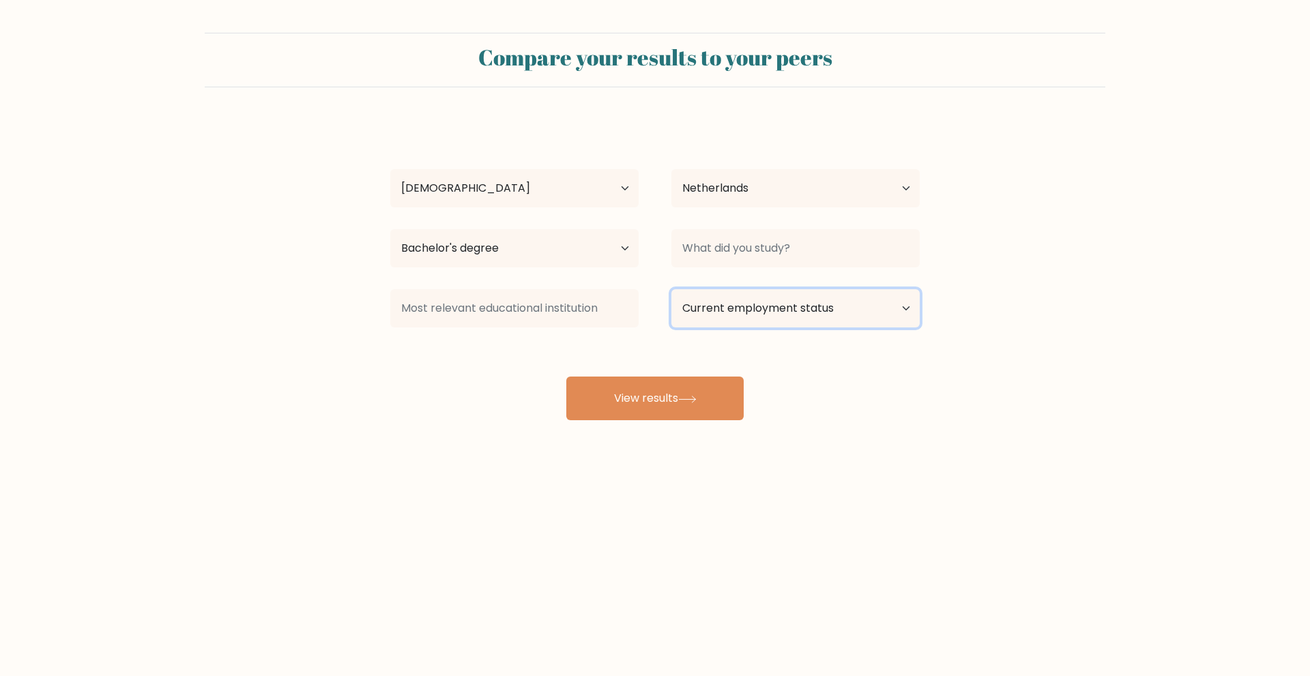
click at [714, 302] on select "Current employment status Employed Student Retired Other / prefer not to answer" at bounding box center [795, 308] width 248 height 38
drag, startPoint x: 1058, startPoint y: 334, endPoint x: 975, endPoint y: 346, distance: 84.2
click at [1058, 334] on form "Compare your results to your peers Jan Jansen Age Under 18 years old 18-24 year…" at bounding box center [655, 226] width 1310 height 387
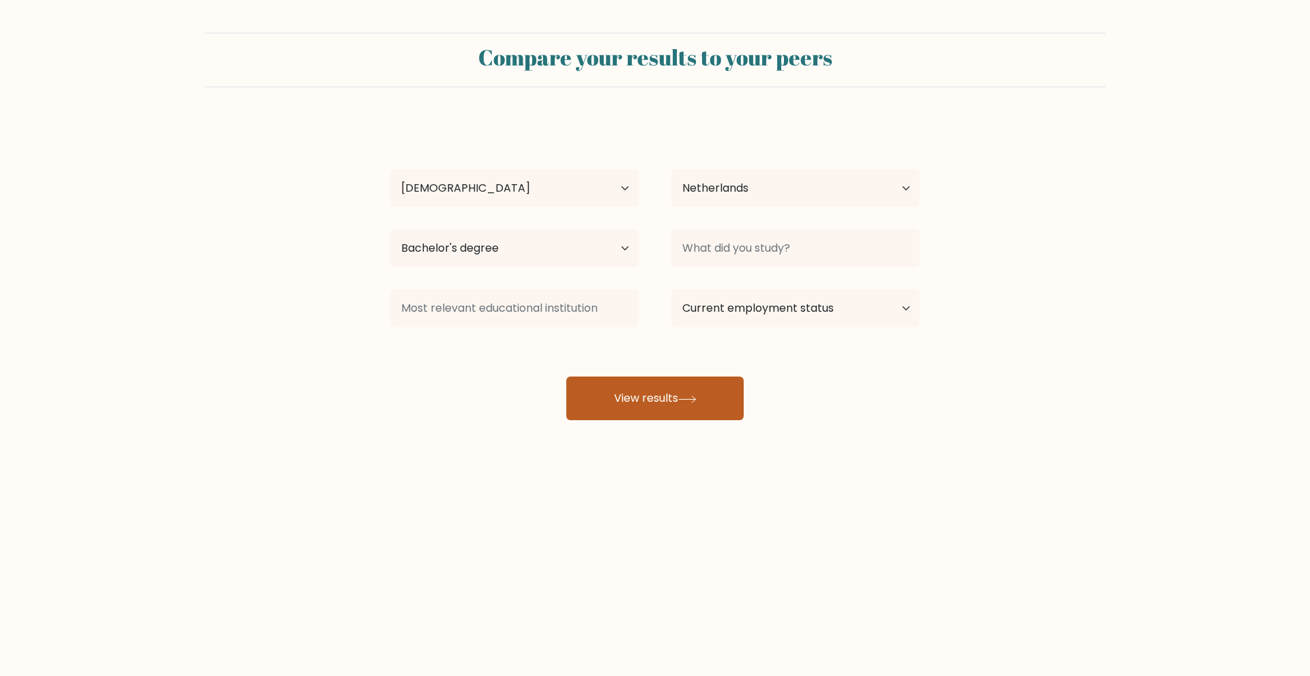
click at [635, 396] on button "View results" at bounding box center [654, 398] width 177 height 44
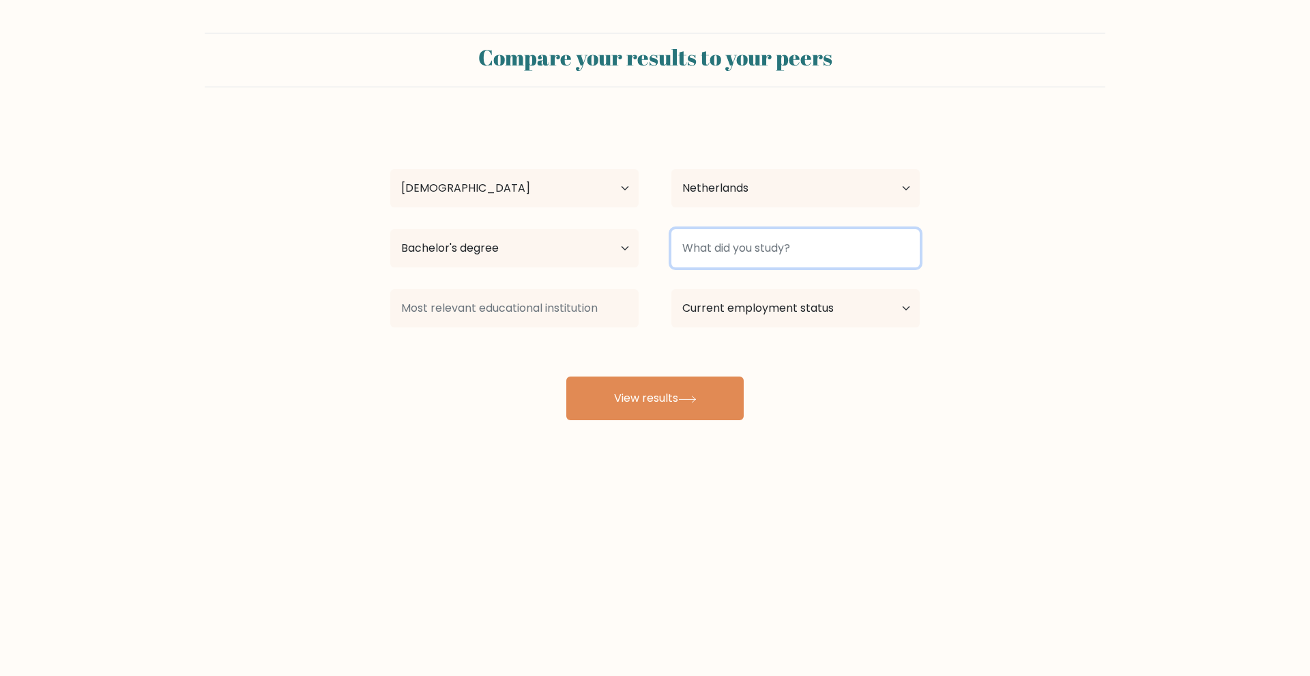
click at [809, 250] on input at bounding box center [795, 248] width 248 height 38
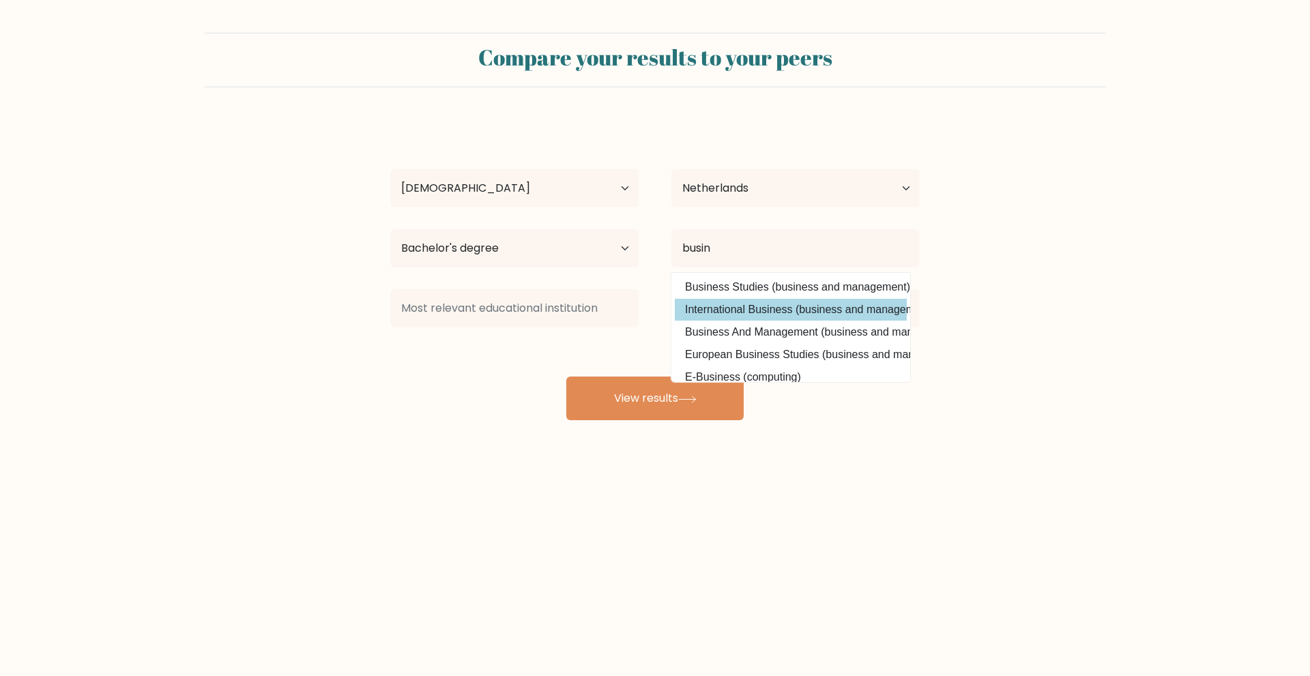
click at [813, 306] on option "International Business (business and management)" at bounding box center [791, 310] width 232 height 22
type input "International Business"
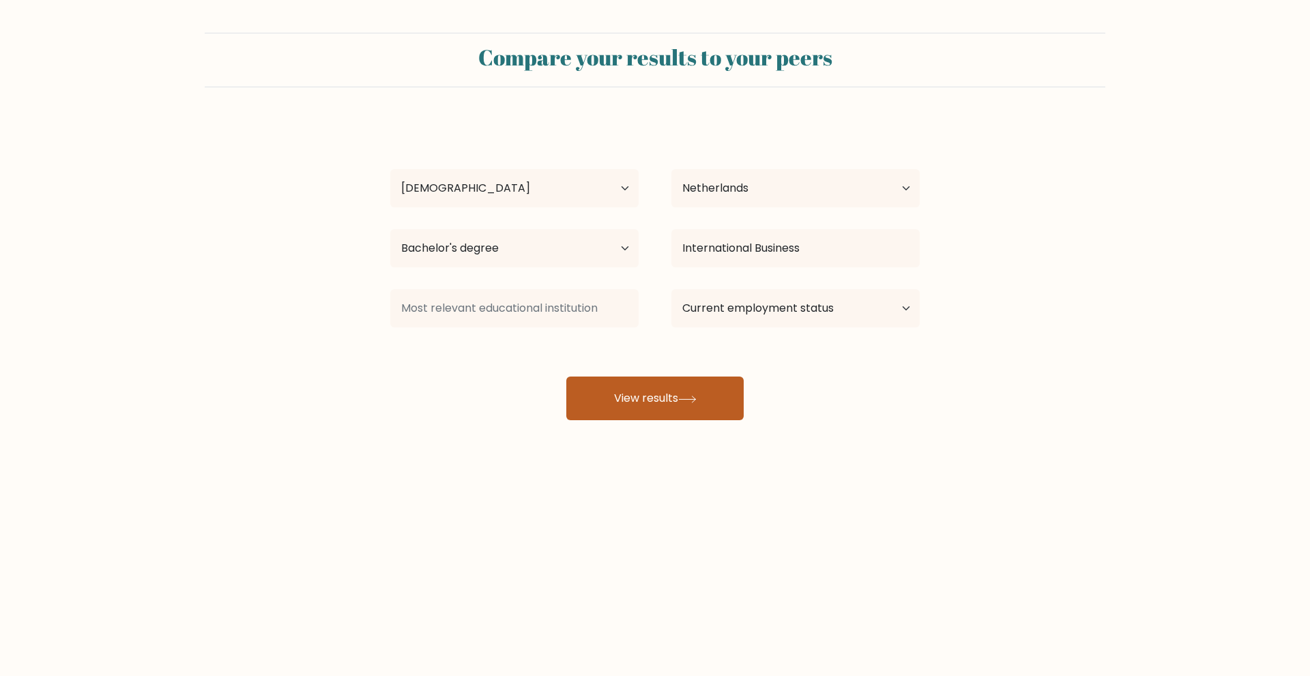
click at [654, 391] on button "View results" at bounding box center [654, 398] width 177 height 44
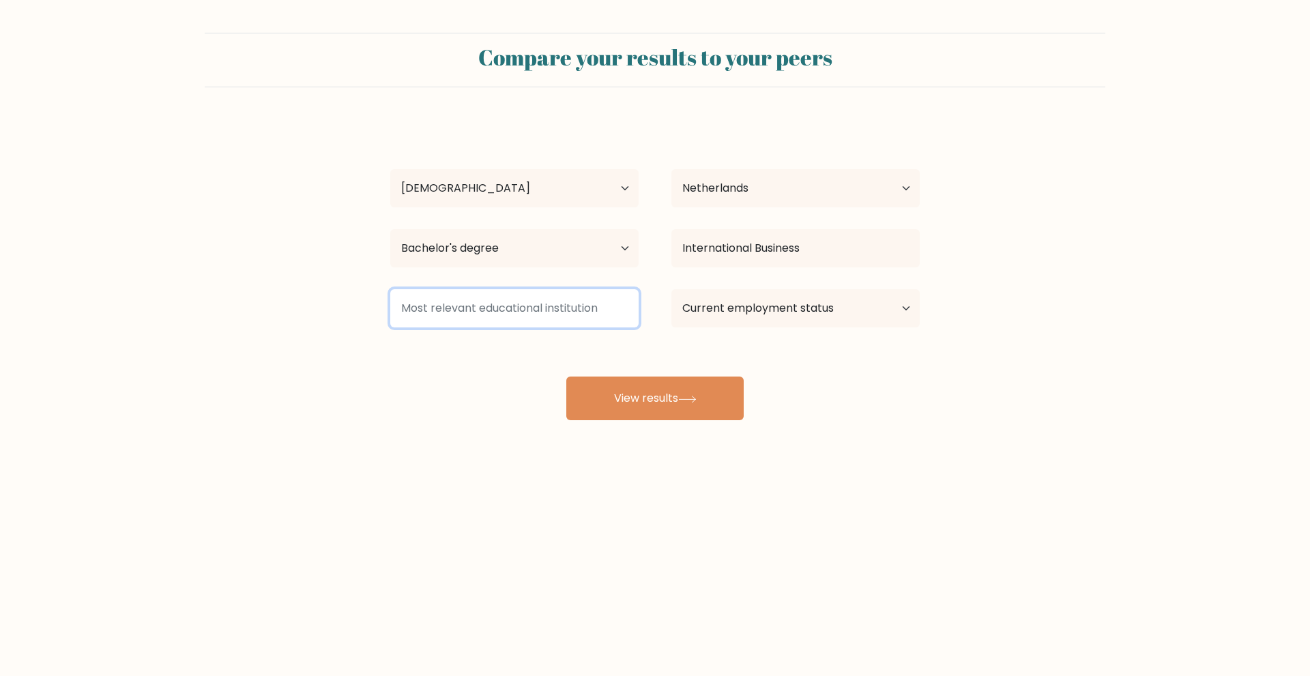
click at [535, 306] on input at bounding box center [514, 308] width 248 height 38
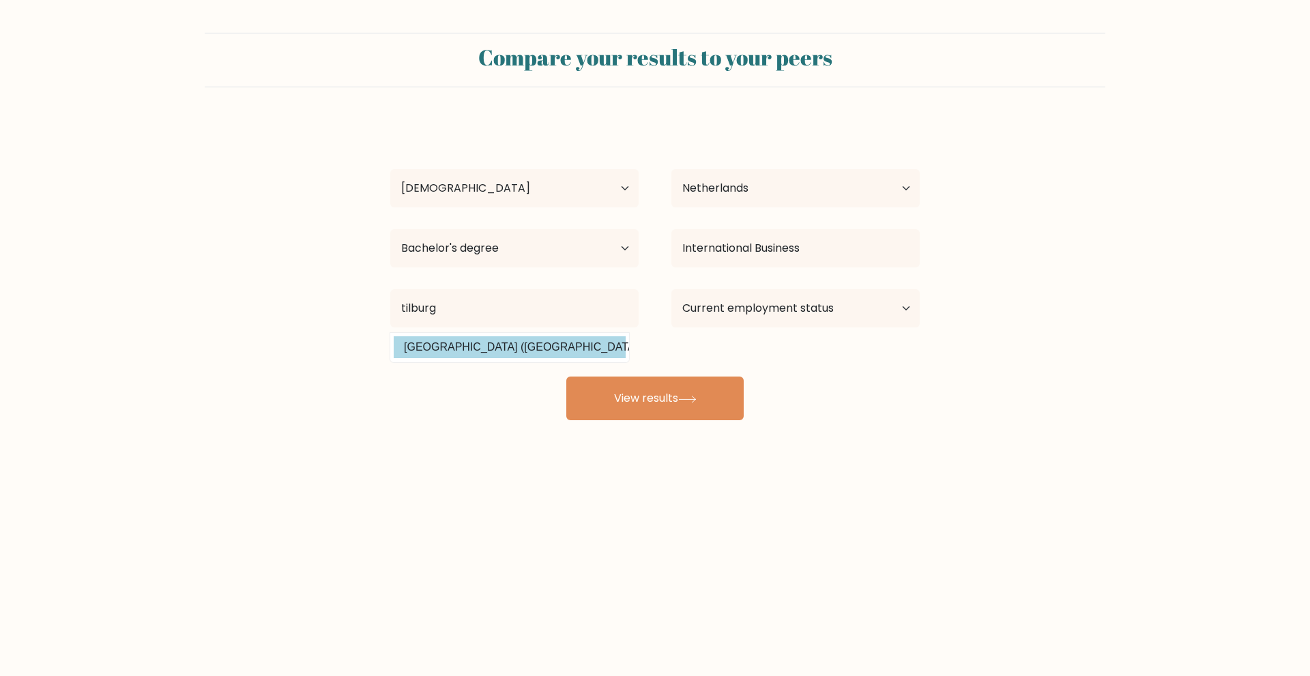
click at [542, 348] on option "Tilburg University (Netherlands)" at bounding box center [510, 347] width 232 height 22
type input "Tilburg University"
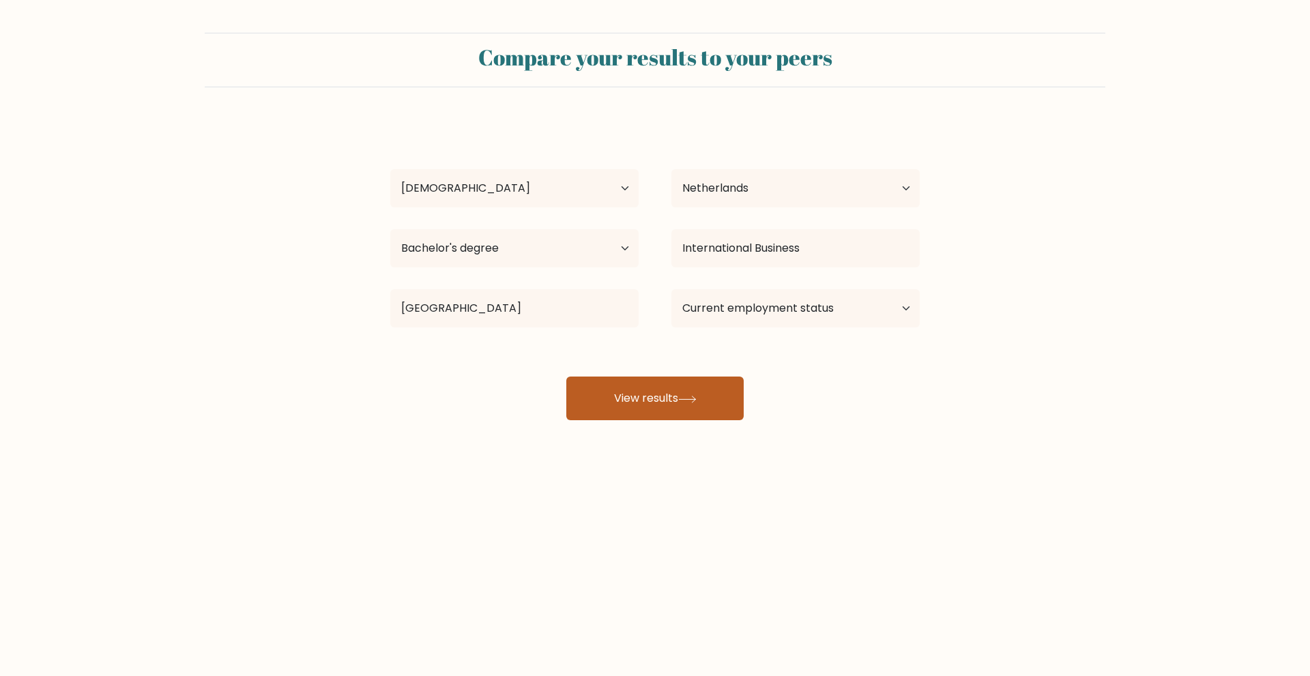
click at [703, 390] on button "View results" at bounding box center [654, 398] width 177 height 44
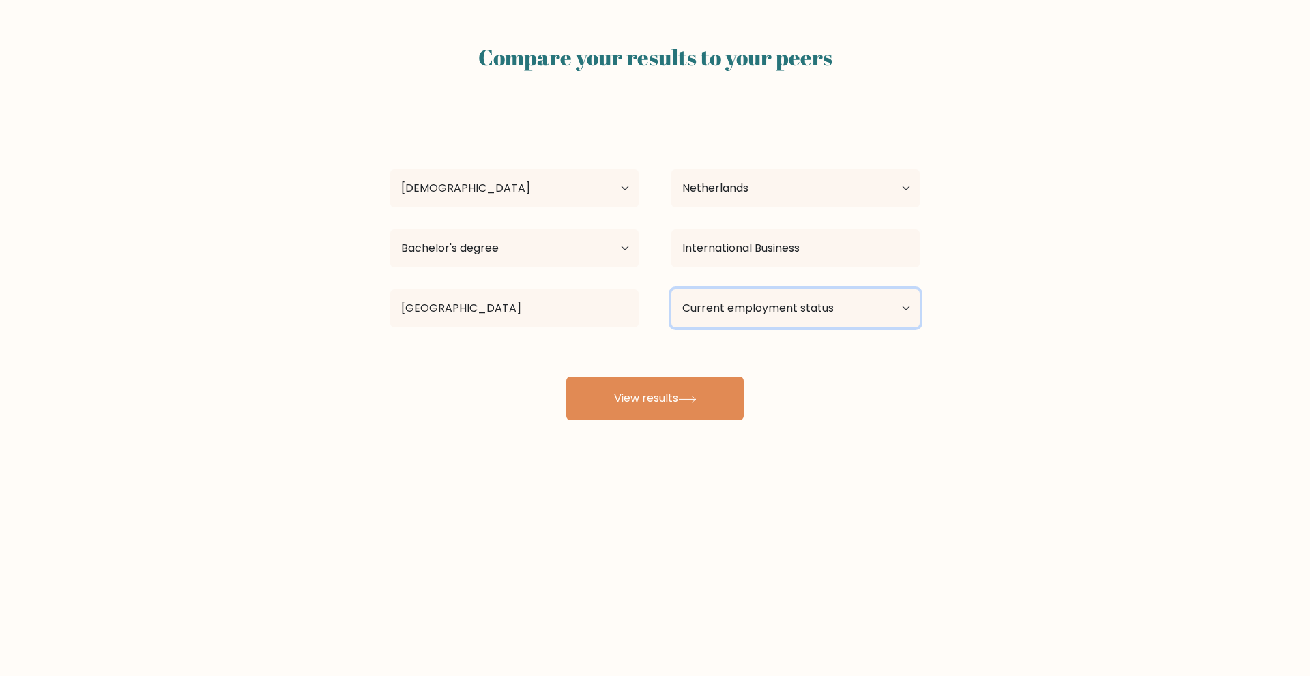
click at [794, 310] on select "Current employment status Employed Student Retired Other / prefer not to answer" at bounding box center [795, 308] width 248 height 38
select select "other"
click at [671, 289] on select "Current employment status Employed Student Retired Other / prefer not to answer" at bounding box center [795, 308] width 248 height 38
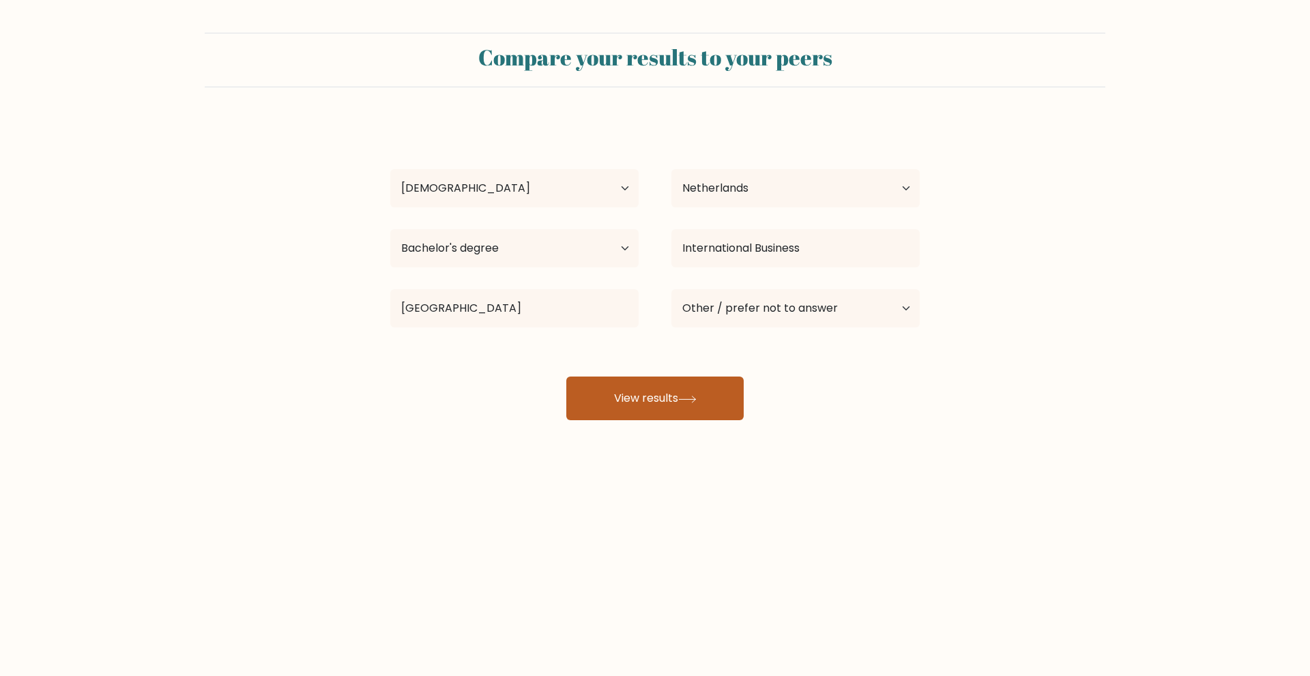
click at [695, 402] on icon at bounding box center [687, 400] width 18 height 8
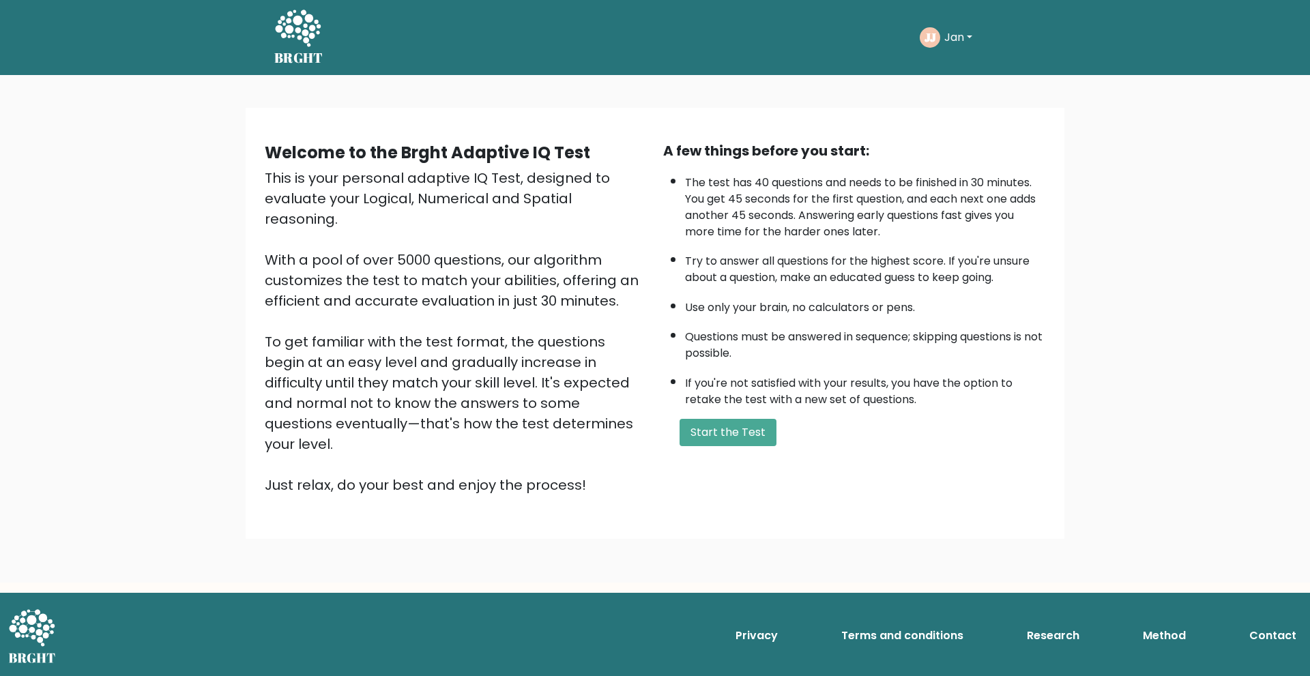
click at [983, 36] on div "JJ Jan Dashboard Profile Settings Logout" at bounding box center [977, 37] width 116 height 31
click at [966, 26] on div "JJ Jan Dashboard Profile Settings Logout" at bounding box center [977, 37] width 116 height 31
click at [962, 31] on button "Jan" at bounding box center [958, 38] width 36 height 18
click at [948, 155] on link "Logout" at bounding box center [974, 158] width 108 height 22
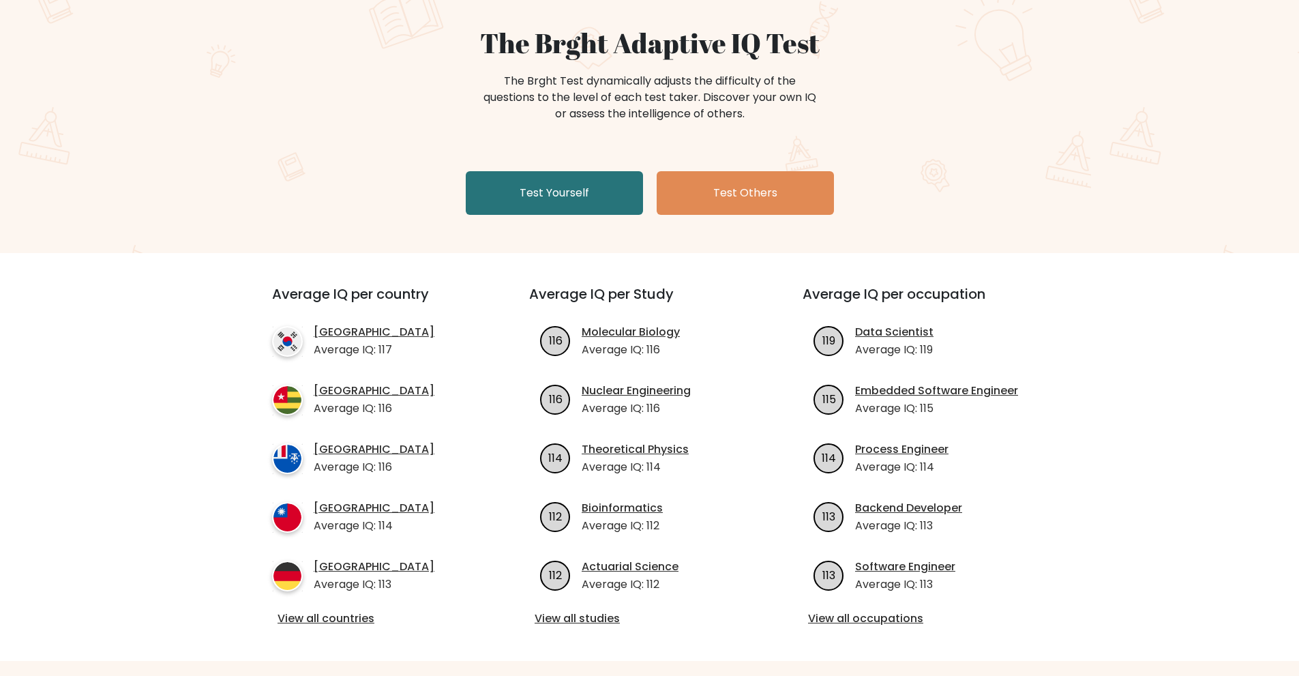
scroll to position [227, 0]
